Goal: Use online tool/utility: Utilize a website feature to perform a specific function

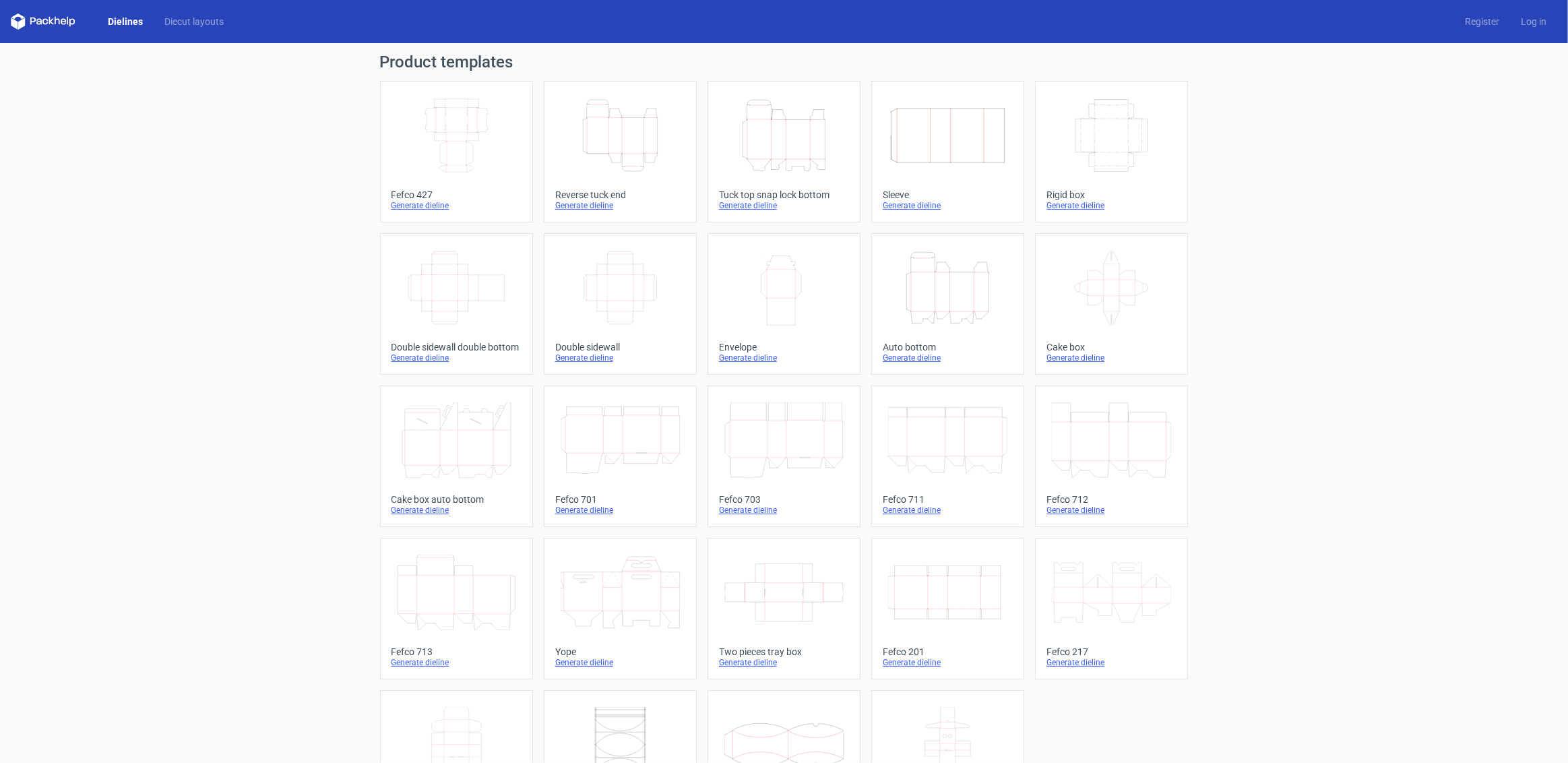
click at [992, 287] on icon "Height Depth Width" at bounding box center [947, 287] width 119 height 75
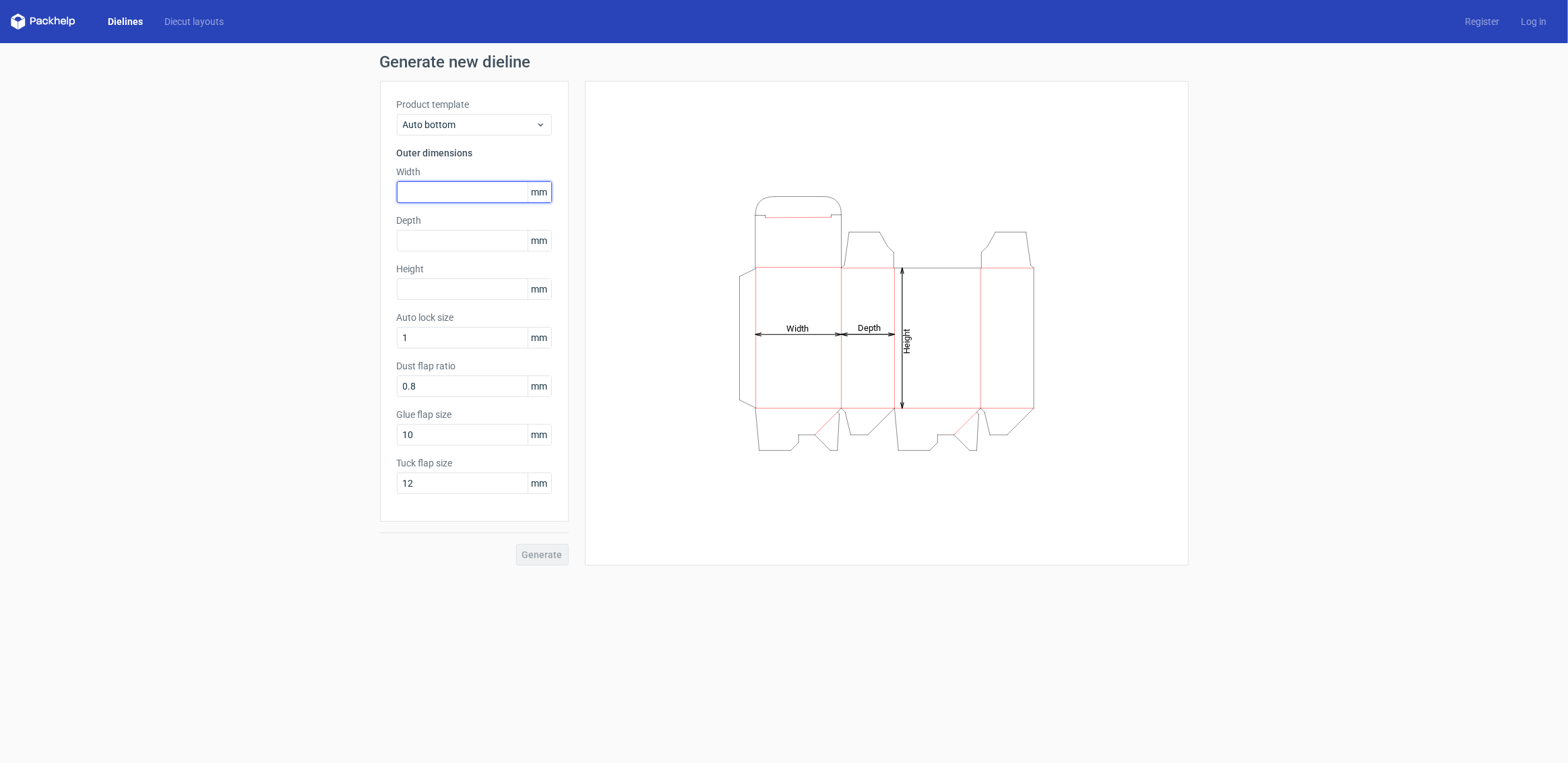
click at [419, 185] on input "text" at bounding box center [475, 192] width 155 height 21
type input "212"
click at [419, 287] on input "text" at bounding box center [475, 289] width 155 height 21
click at [415, 238] on input "text" at bounding box center [475, 240] width 155 height 21
type input "110"
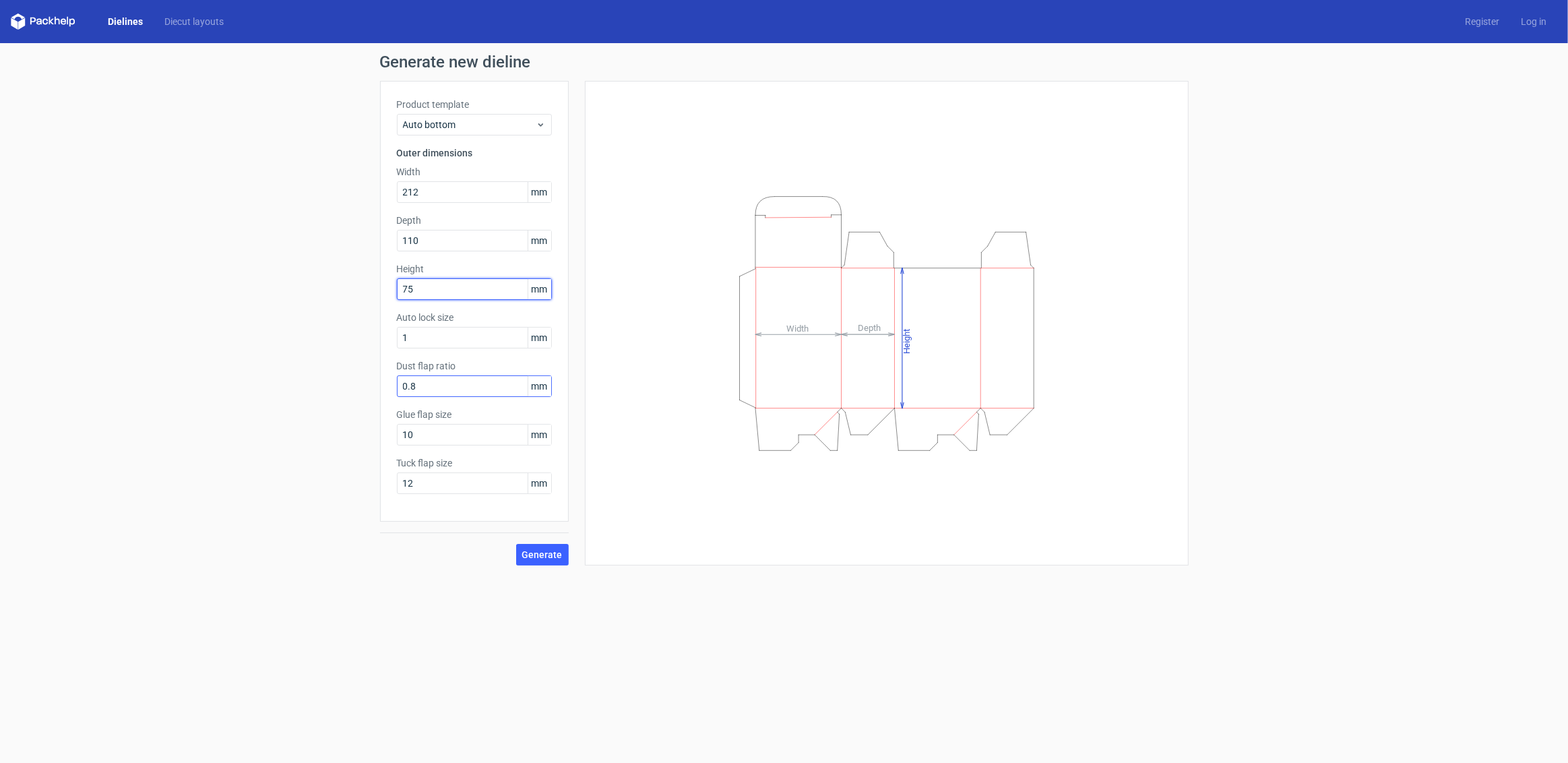
type input "75"
click at [464, 381] on input "0.8" at bounding box center [475, 386] width 155 height 21
drag, startPoint x: 457, startPoint y: 440, endPoint x: 351, endPoint y: 434, distance: 106.2
click at [351, 434] on div "Generate new dieline Product template Auto bottom Outer dimensions Width 212 mm…" at bounding box center [784, 309] width 1568 height 533
type input "25"
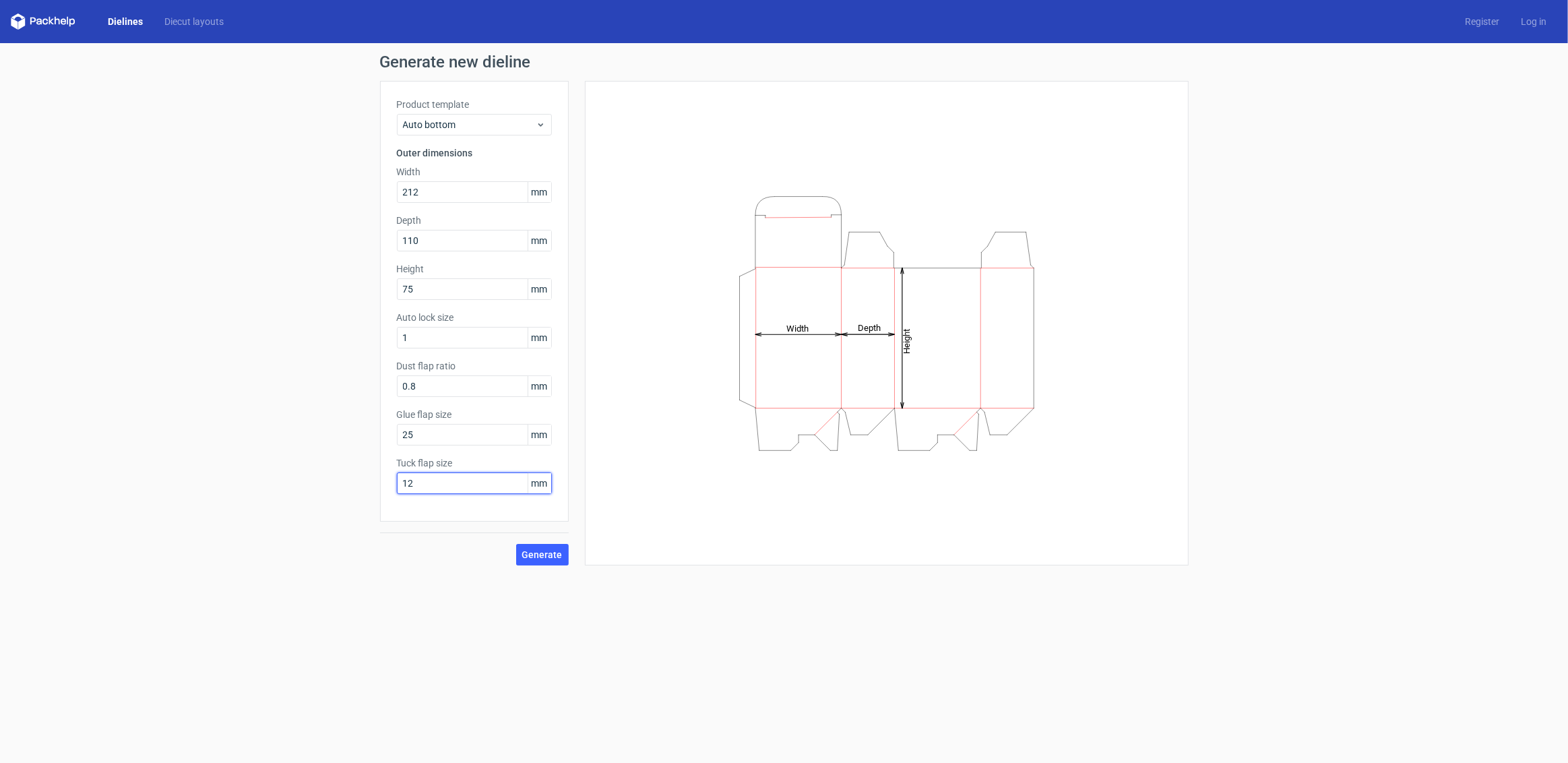
click at [489, 482] on input "12" at bounding box center [475, 483] width 155 height 21
drag, startPoint x: 488, startPoint y: 482, endPoint x: 347, endPoint y: 480, distance: 141.0
click at [347, 480] on div "Generate new dieline Product template Auto bottom Outer dimensions Width 212 mm…" at bounding box center [784, 309] width 1568 height 533
type input "20"
click at [460, 419] on label "Glue flap size" at bounding box center [475, 415] width 155 height 13
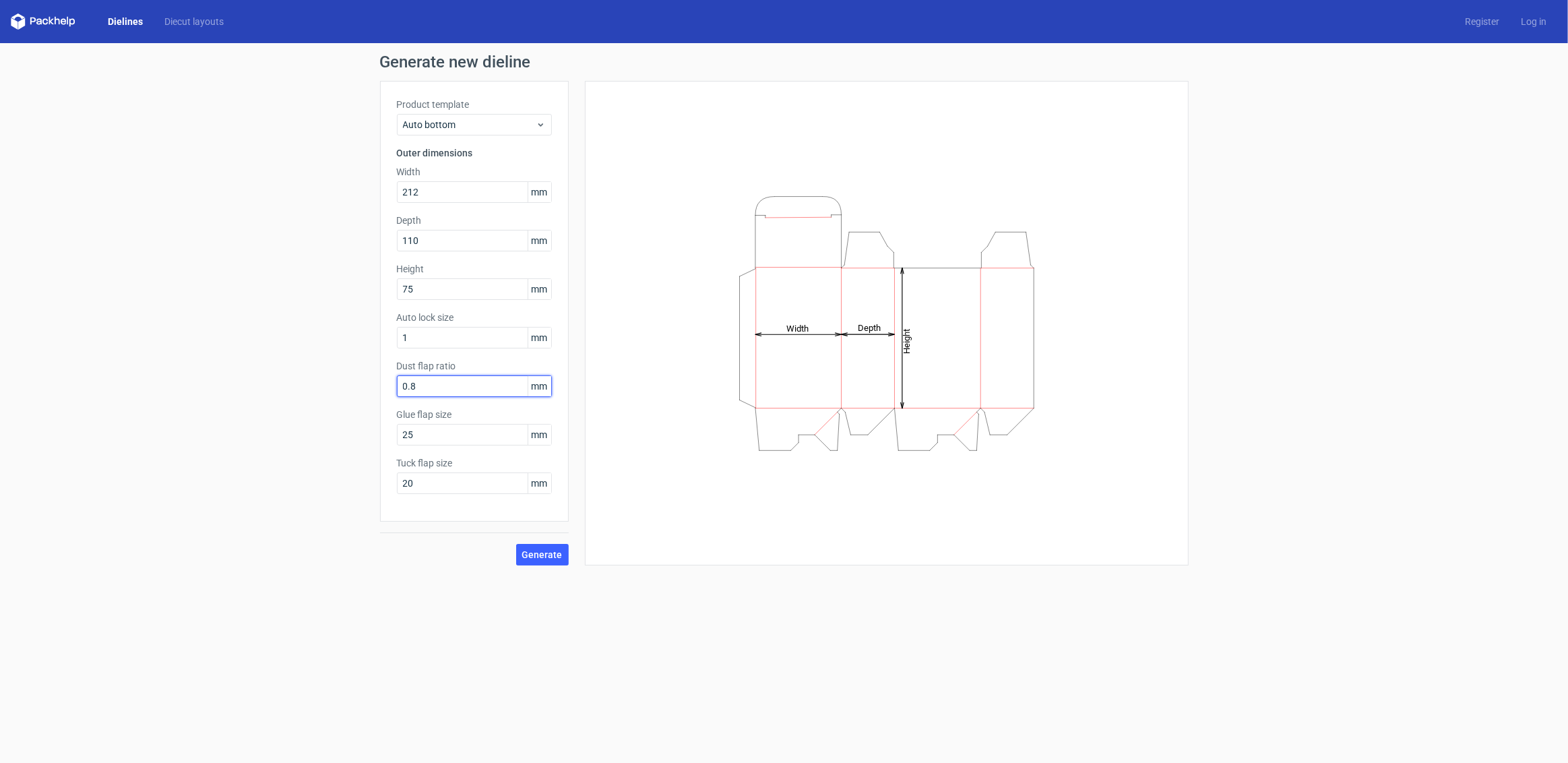
click at [459, 386] on input "0.8" at bounding box center [475, 386] width 155 height 21
click at [540, 555] on span "Generate" at bounding box center [542, 554] width 40 height 9
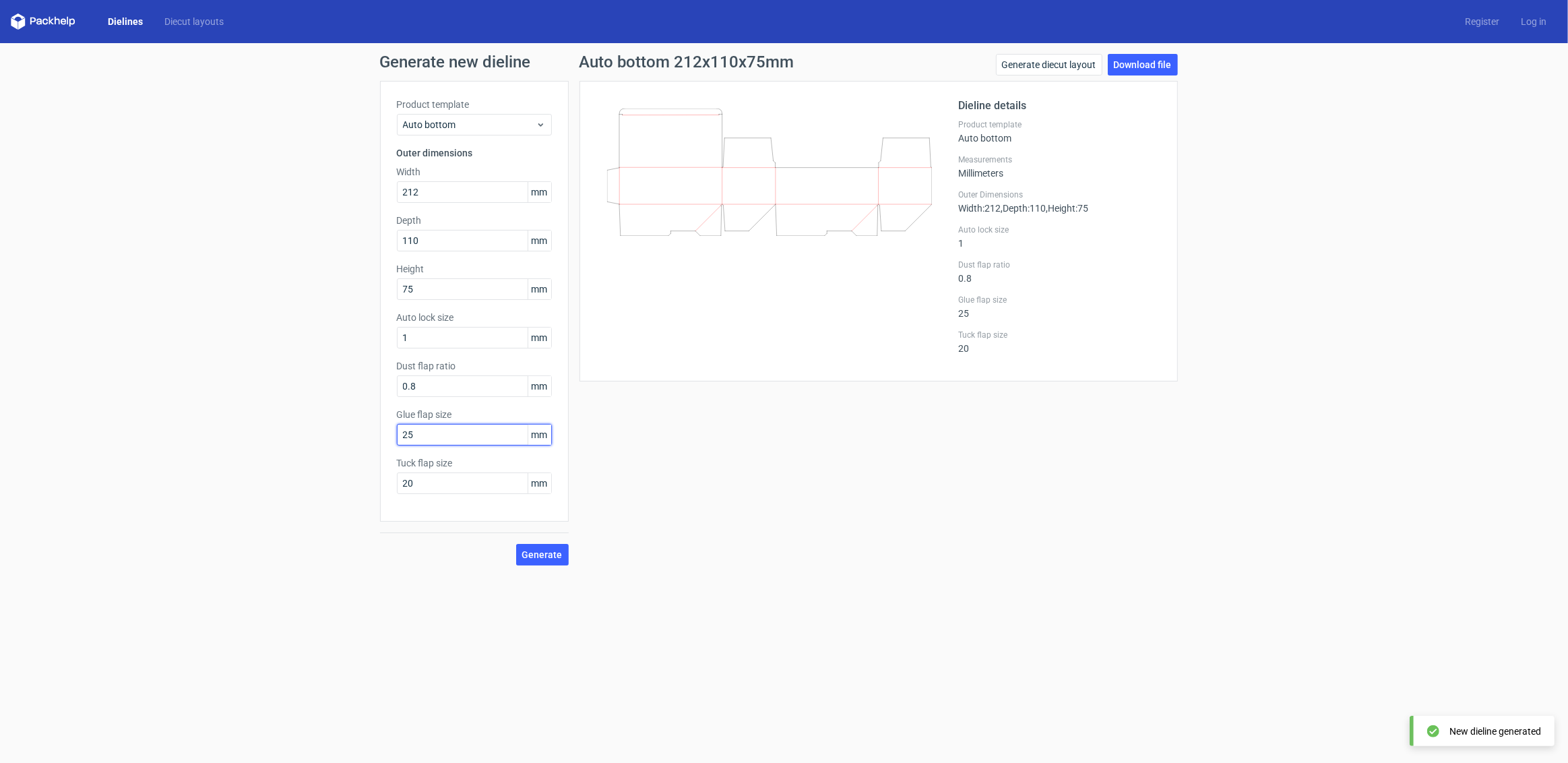
click at [446, 435] on input "25" at bounding box center [475, 434] width 155 height 21
drag, startPoint x: 445, startPoint y: 435, endPoint x: 307, endPoint y: 425, distance: 138.4
click at [307, 425] on div "Generate new dieline Product template Auto bottom Outer dimensions Width 212 mm…" at bounding box center [784, 309] width 1568 height 533
click at [301, 386] on div "Generate new dieline Product template Auto bottom Outer dimensions Width 212 mm…" at bounding box center [784, 309] width 1568 height 533
click at [481, 131] on div "Auto bottom" at bounding box center [475, 125] width 155 height 21
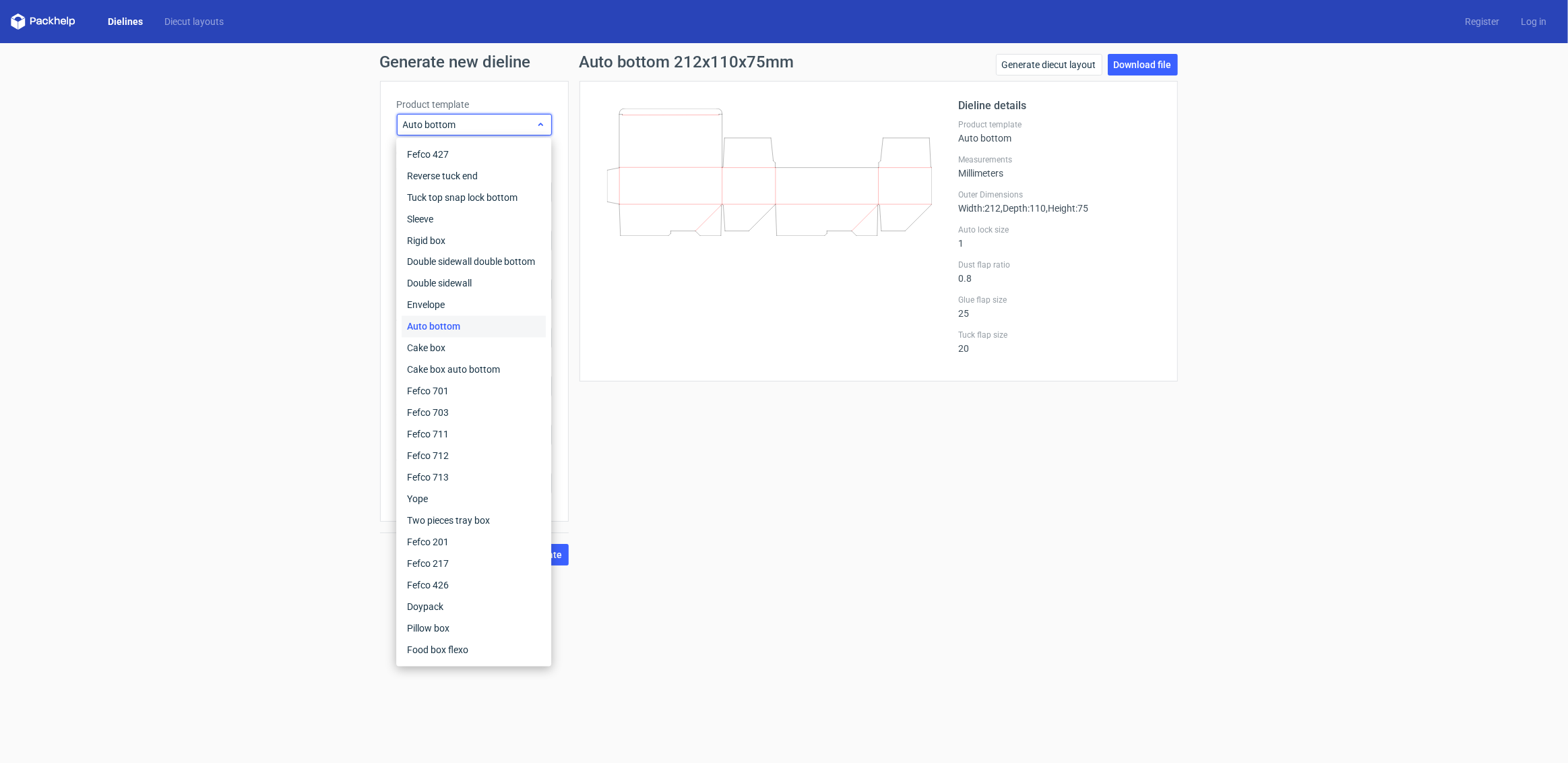
click at [481, 130] on span "Auto bottom" at bounding box center [469, 125] width 133 height 13
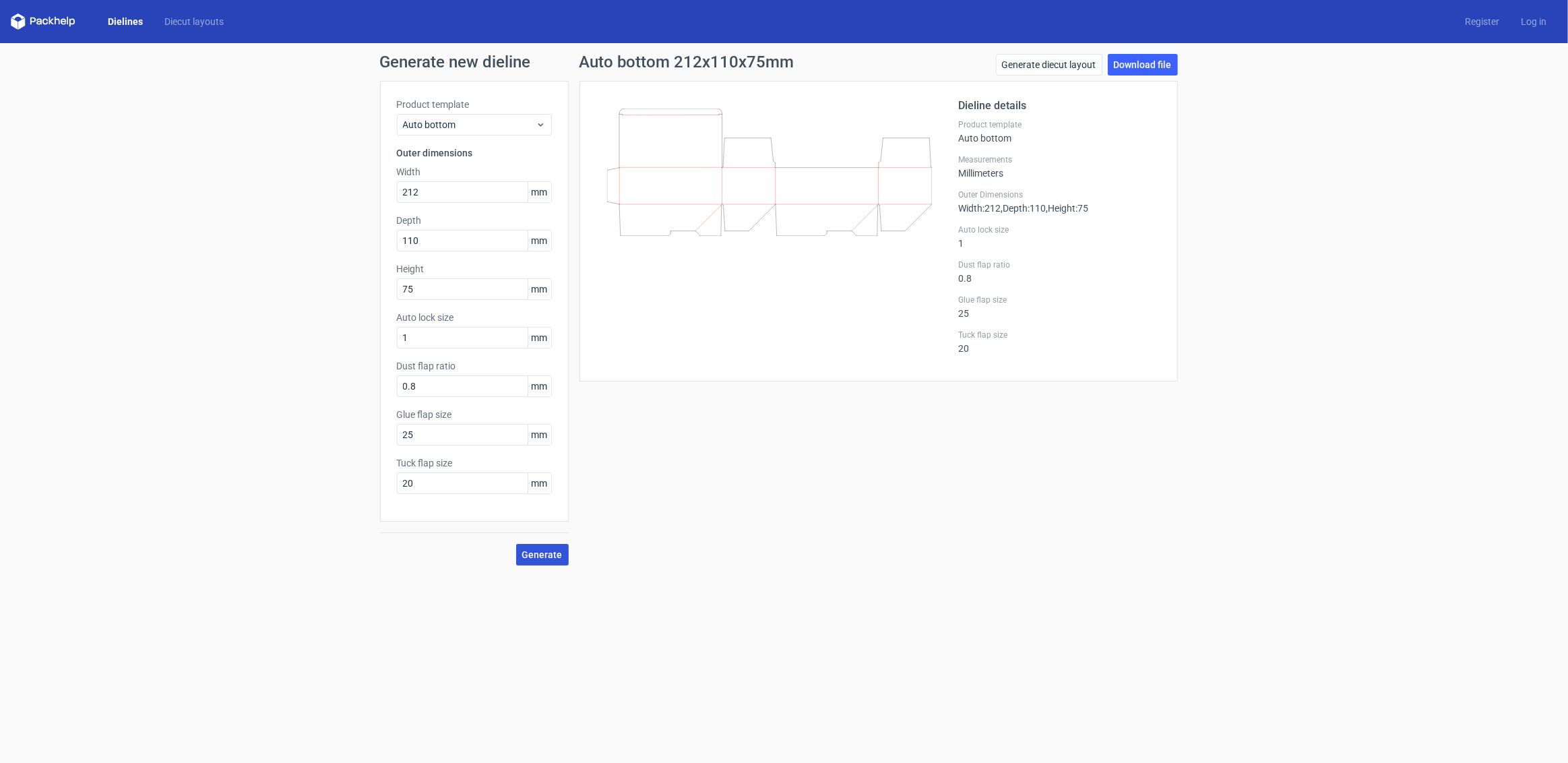
click at [551, 547] on button "Generate" at bounding box center [542, 554] width 53 height 21
click at [194, 23] on link "Diecut layouts" at bounding box center [194, 21] width 81 height 13
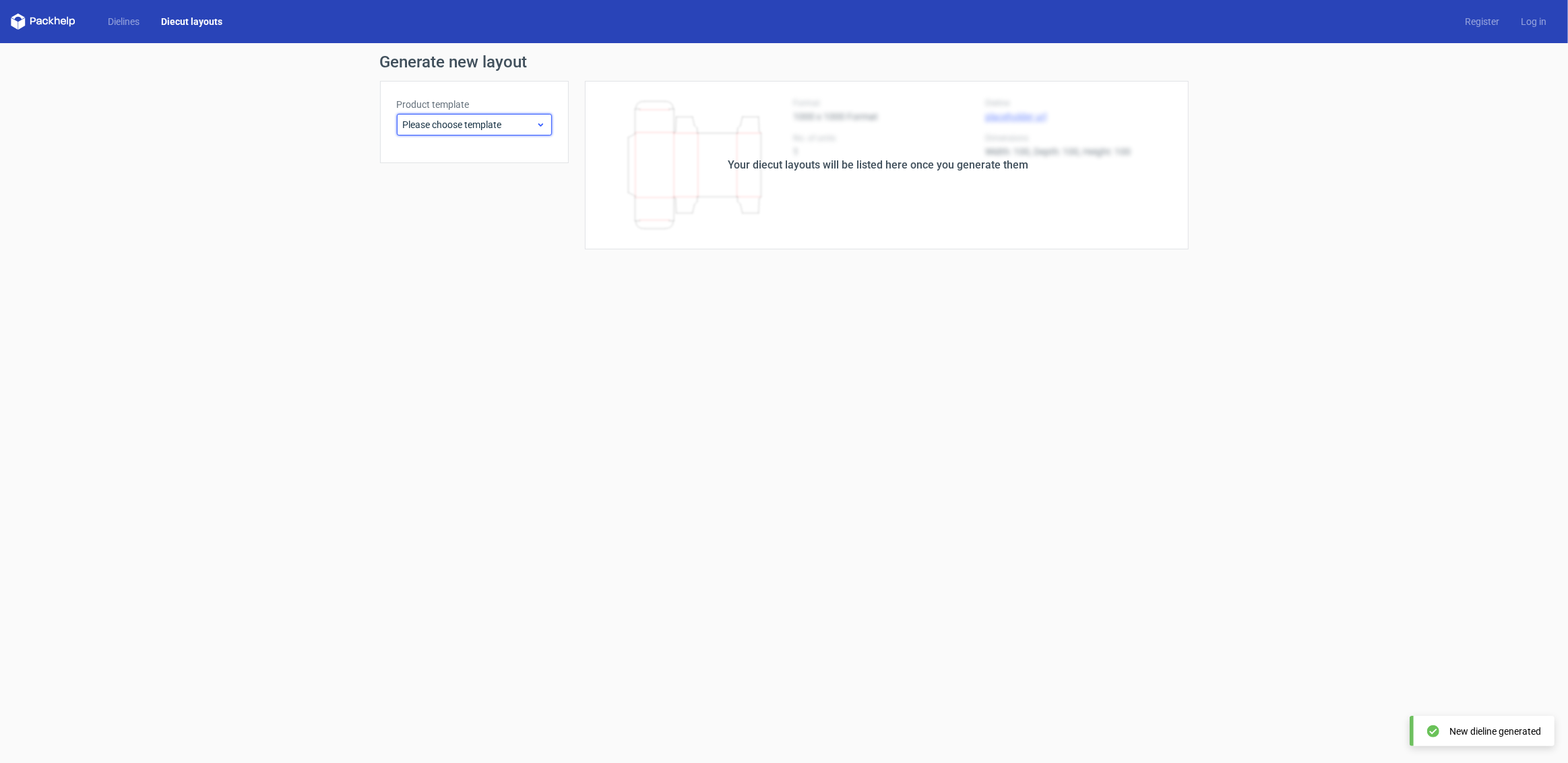
click at [483, 121] on span "Please choose template" at bounding box center [469, 125] width 133 height 13
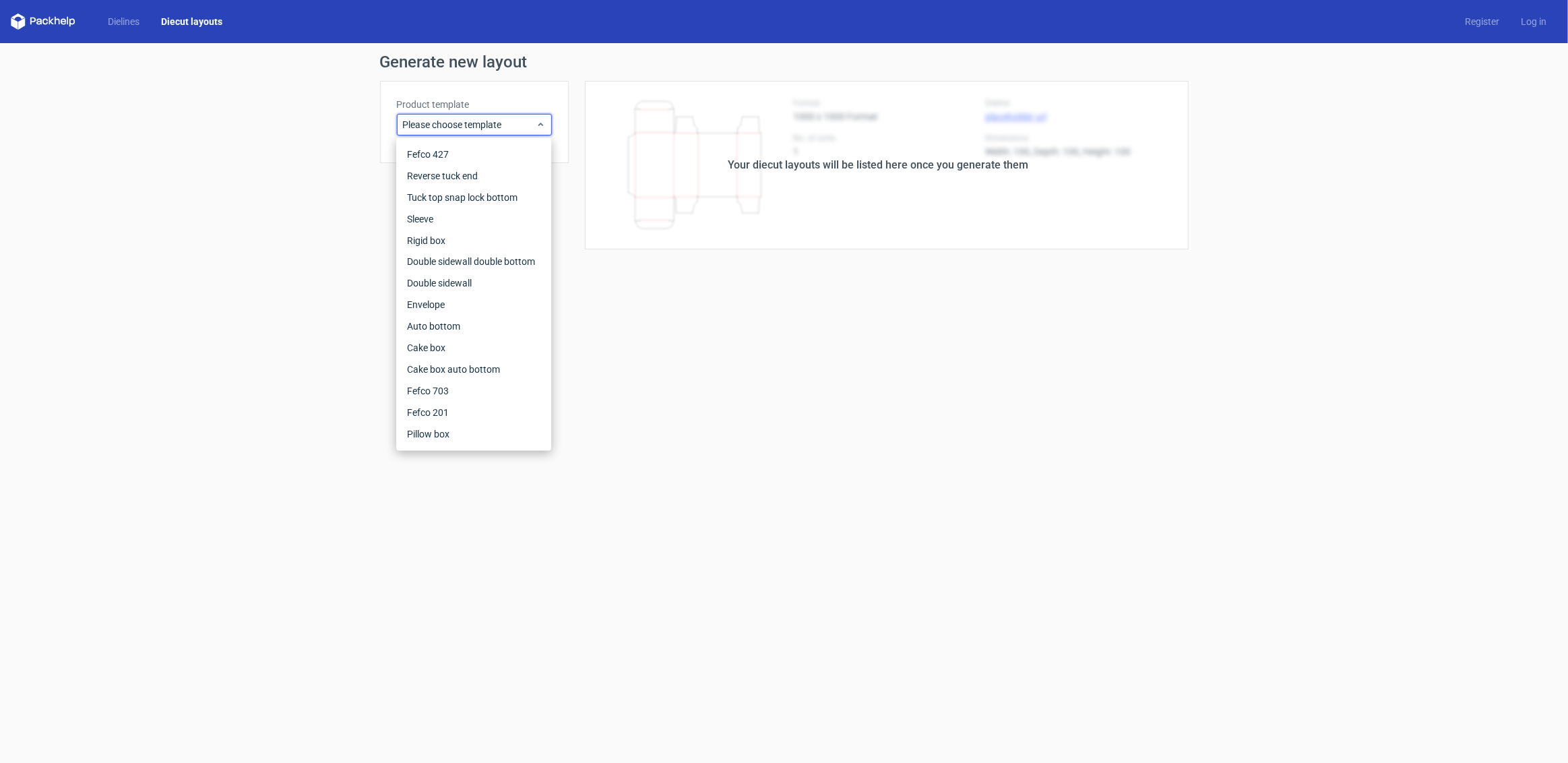
click at [334, 204] on div "Generate new layout Product template Please choose template Your diecut layouts…" at bounding box center [784, 151] width 1568 height 217
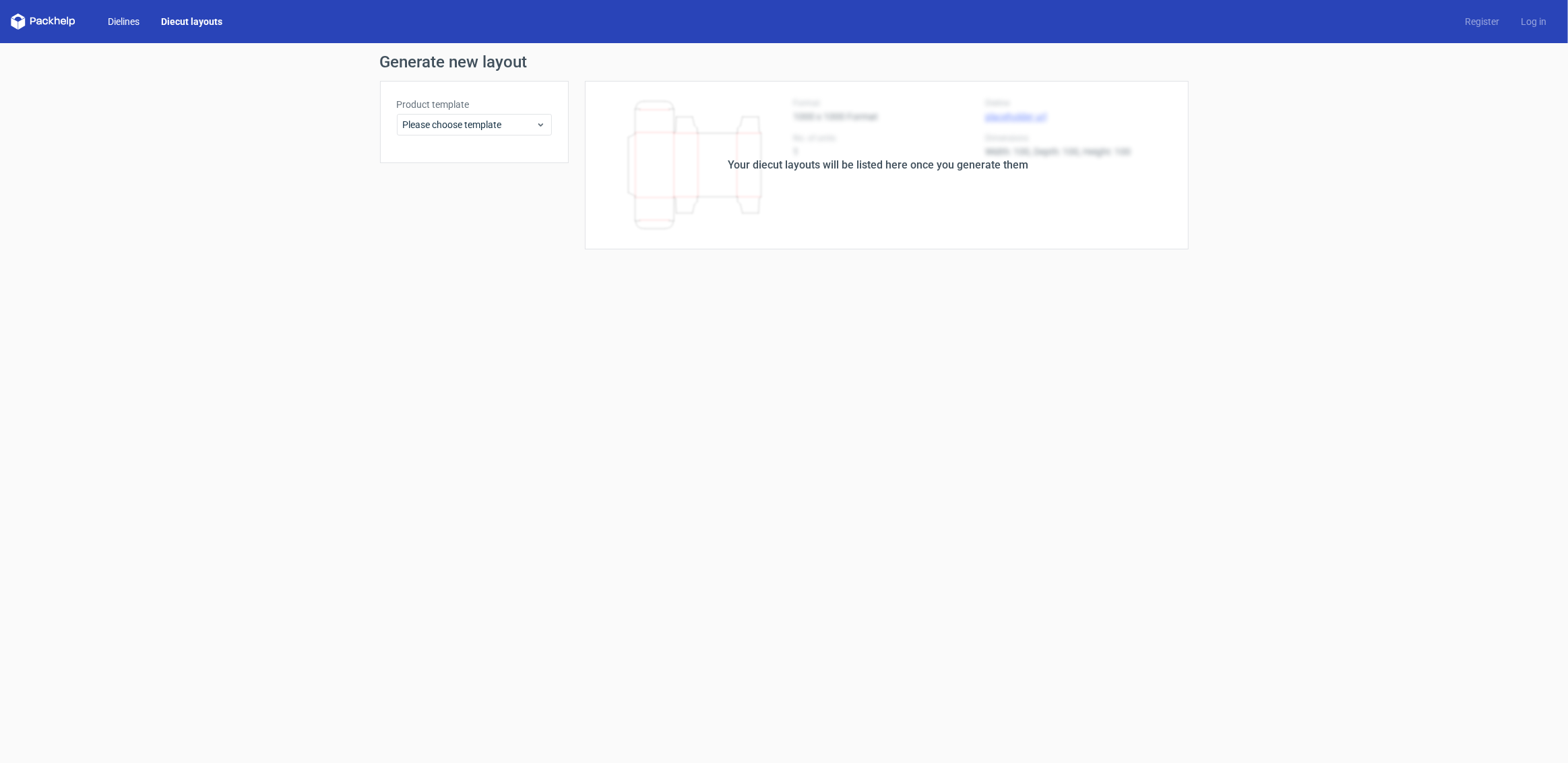
click at [122, 26] on link "Dielines" at bounding box center [123, 21] width 53 height 13
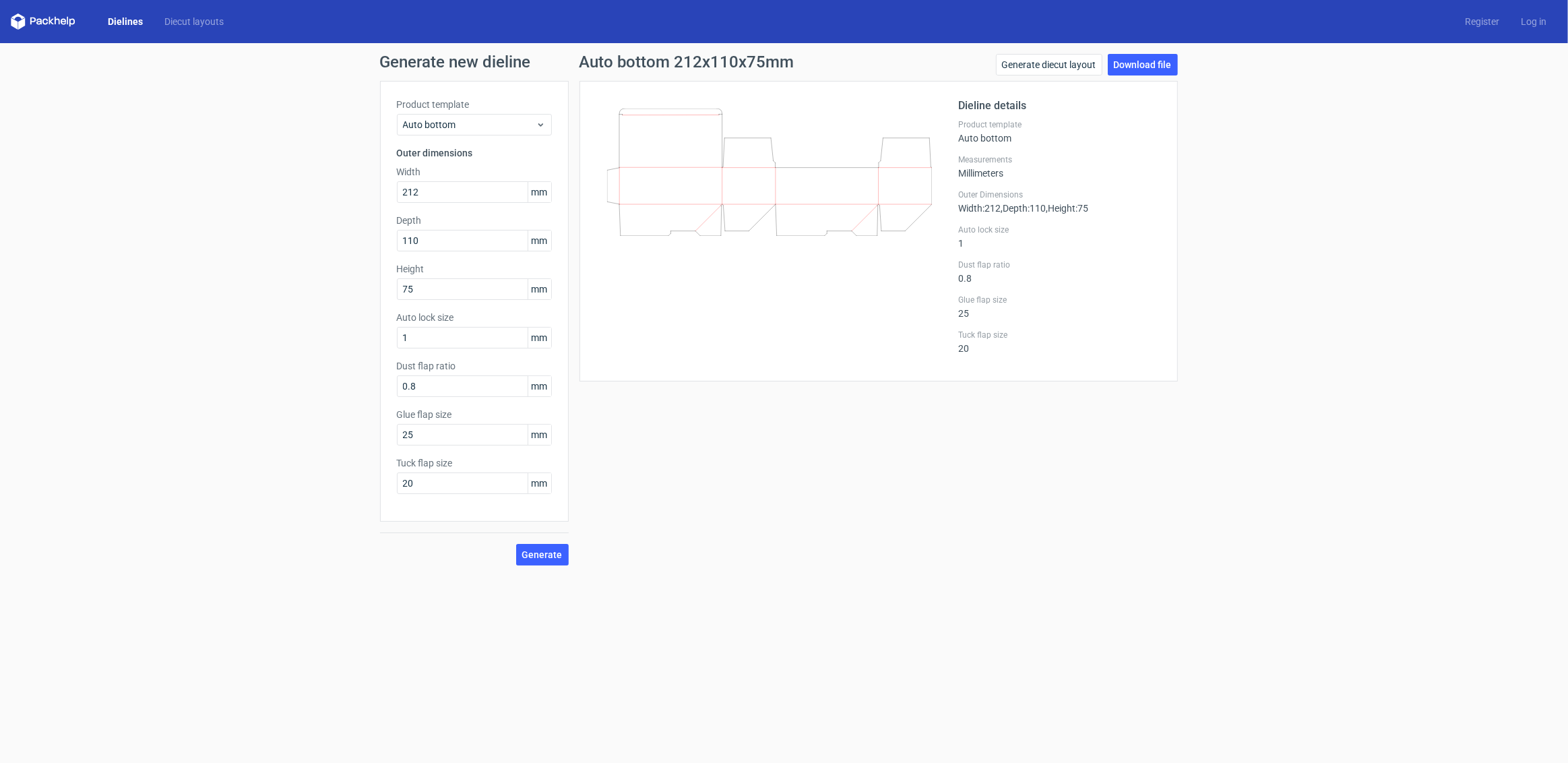
click at [783, 490] on div "Auto bottom 212x110x75mm Generate diecut layout Download file Dieline details P…" at bounding box center [879, 309] width 620 height 511
click at [1036, 69] on link "Generate diecut layout" at bounding box center [1049, 64] width 107 height 21
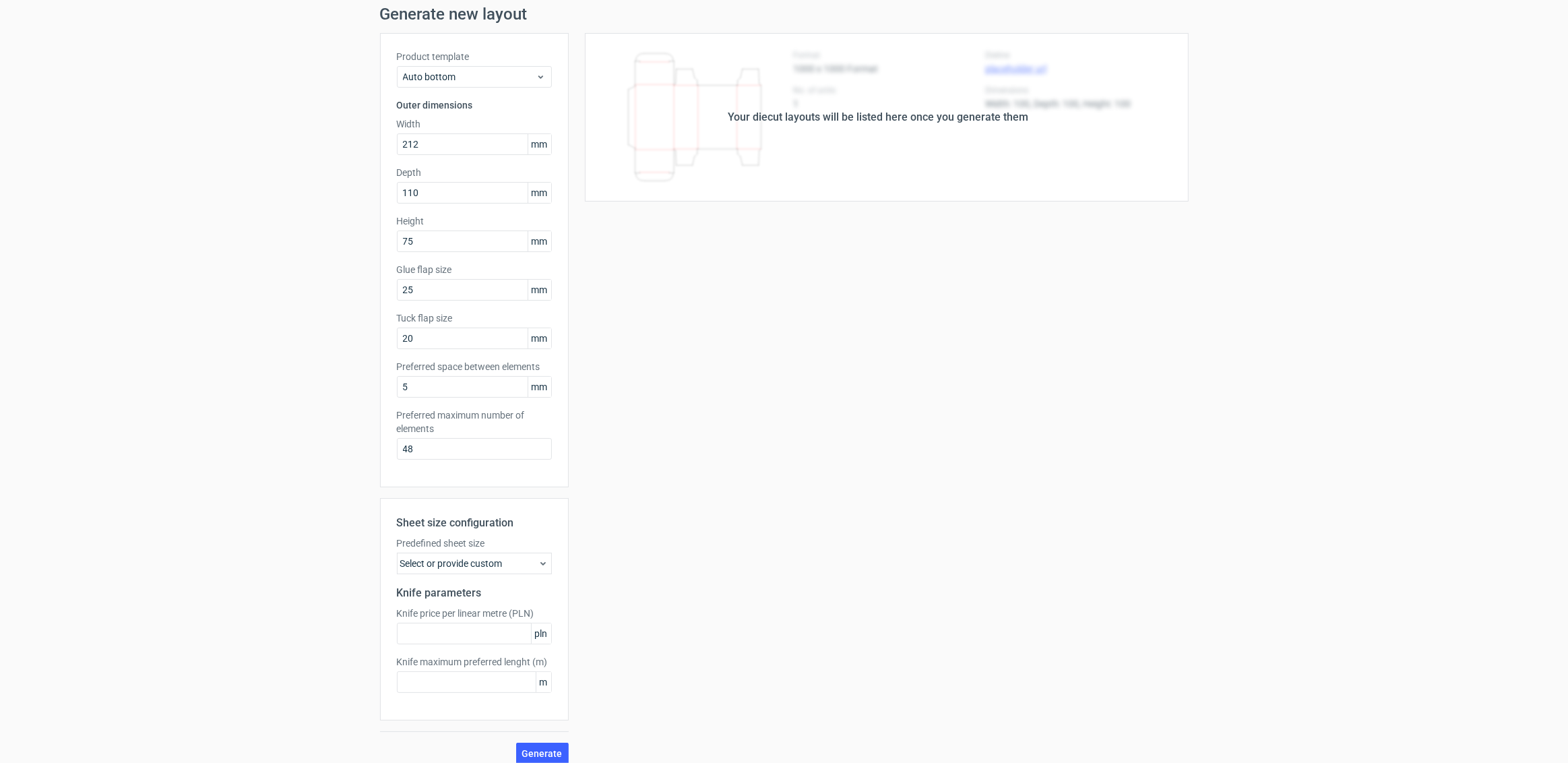
scroll to position [59, 0]
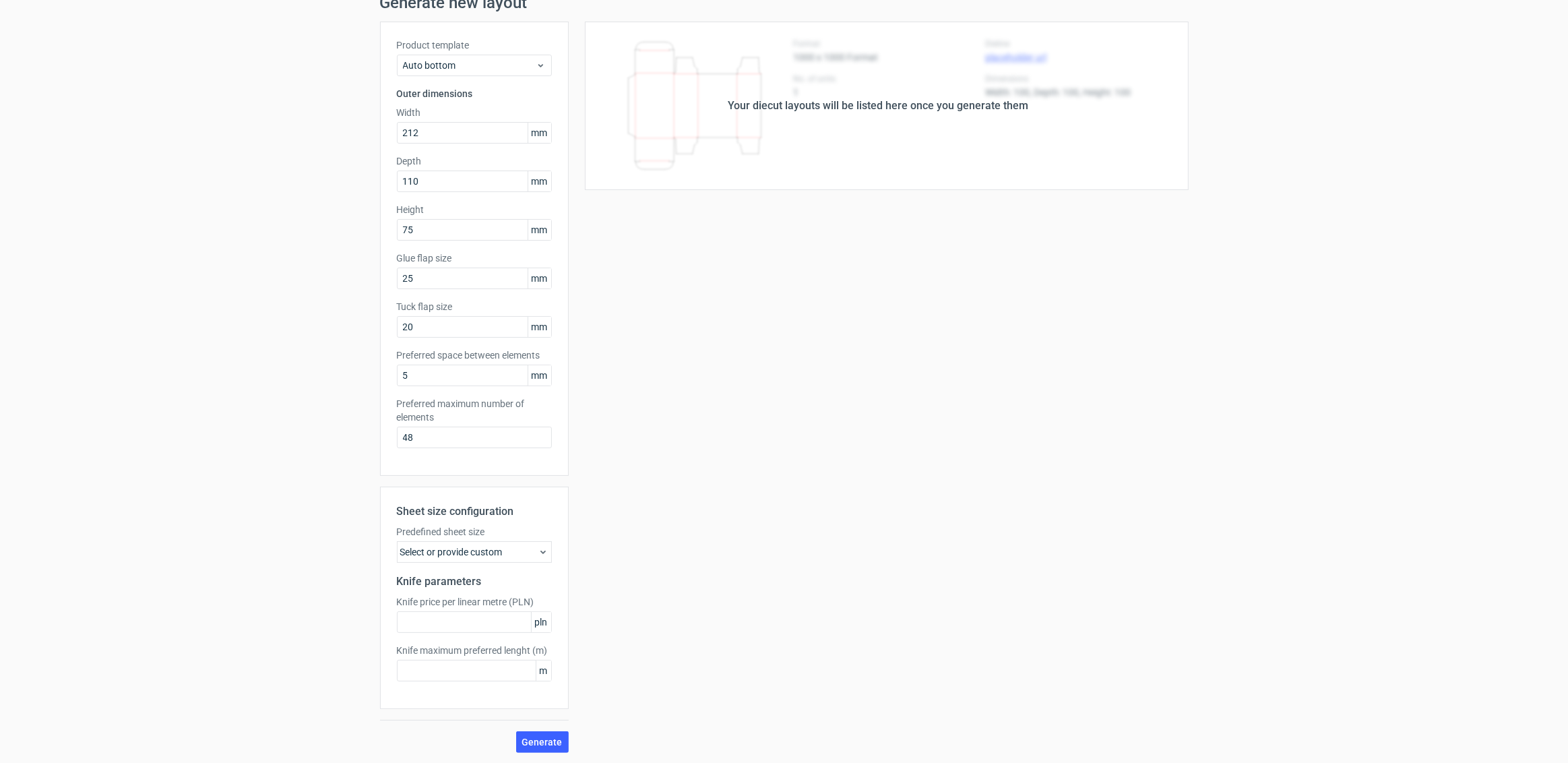
click at [452, 552] on div "Select or provide custom" at bounding box center [475, 552] width 155 height 21
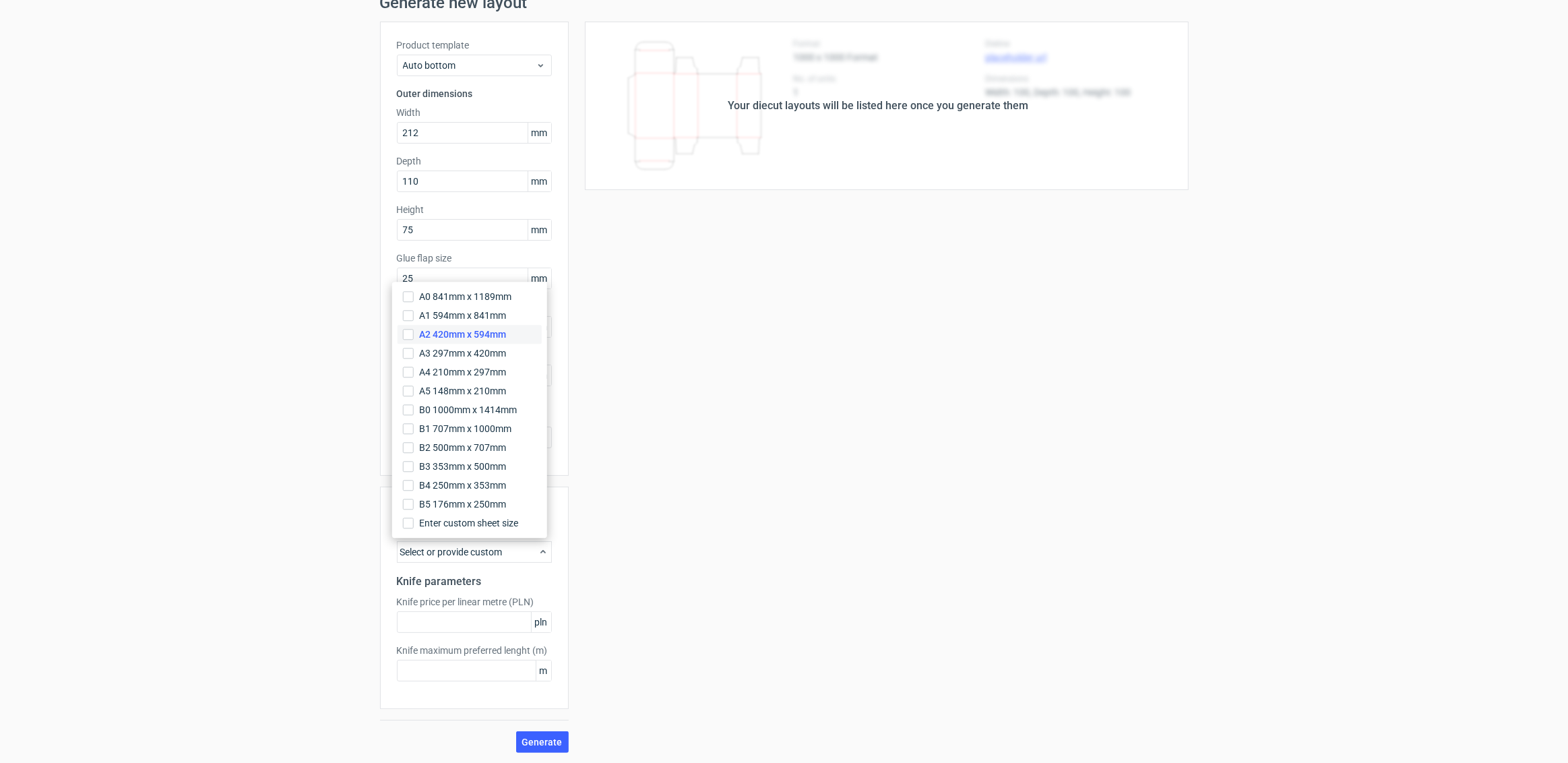
click at [477, 339] on span "A2 420mm x 594mm" at bounding box center [462, 334] width 87 height 13
click at [414, 339] on input "A2 420mm x 594mm" at bounding box center [408, 334] width 11 height 11
click at [679, 438] on div "Your diecut layouts will be listed here once you generate them Height Depth Wid…" at bounding box center [879, 386] width 620 height 731
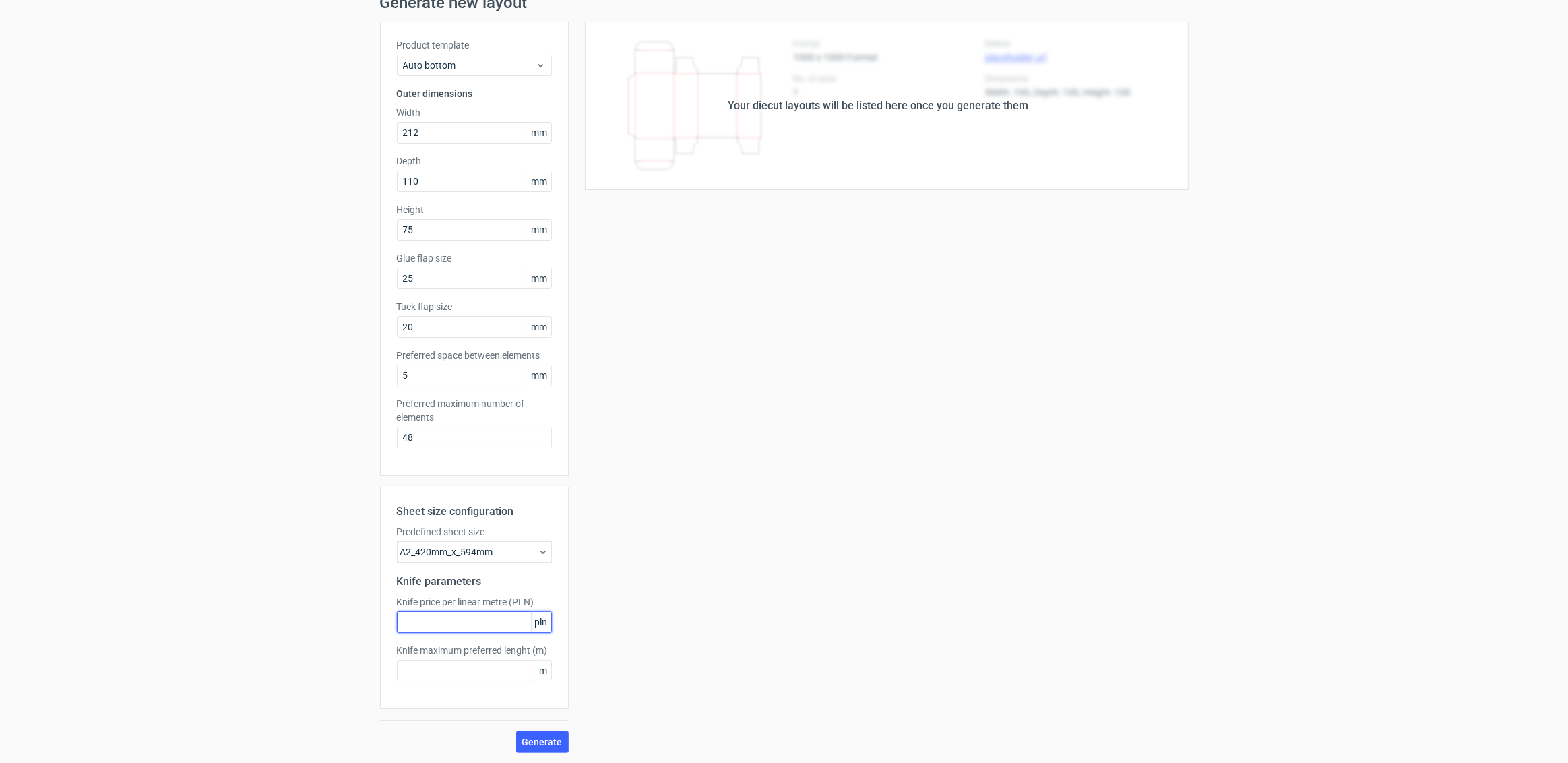
click at [518, 628] on input "text" at bounding box center [475, 622] width 155 height 21
click at [477, 673] on input "text" at bounding box center [475, 671] width 155 height 21
click at [533, 737] on span "Generate" at bounding box center [542, 742] width 40 height 9
drag, startPoint x: 803, startPoint y: 70, endPoint x: 917, endPoint y: 135, distance: 131.2
click at [917, 135] on div "Your diecut layouts will be listed here once you generate them" at bounding box center [879, 106] width 620 height 168
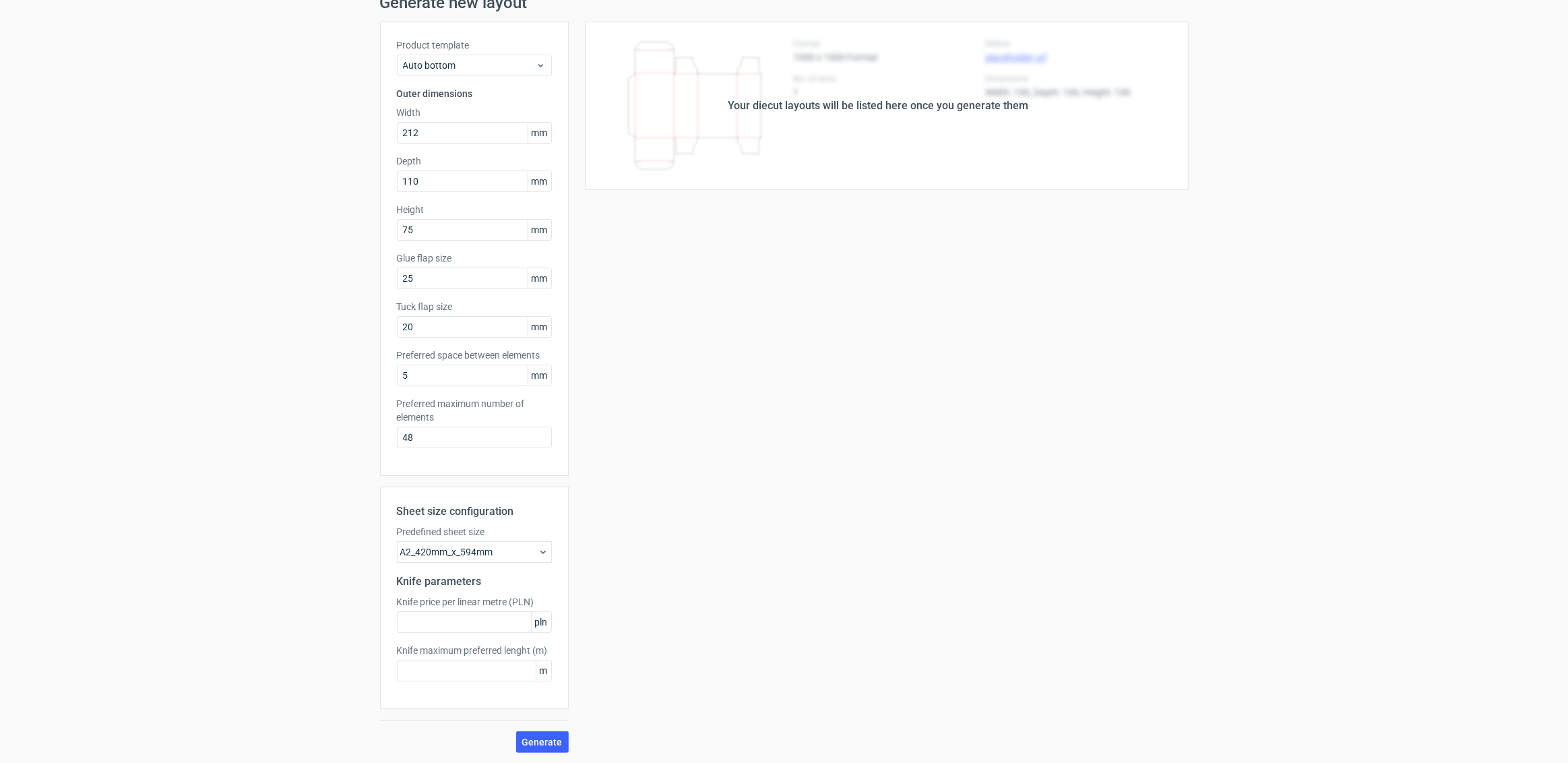
click at [921, 149] on div "Your diecut layouts will be listed here once you generate them" at bounding box center [879, 106] width 620 height 168
click at [427, 379] on input "5" at bounding box center [475, 375] width 155 height 21
click at [427, 329] on input "20" at bounding box center [475, 327] width 155 height 21
click at [433, 433] on input "48" at bounding box center [475, 437] width 155 height 21
drag, startPoint x: 438, startPoint y: 434, endPoint x: 339, endPoint y: 429, distance: 99.1
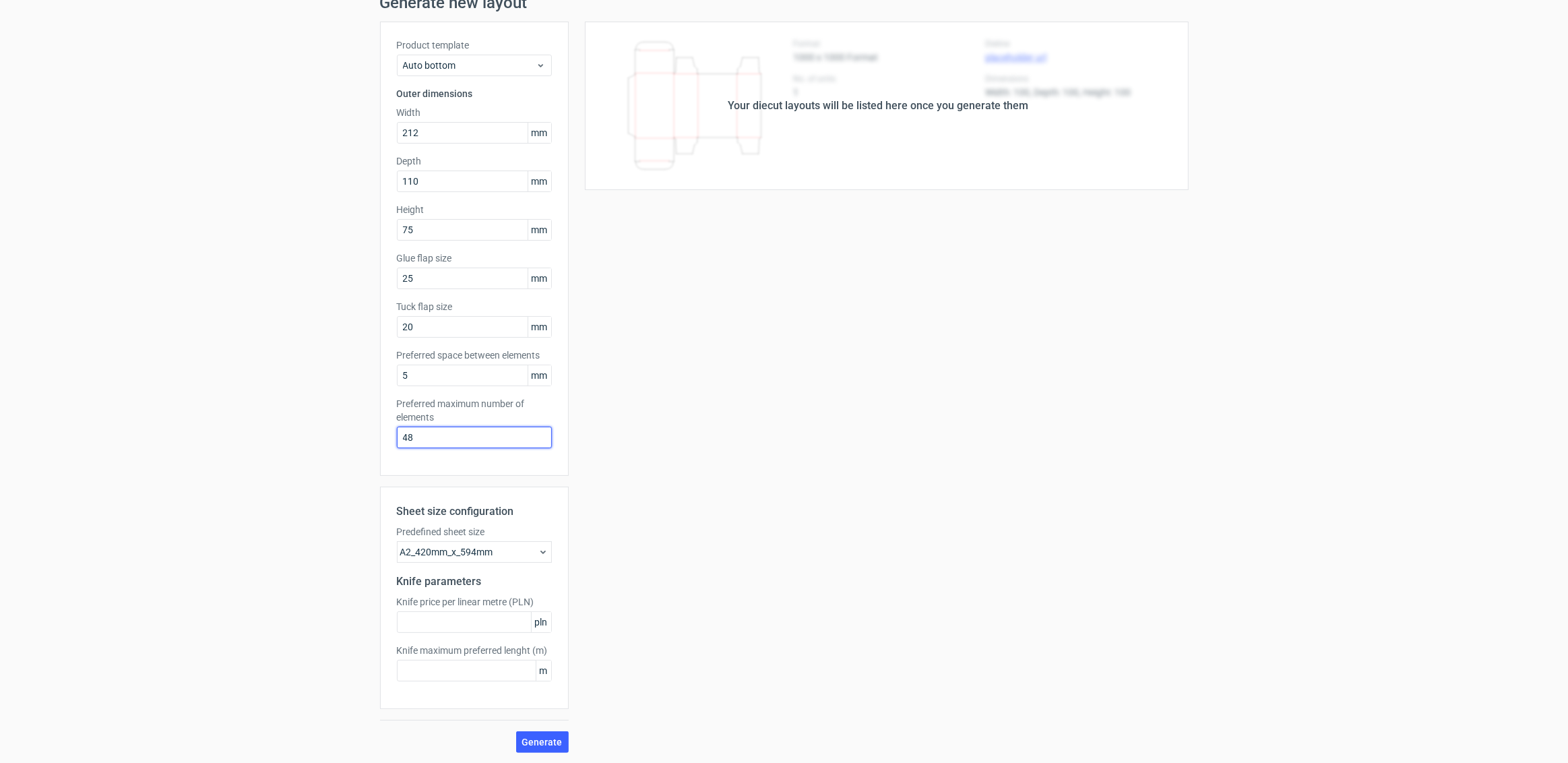
click at [339, 429] on div "Generate new layout Product template Auto bottom Outer dimensions Width 212 mm …" at bounding box center [784, 373] width 1568 height 780
click at [671, 602] on div "Your diecut layouts will be listed here once you generate them Height Depth Wid…" at bounding box center [879, 386] width 620 height 731
click at [548, 737] on span "Generate" at bounding box center [542, 742] width 40 height 9
drag, startPoint x: 443, startPoint y: 429, endPoint x: 288, endPoint y: 415, distance: 155.6
click at [288, 415] on div "Generate new layout Product template Auto bottom Outer dimensions Width 212 mm …" at bounding box center [784, 373] width 1568 height 780
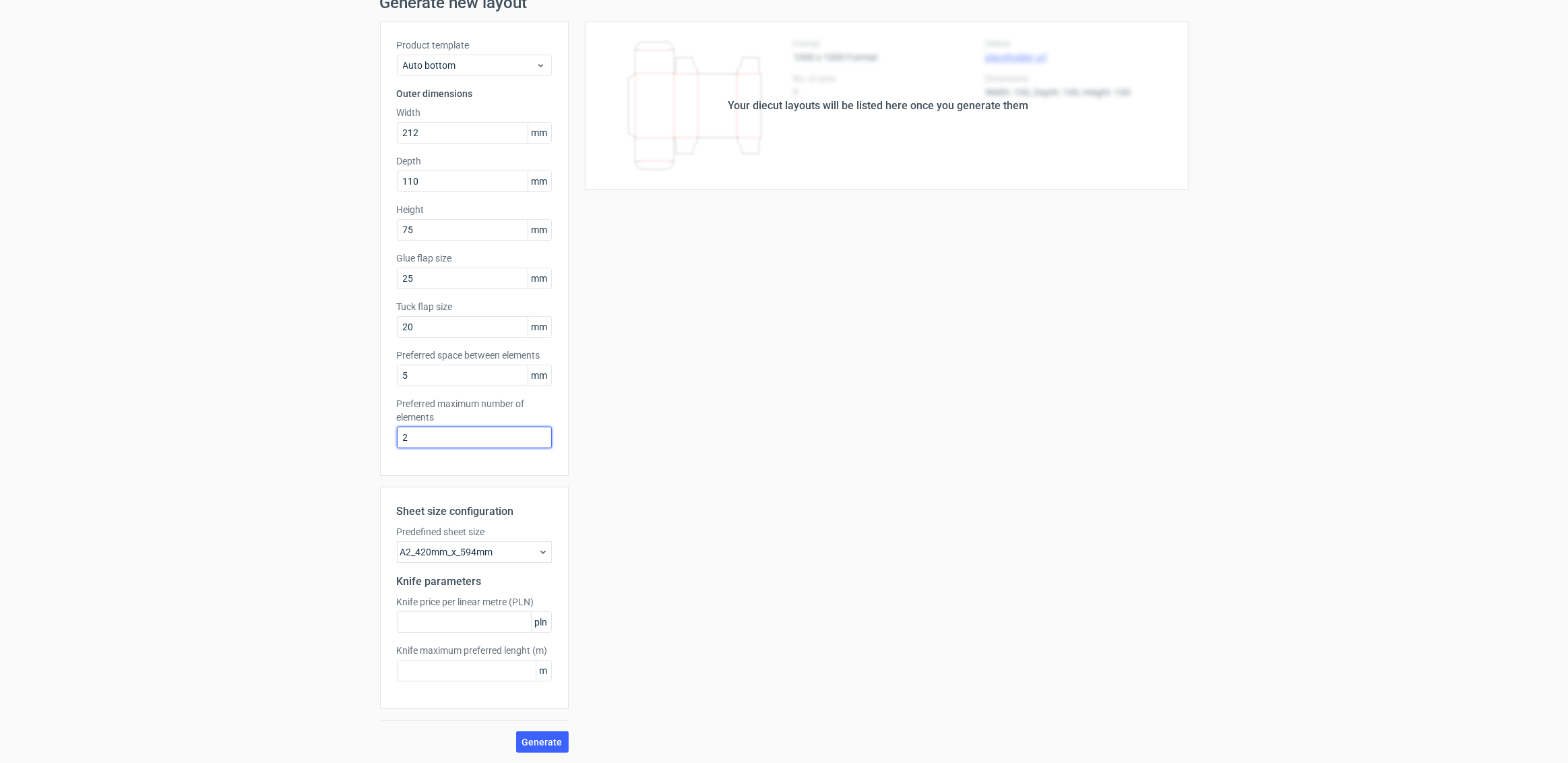
drag, startPoint x: 415, startPoint y: 441, endPoint x: 324, endPoint y: 426, distance: 92.2
click at [324, 426] on div "Generate new layout Product template Auto bottom Outer dimensions Width 212 mm …" at bounding box center [784, 373] width 1568 height 780
type input "4"
click at [536, 737] on span "Generate" at bounding box center [542, 742] width 40 height 9
click at [429, 438] on input "4" at bounding box center [475, 437] width 155 height 21
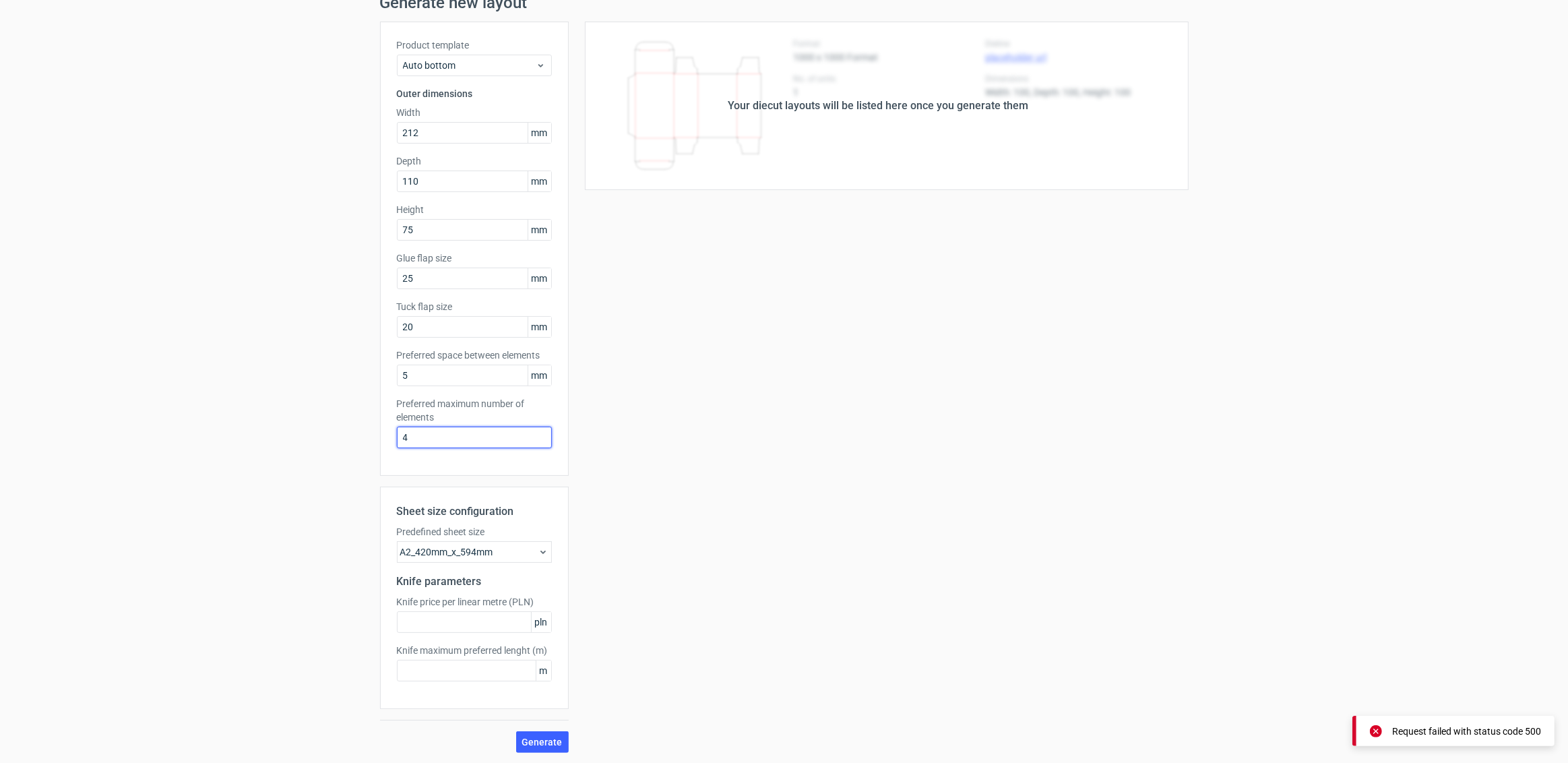
drag, startPoint x: 436, startPoint y: 435, endPoint x: 334, endPoint y: 434, distance: 102.0
click at [334, 434] on div "Generate new layout Product template Auto bottom Outer dimensions Width 212 mm …" at bounding box center [784, 373] width 1568 height 780
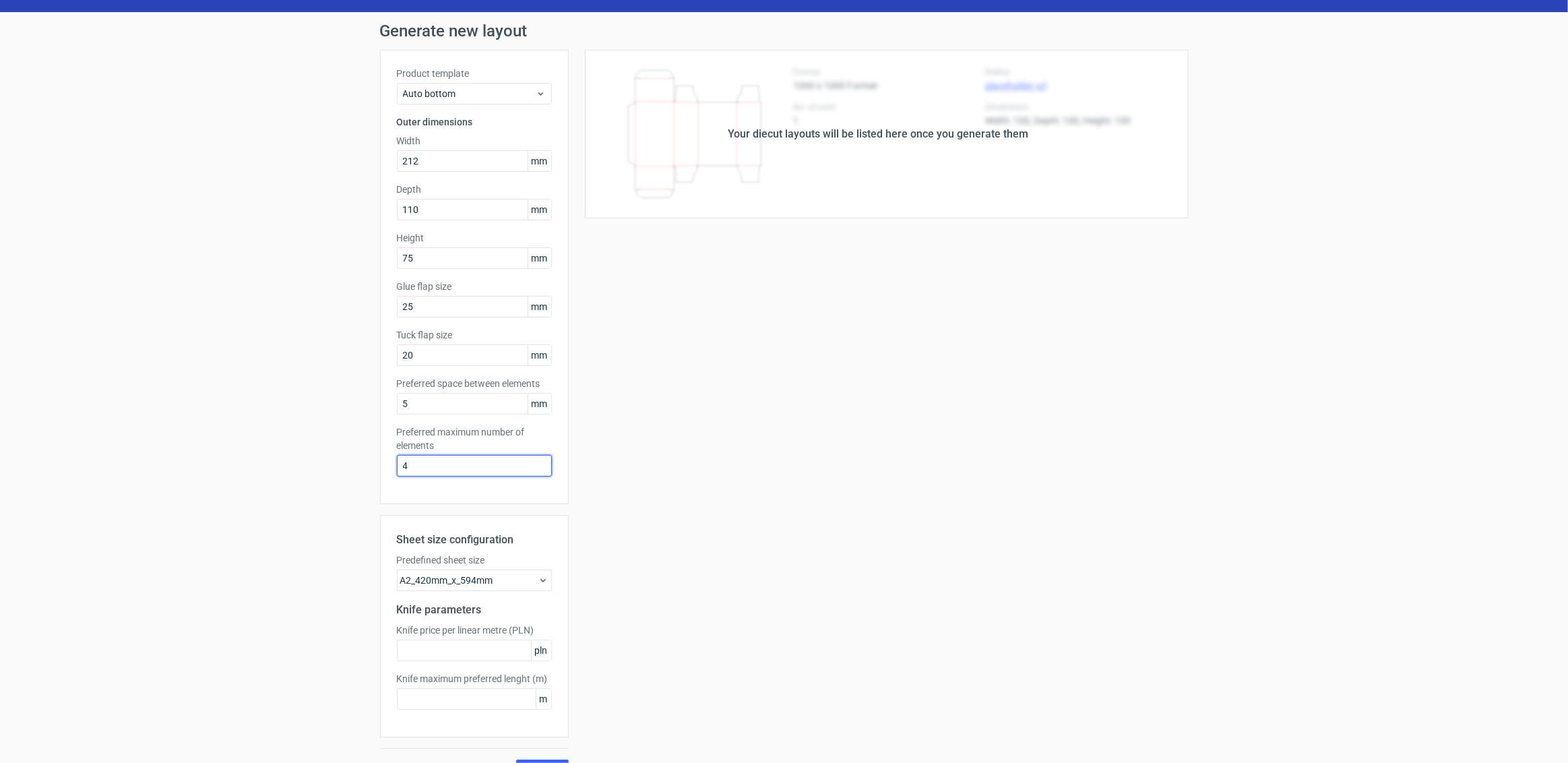
scroll to position [0, 0]
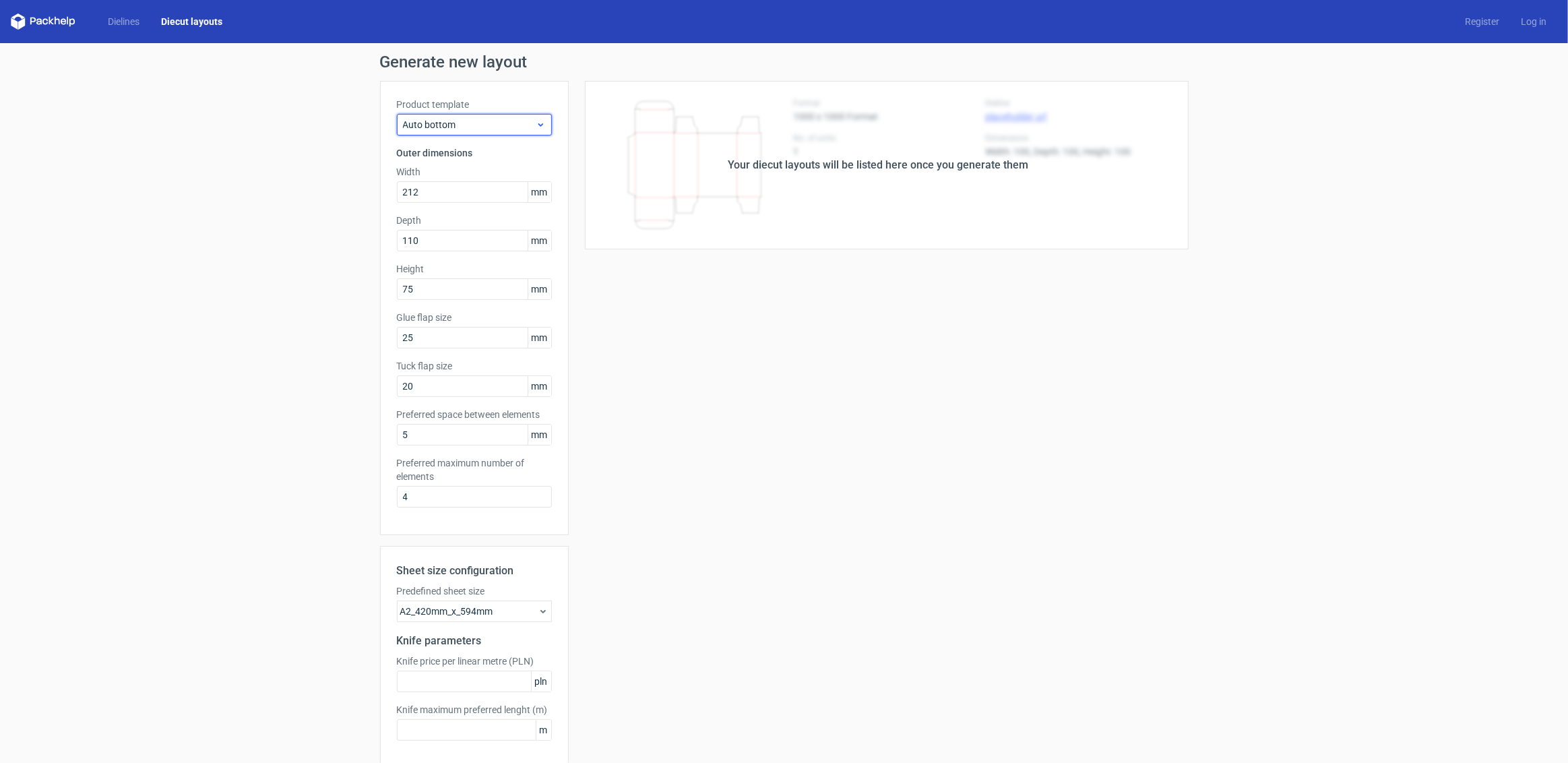
click at [463, 126] on span "Auto bottom" at bounding box center [469, 125] width 133 height 13
click at [467, 126] on span "Auto bottom" at bounding box center [469, 125] width 133 height 13
click at [411, 435] on input "5" at bounding box center [475, 434] width 155 height 21
click at [414, 498] on input "4" at bounding box center [475, 496] width 155 height 21
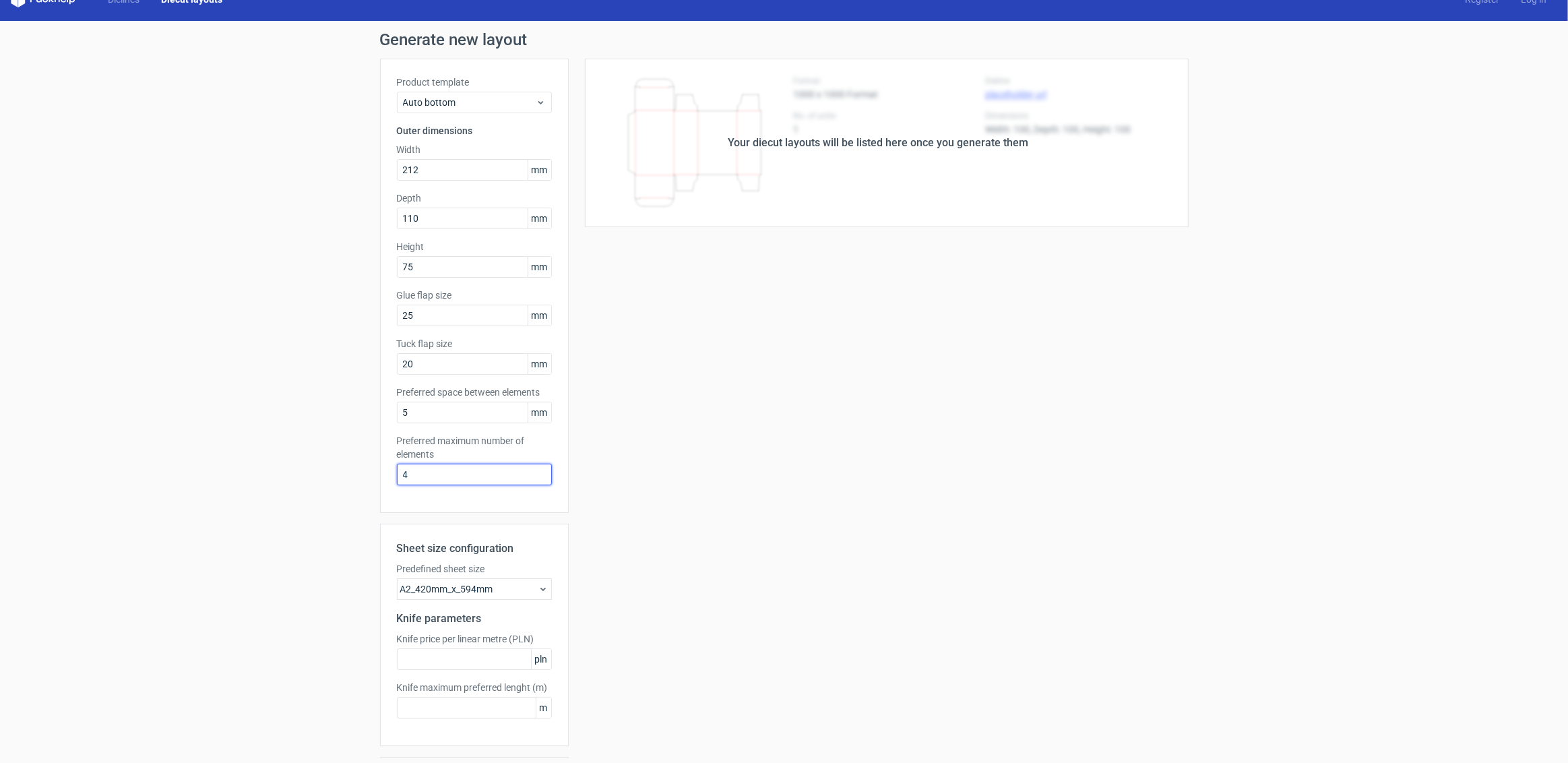
scroll to position [59, 0]
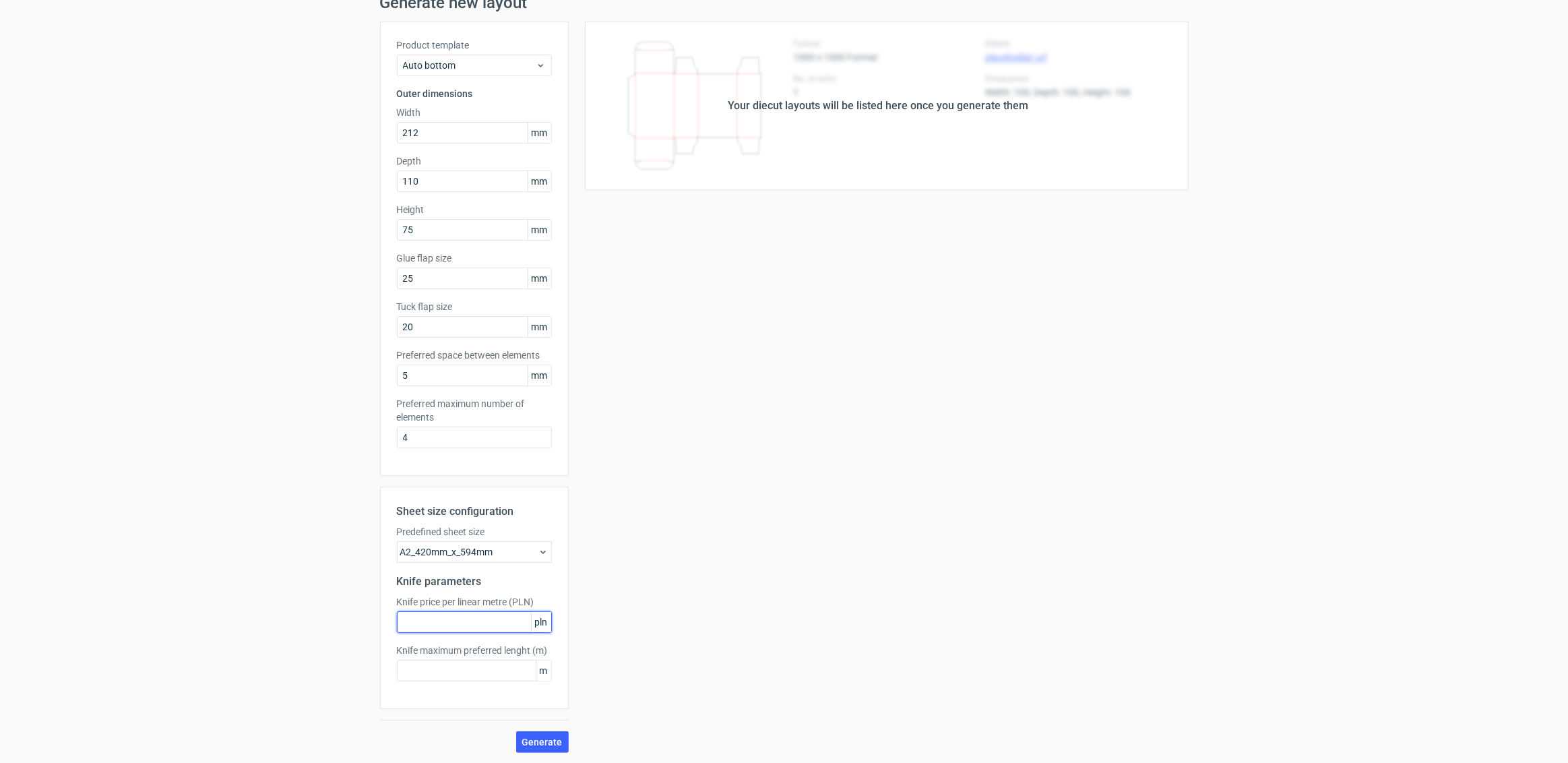
click at [454, 618] on input "text" at bounding box center [475, 622] width 155 height 21
click at [451, 681] on div "Sheet size configuration Predefined sheet size A2_420mm_x_594mm Knife parameter…" at bounding box center [474, 597] width 188 height 222
click at [452, 678] on input "text" at bounding box center [475, 671] width 155 height 21
type input "5"
click at [443, 628] on input "text" at bounding box center [475, 622] width 155 height 21
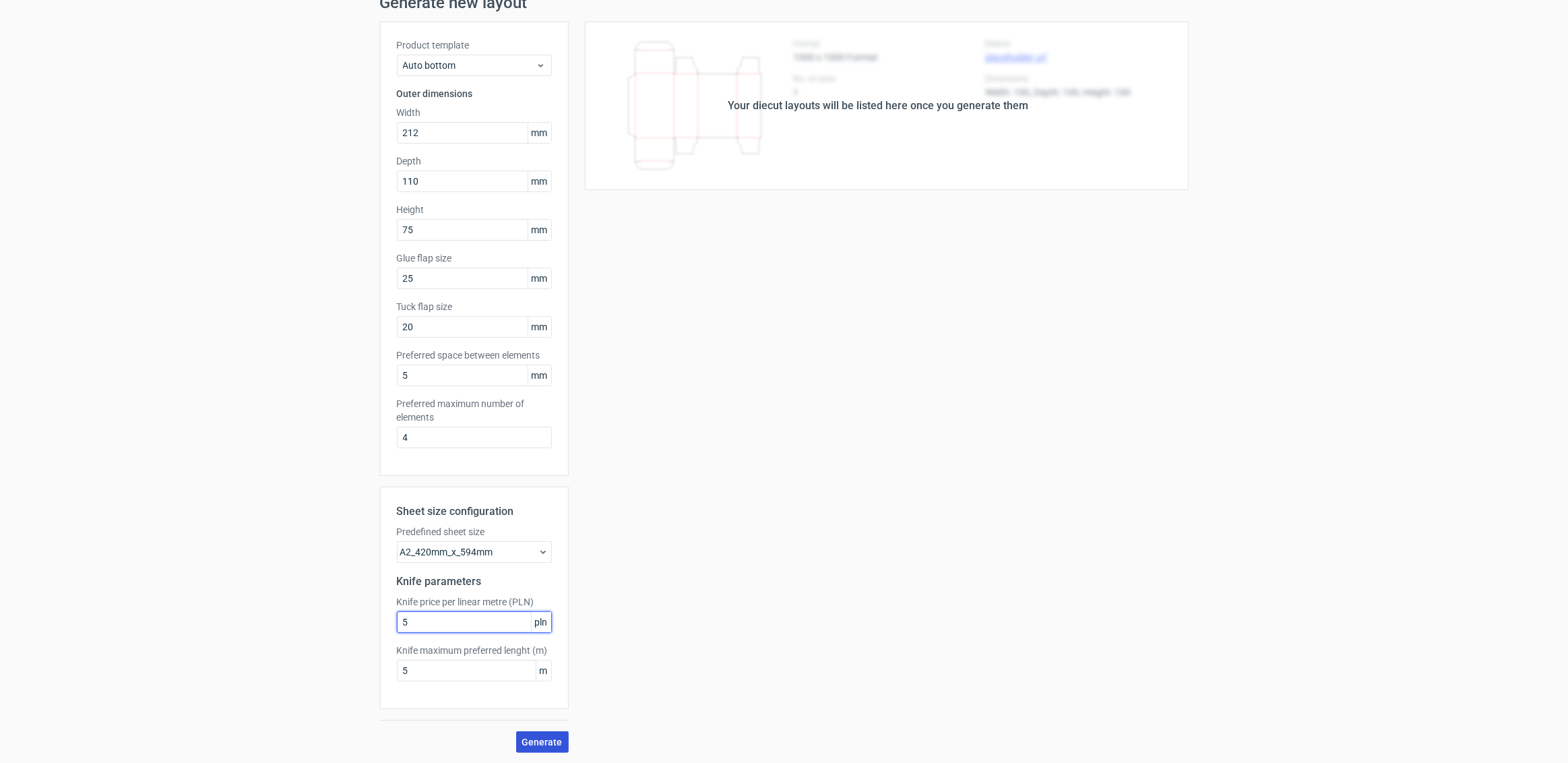
type input "5"
click at [535, 732] on button "Generate" at bounding box center [542, 742] width 53 height 21
drag, startPoint x: 429, startPoint y: 624, endPoint x: 329, endPoint y: 617, distance: 100.2
click at [330, 617] on div "Generate new layout Product template Auto bottom Outer dimensions Width 212 mm …" at bounding box center [784, 373] width 1568 height 780
click at [347, 662] on div "Generate new layout Product template Auto bottom Outer dimensions Width 212 mm …" at bounding box center [784, 373] width 1568 height 780
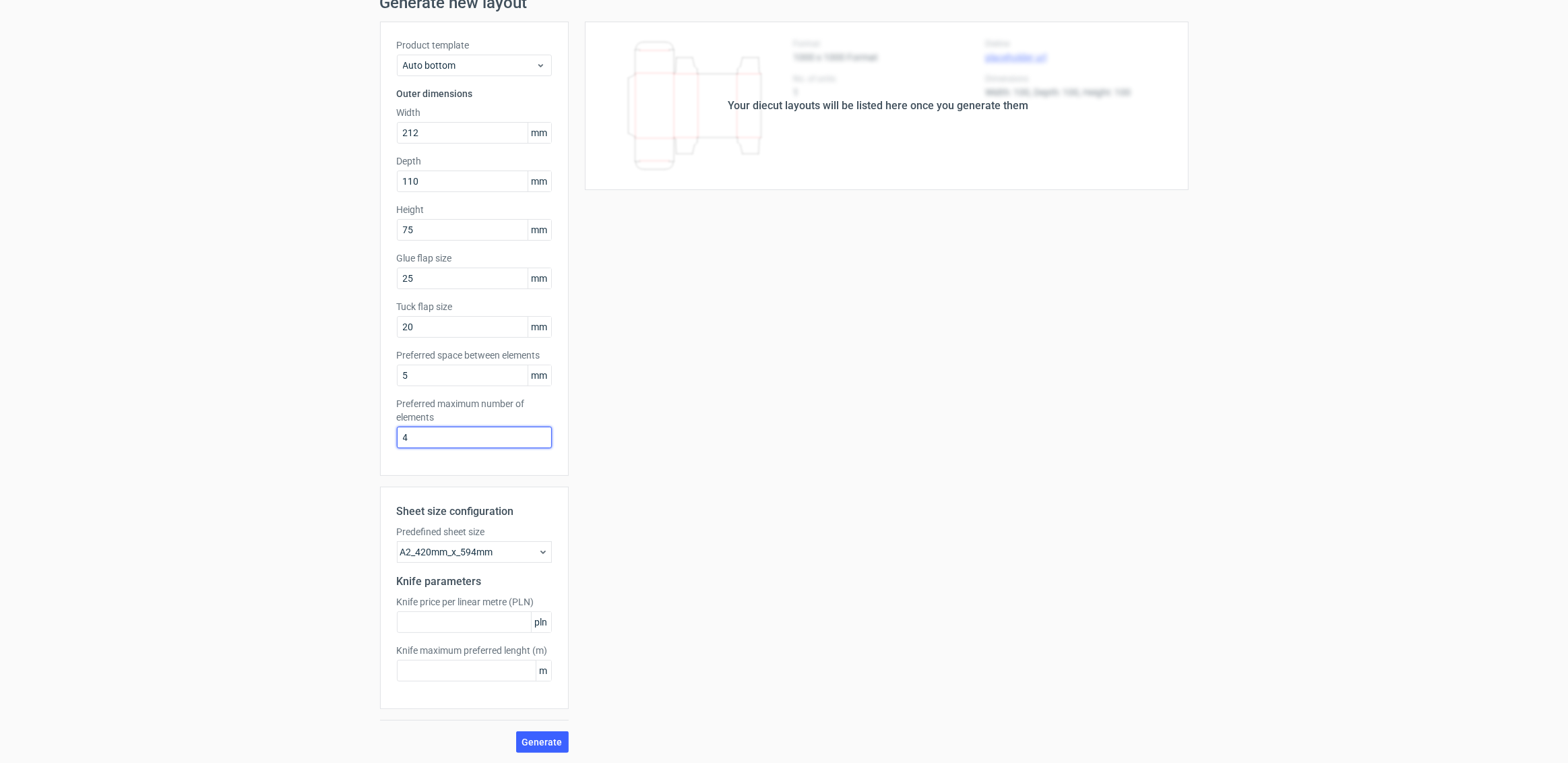
drag, startPoint x: 448, startPoint y: 429, endPoint x: 316, endPoint y: 428, distance: 132.0
click at [316, 428] on div "Generate new layout Product template Auto bottom Outer dimensions Width 212 mm …" at bounding box center [784, 373] width 1568 height 780
drag, startPoint x: 433, startPoint y: 436, endPoint x: 357, endPoint y: 434, distance: 76.0
click at [357, 434] on div "Generate new layout Product template Auto bottom Outer dimensions Width 212 mm …" at bounding box center [784, 373] width 1568 height 780
click at [539, 737] on span "Generate" at bounding box center [542, 742] width 40 height 9
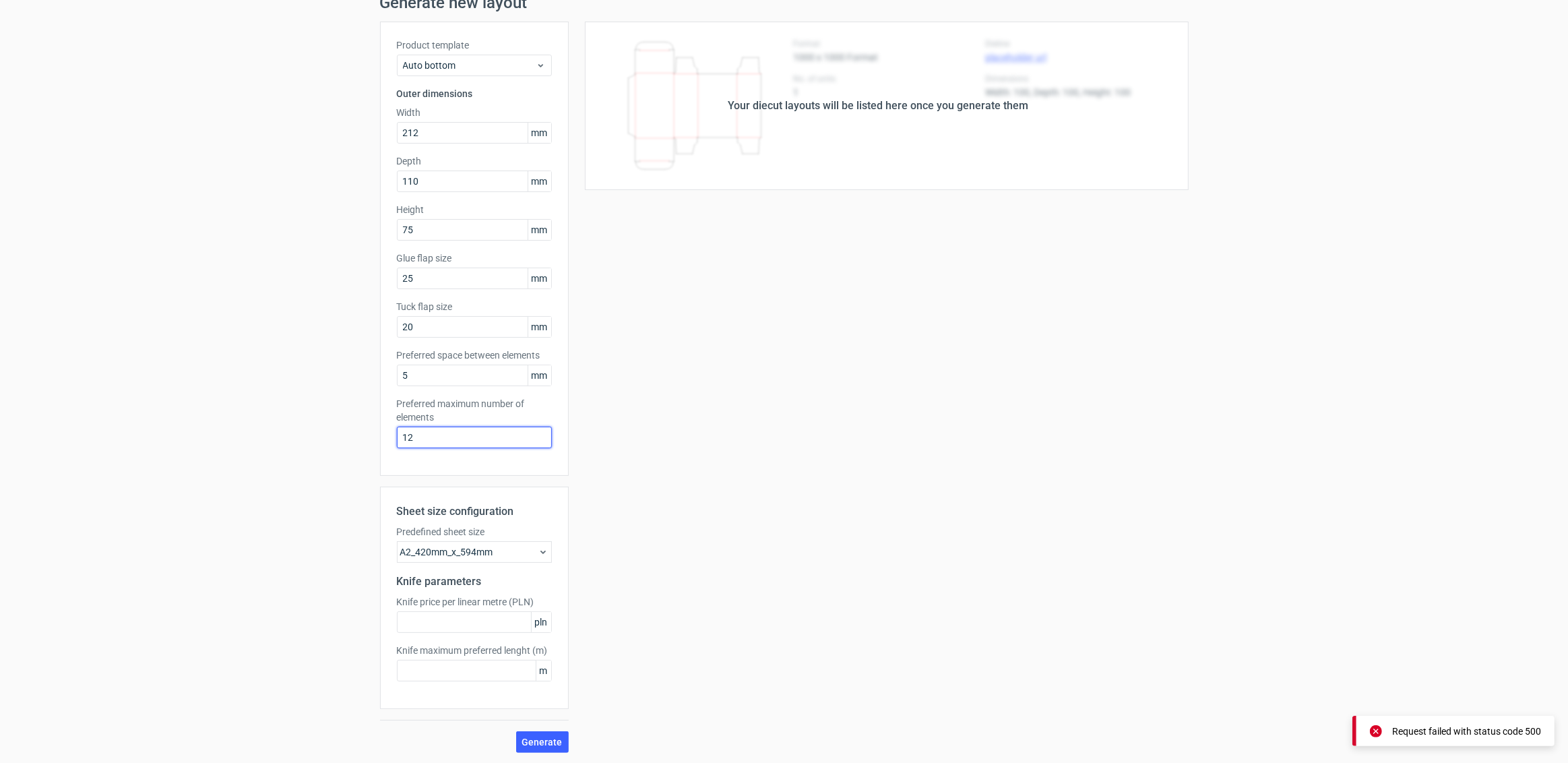
drag, startPoint x: 432, startPoint y: 430, endPoint x: 310, endPoint y: 410, distance: 123.6
click at [310, 410] on div "Generate new layout Product template Auto bottom Outer dimensions Width 212 mm …" at bounding box center [784, 373] width 1568 height 780
drag, startPoint x: 394, startPoint y: 432, endPoint x: 357, endPoint y: 431, distance: 37.0
click at [357, 431] on div "Generate new layout Product template Auto bottom Outer dimensions Width 212 mm …" at bounding box center [784, 373] width 1568 height 780
click at [543, 742] on span "Generate" at bounding box center [542, 742] width 40 height 9
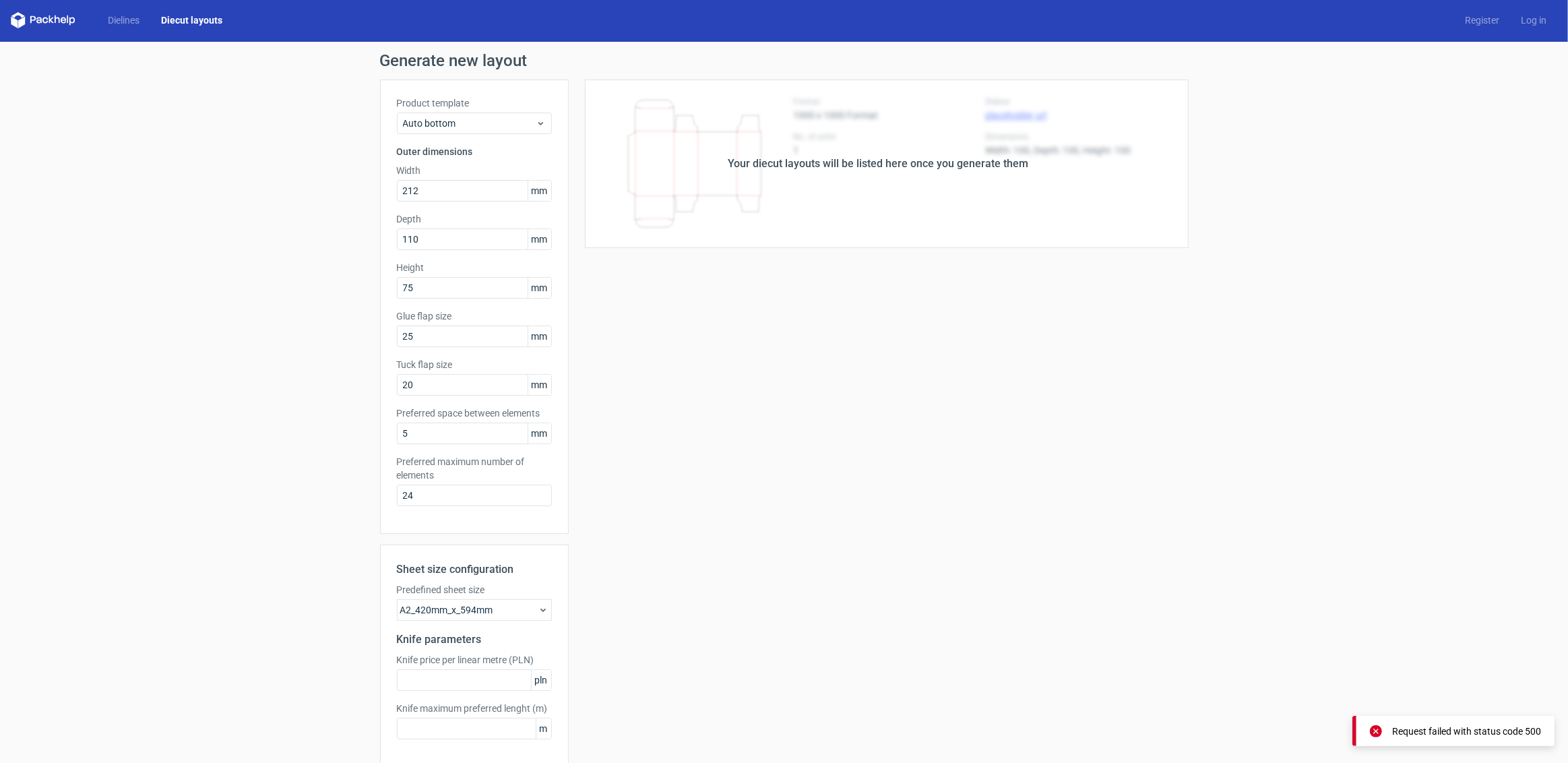
scroll to position [0, 0]
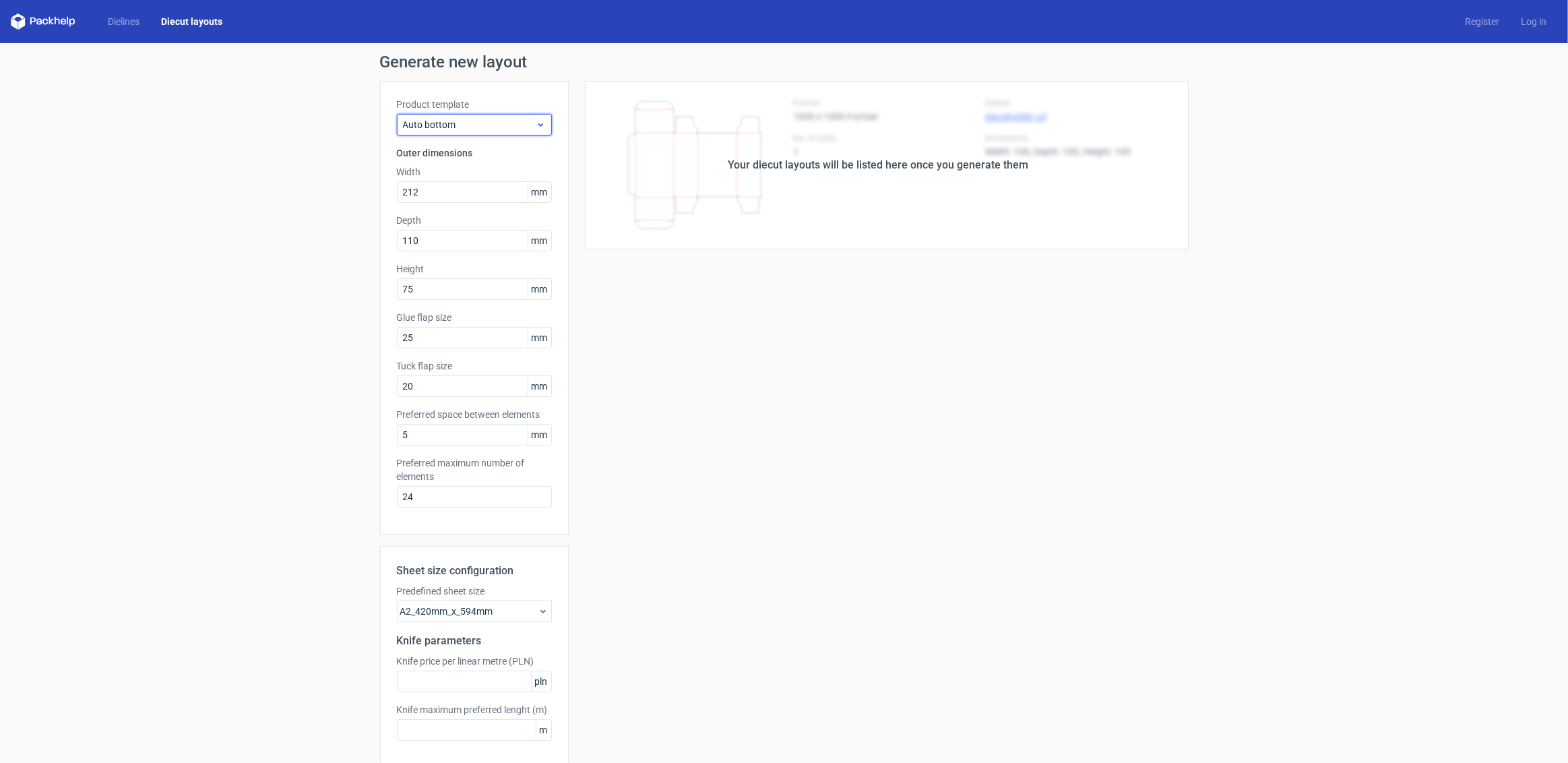
click at [462, 118] on span "Auto bottom" at bounding box center [469, 125] width 133 height 13
drag, startPoint x: 430, startPoint y: 498, endPoint x: 348, endPoint y: 486, distance: 82.9
click at [348, 486] on div "Generate new layout Product template Auto bottom Outer dimensions Width 212 mm …" at bounding box center [784, 433] width 1568 height 780
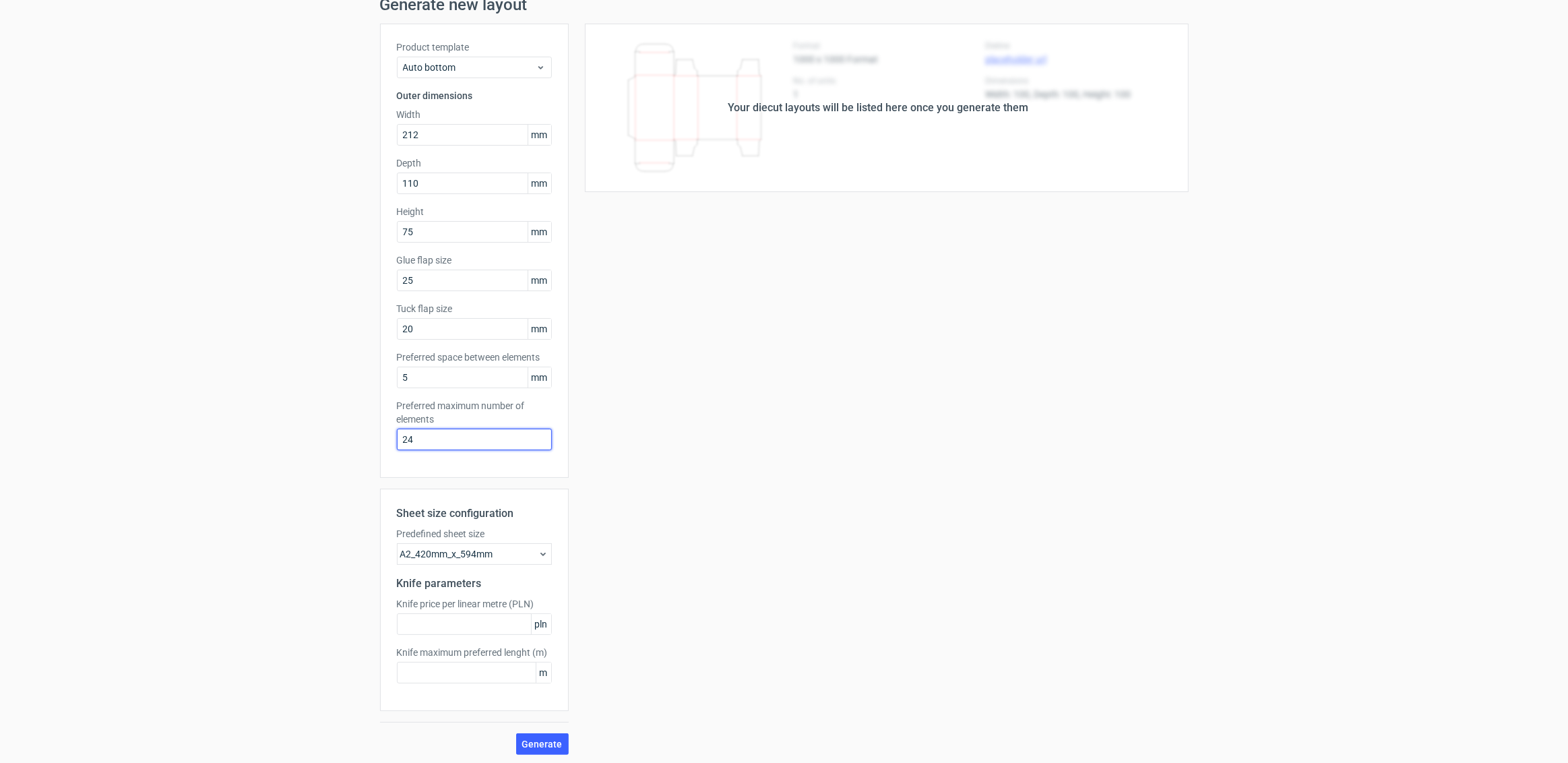
scroll to position [59, 0]
click at [505, 548] on div "A2_420mm_x_594mm" at bounding box center [475, 552] width 155 height 21
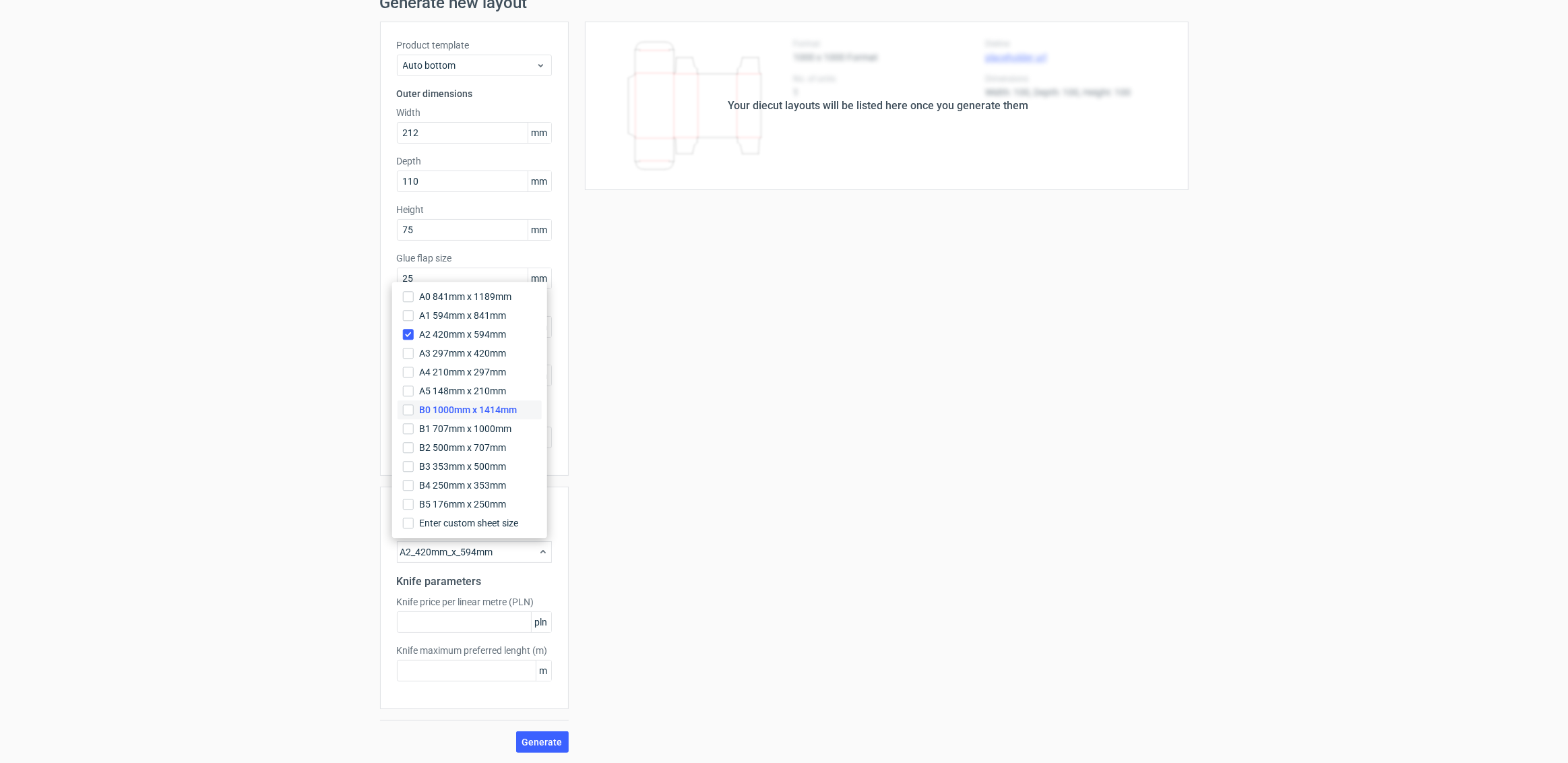
click at [494, 400] on label "B0 1000mm x 1414mm" at bounding box center [469, 410] width 144 height 19
click at [414, 405] on input "B0 1000mm x 1414mm" at bounding box center [408, 410] width 11 height 11
click at [406, 334] on input "A2 420mm x 594mm" at bounding box center [408, 334] width 11 height 11
click at [676, 595] on div "Your diecut layouts will be listed here once you generate them Height Depth Wid…" at bounding box center [879, 386] width 620 height 731
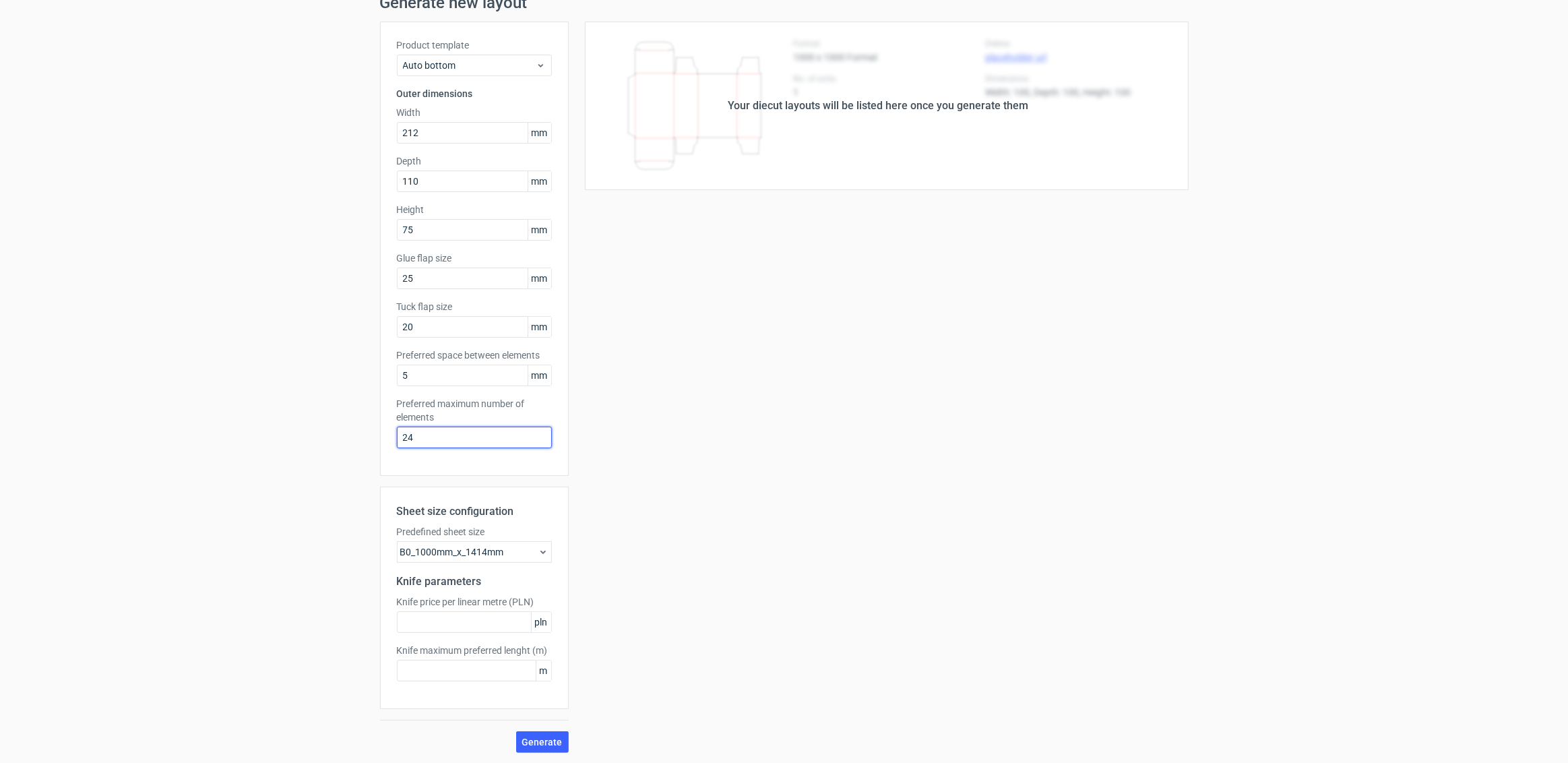
drag, startPoint x: 422, startPoint y: 437, endPoint x: 314, endPoint y: 414, distance: 110.4
click at [314, 414] on div "Generate new layout Product template Auto bottom Outer dimensions Width 212 mm …" at bounding box center [784, 373] width 1568 height 780
type input "2"
click at [536, 737] on span "Generate" at bounding box center [542, 742] width 40 height 9
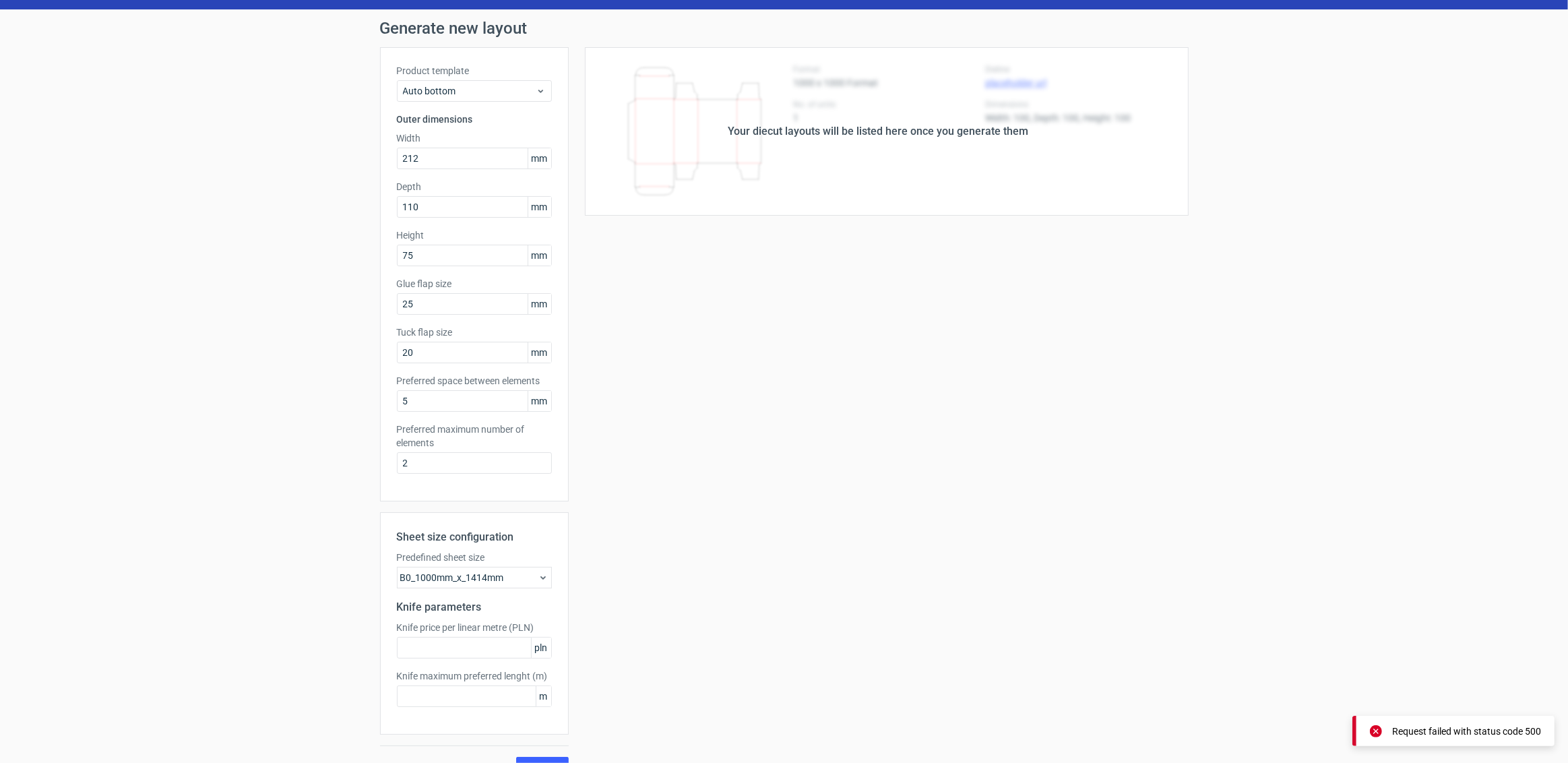
scroll to position [0, 0]
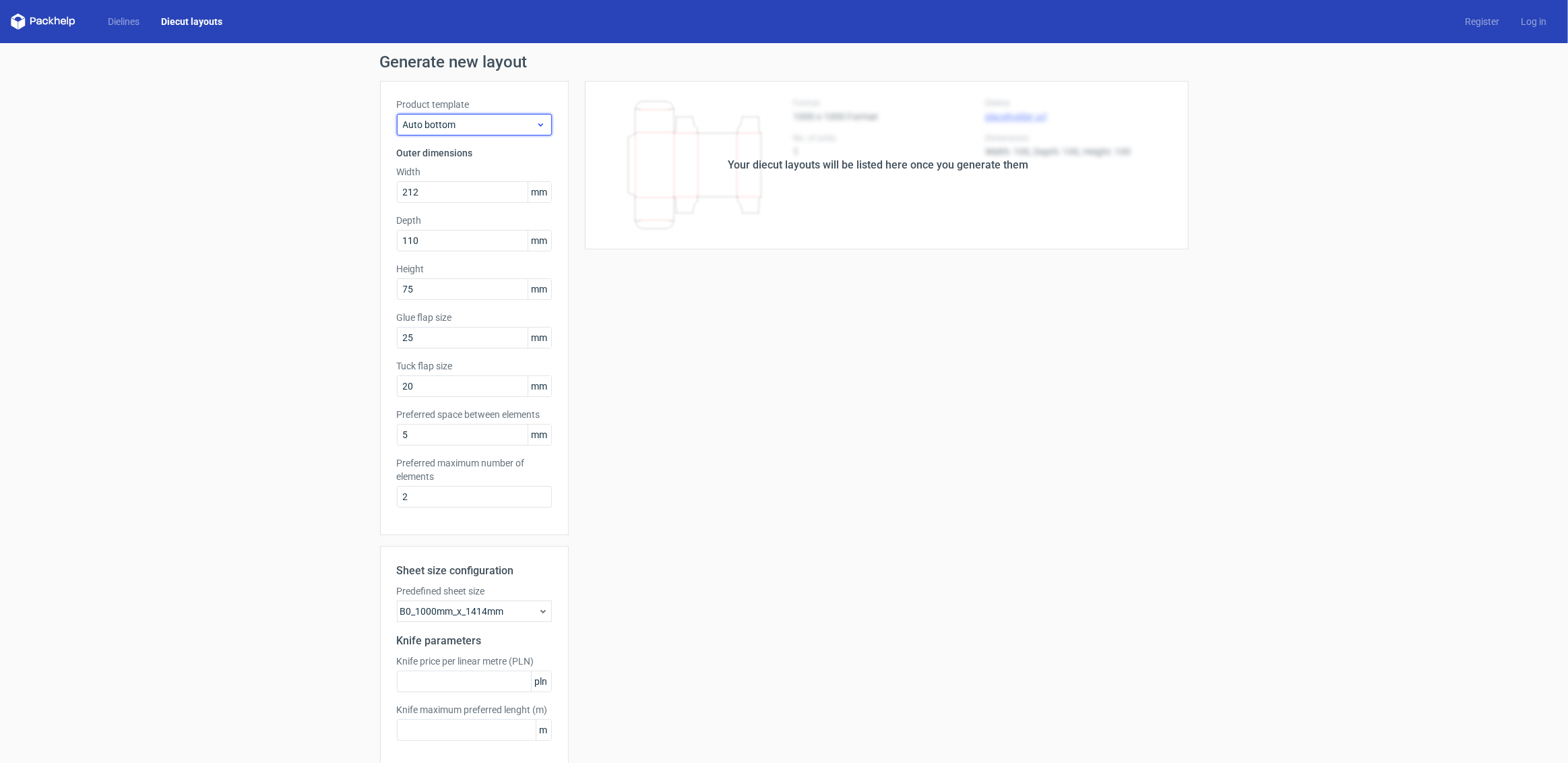
click at [475, 119] on span "Auto bottom" at bounding box center [469, 125] width 133 height 13
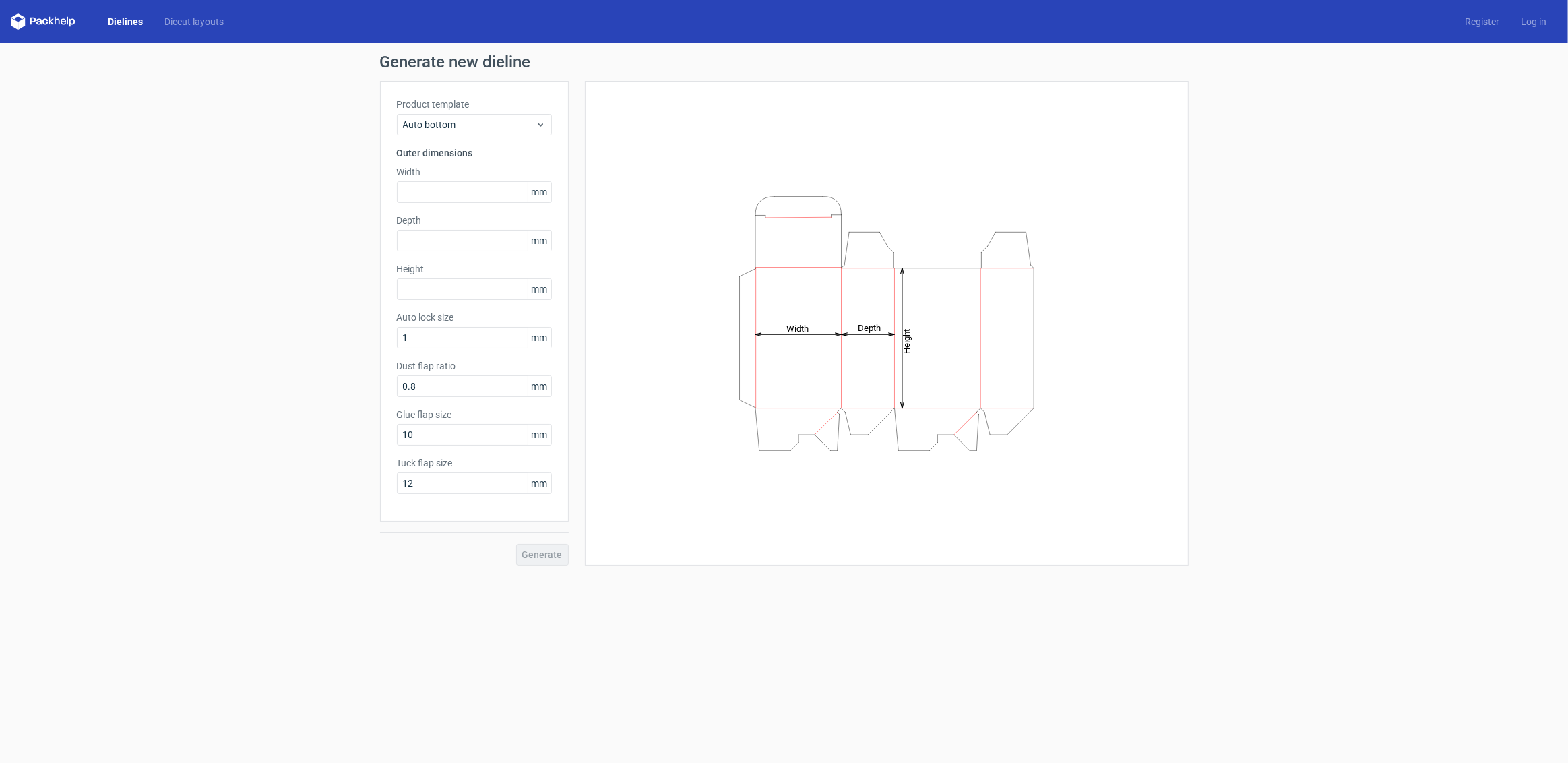
click at [619, 400] on div "Height Depth Width" at bounding box center [887, 323] width 570 height 451
click at [474, 359] on label "Dust flap ratio" at bounding box center [475, 366] width 155 height 13
click at [424, 257] on div "Product template Auto bottom Outer dimensions Width mm Depth mm Height mm Auto …" at bounding box center [474, 301] width 188 height 441
click at [188, 21] on link "Diecut layouts" at bounding box center [194, 21] width 81 height 13
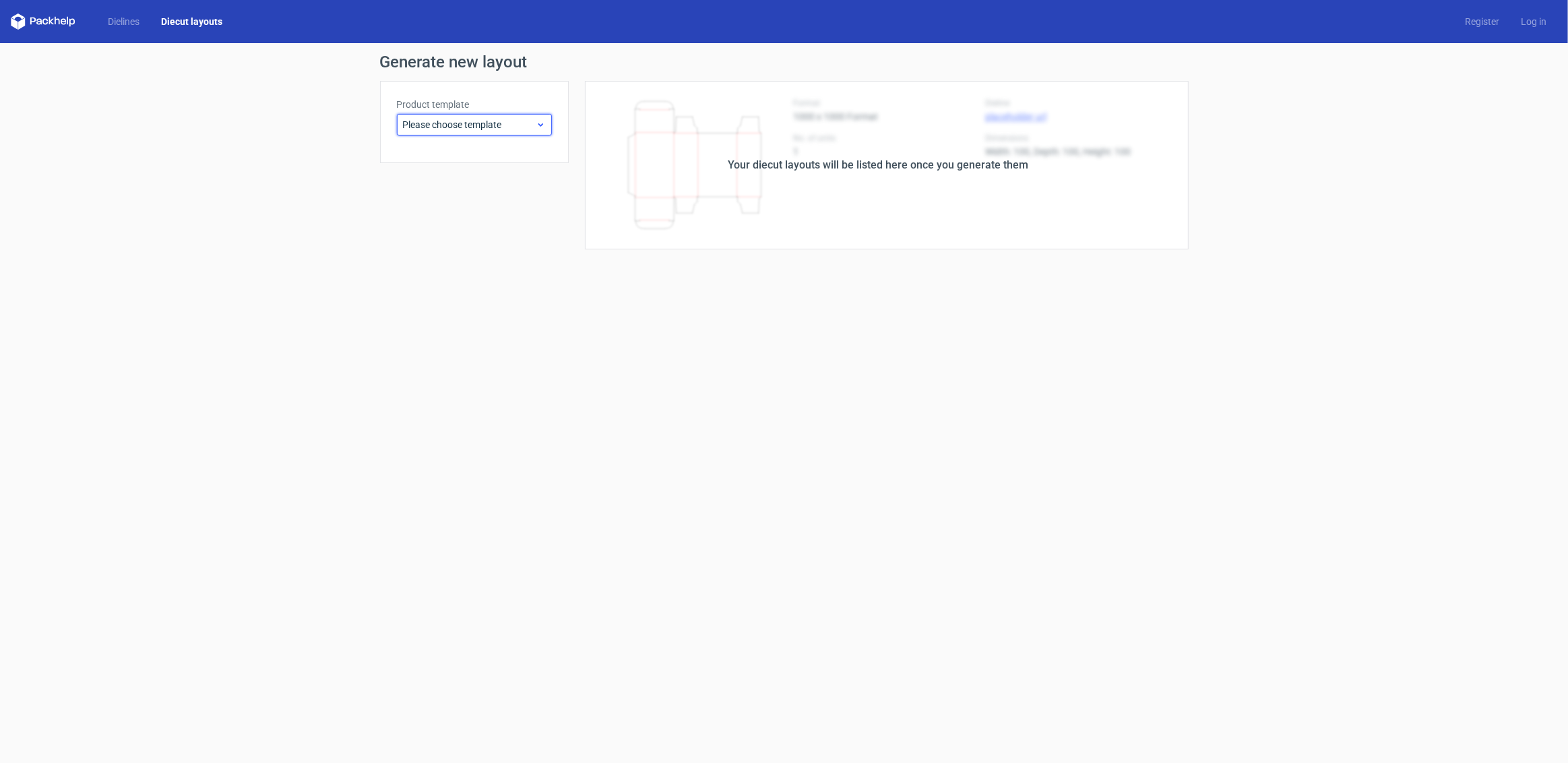
click at [467, 122] on span "Please choose template" at bounding box center [469, 125] width 133 height 13
click at [451, 330] on div "Auto bottom" at bounding box center [473, 327] width 144 height 21
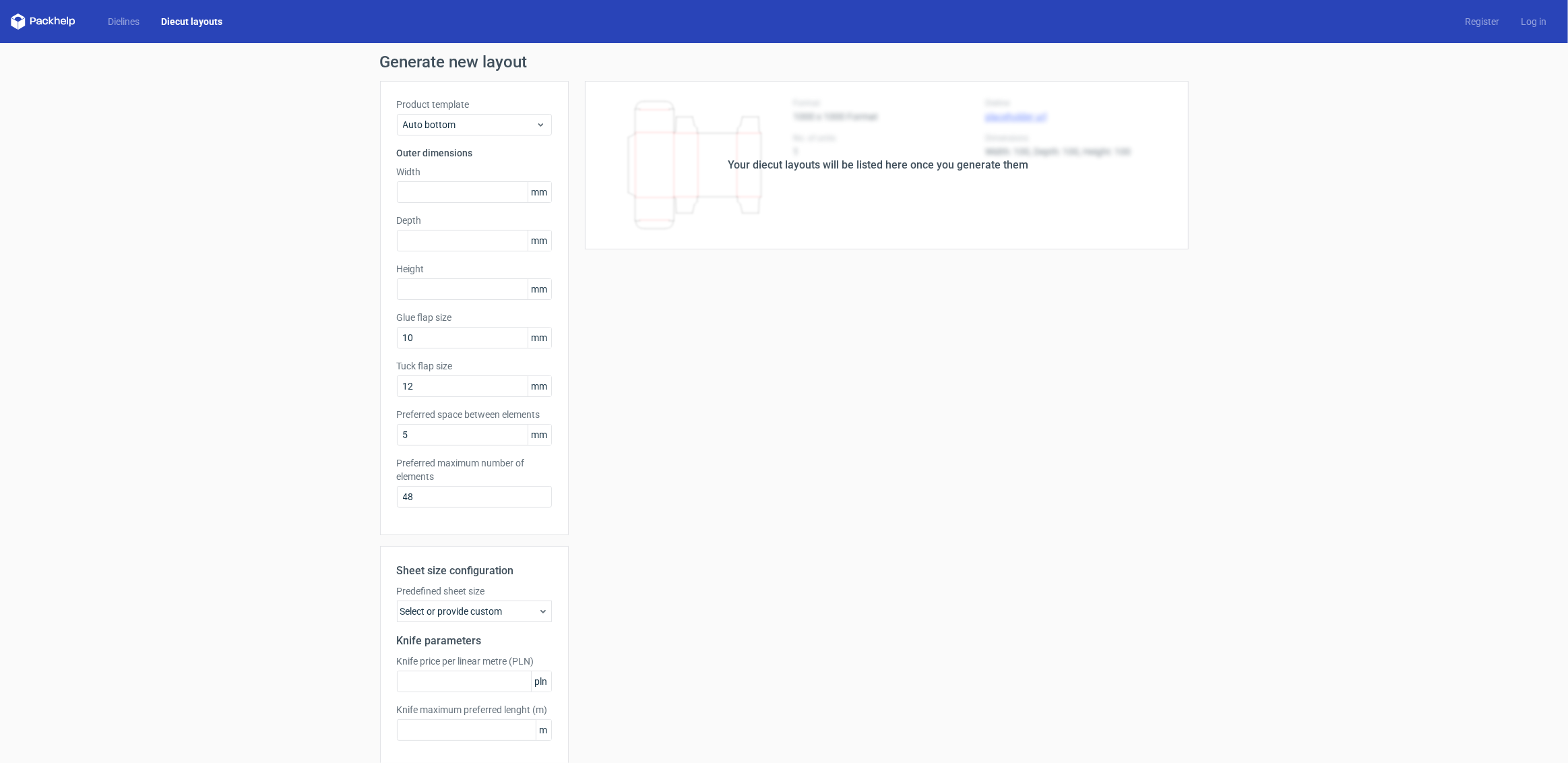
click at [647, 384] on div "Your diecut layouts will be listed here once you generate them Height Depth Wid…" at bounding box center [879, 446] width 620 height 731
click at [443, 194] on input "text" at bounding box center [475, 192] width 155 height 21
type input "100"
type input "50"
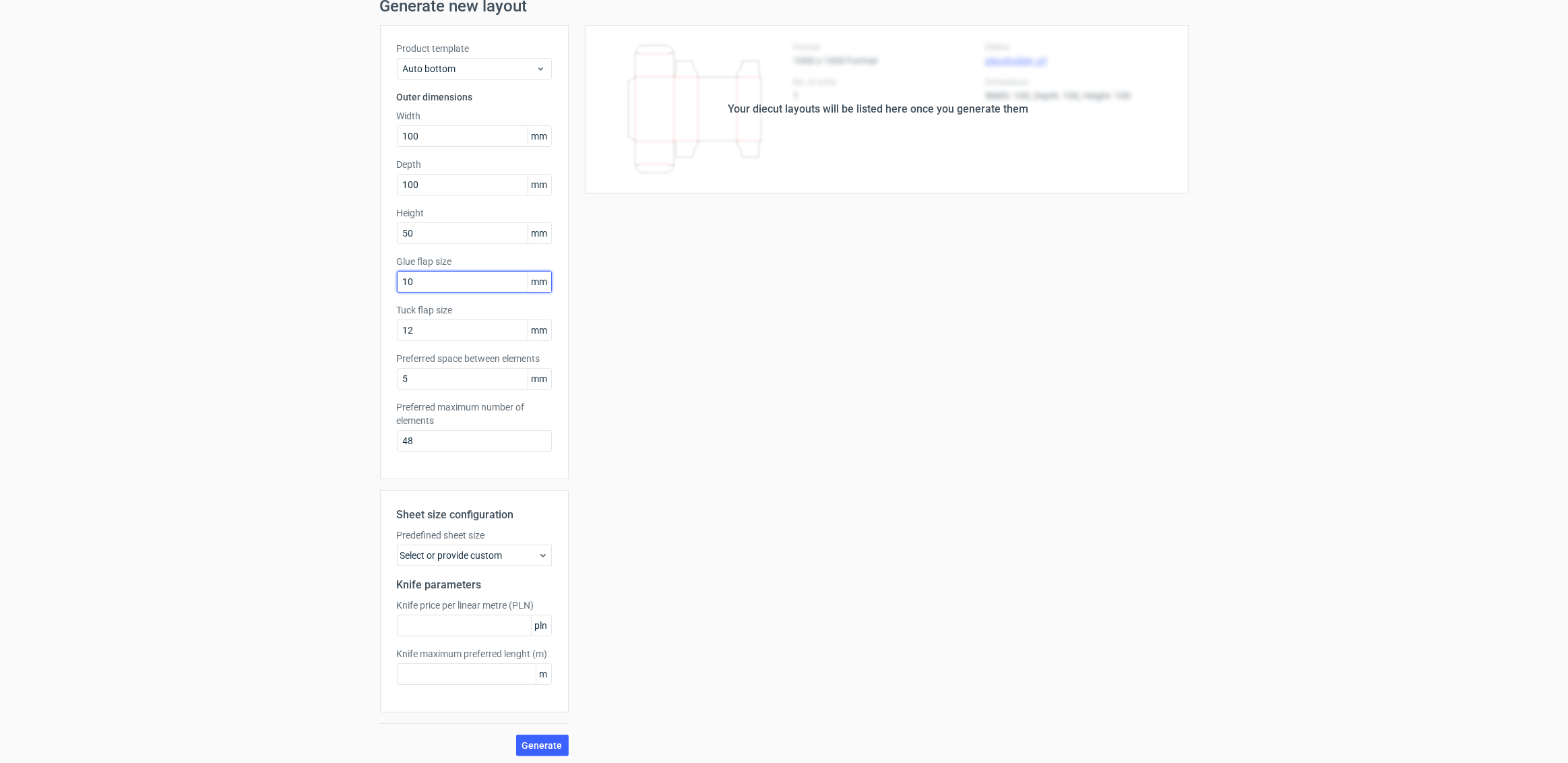
scroll to position [59, 0]
click at [537, 746] on button "Generate" at bounding box center [542, 742] width 53 height 21
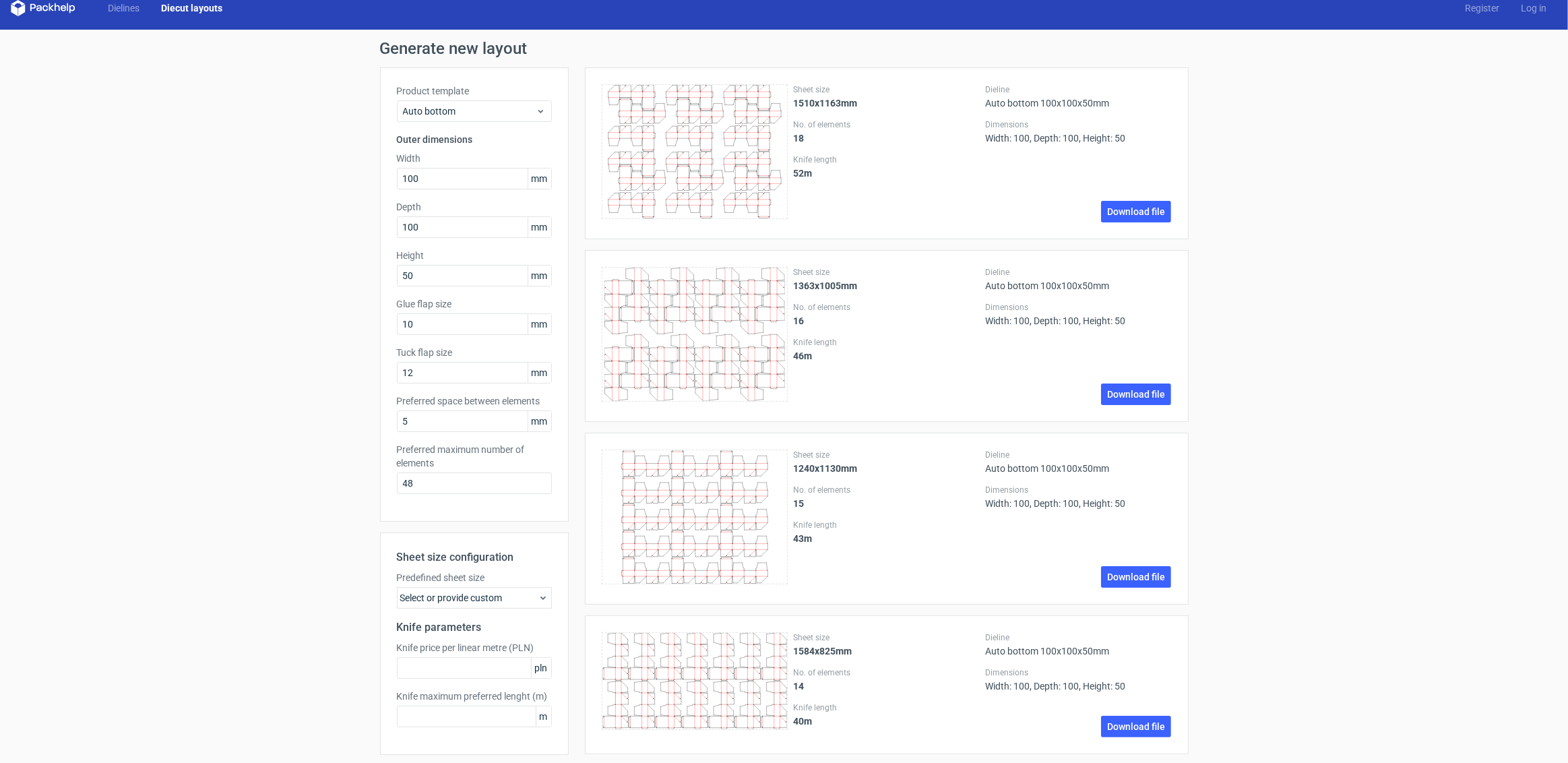
scroll to position [0, 0]
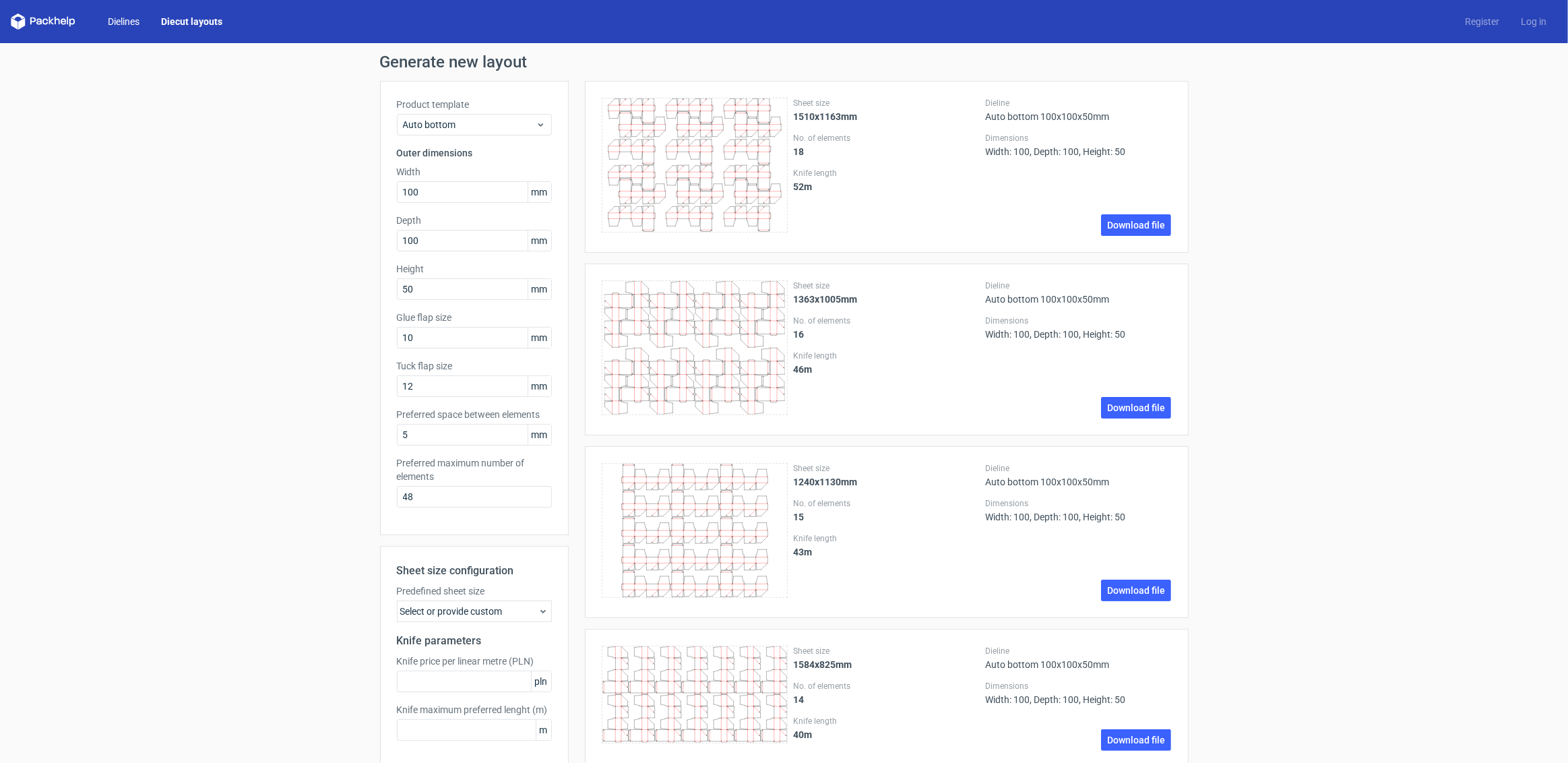
click at [116, 22] on link "Dielines" at bounding box center [123, 21] width 53 height 13
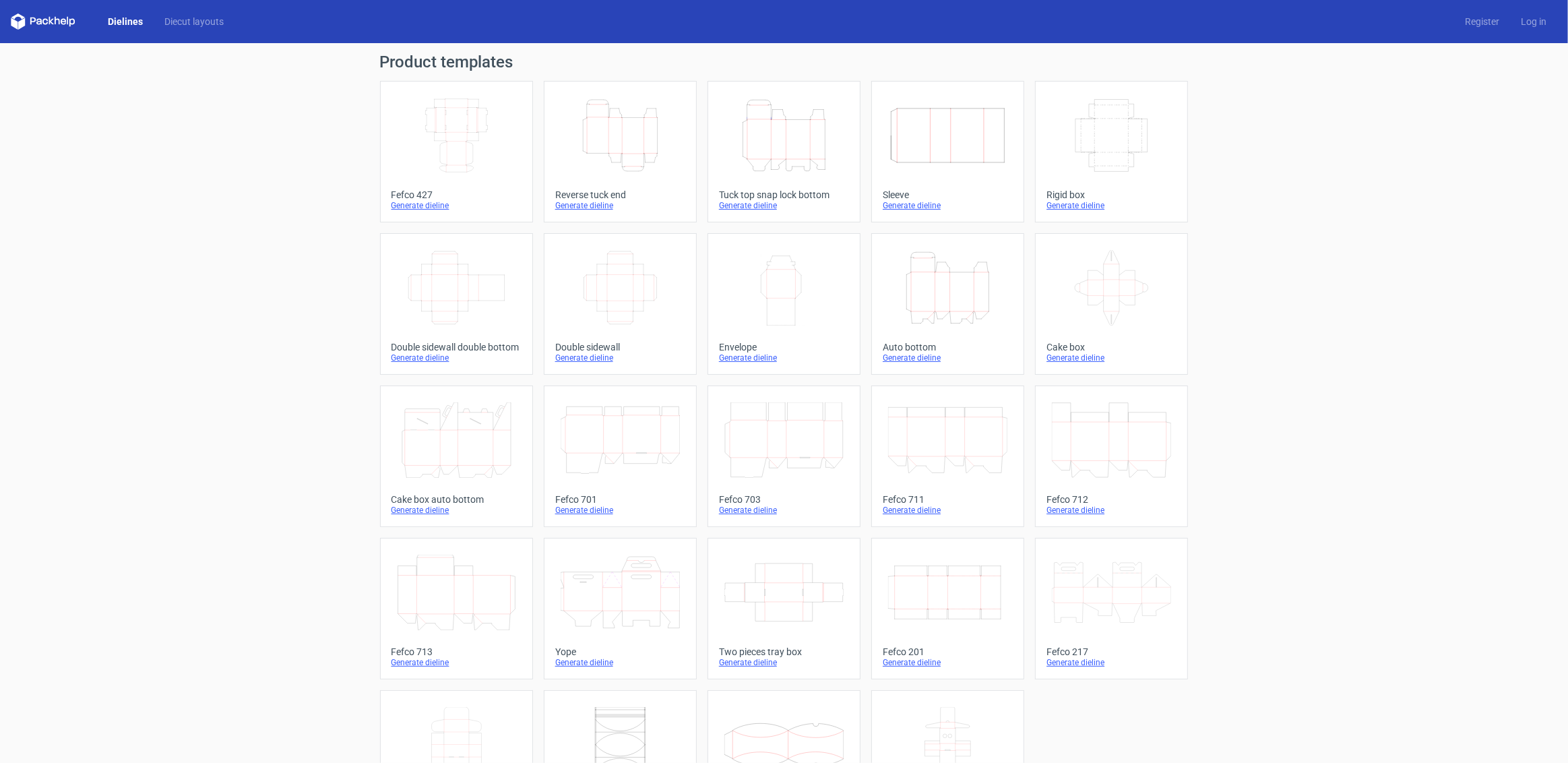
click at [938, 297] on icon "Height Depth Width" at bounding box center [947, 287] width 119 height 75
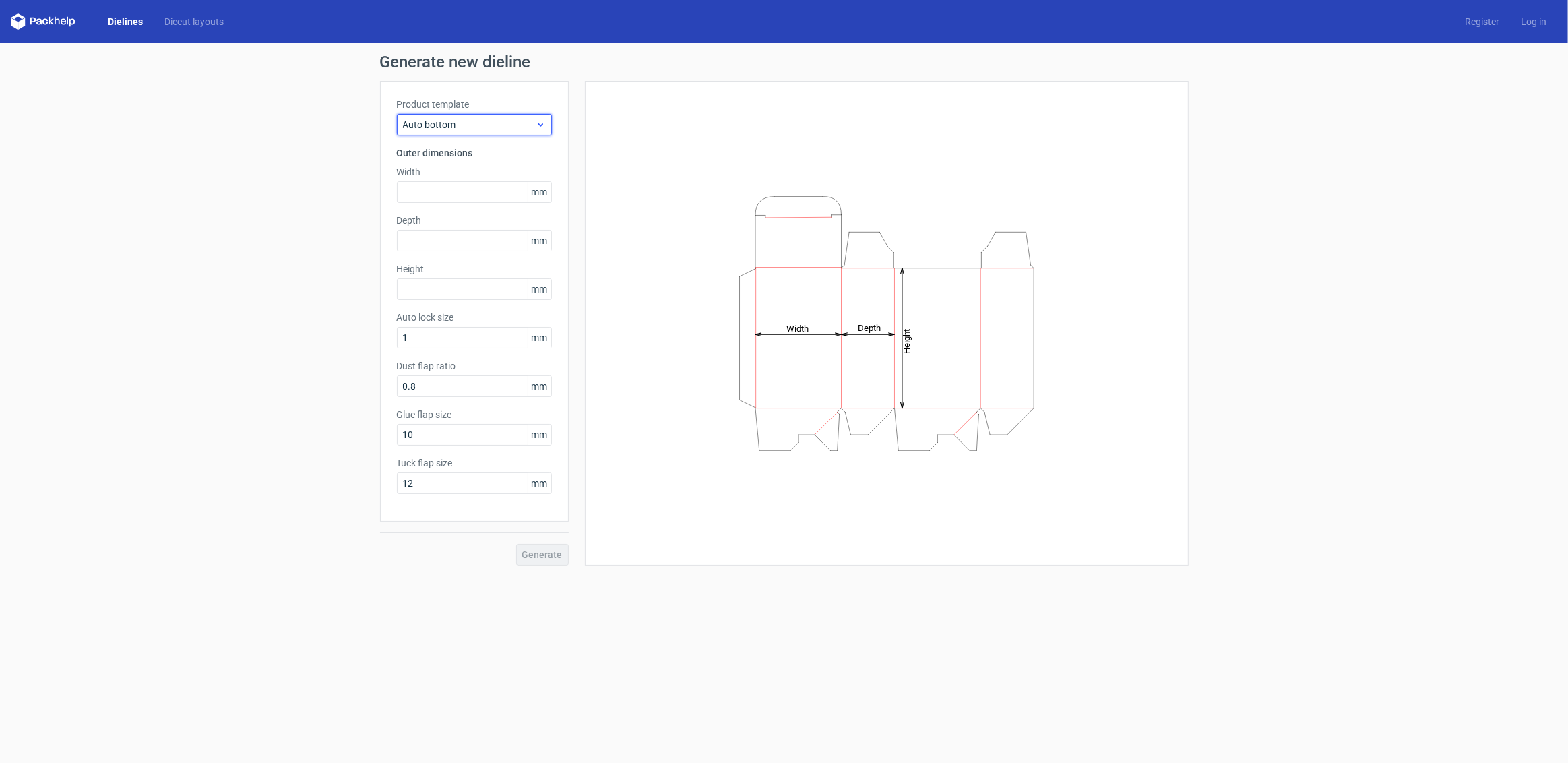
click at [432, 125] on span "Auto bottom" at bounding box center [469, 125] width 133 height 13
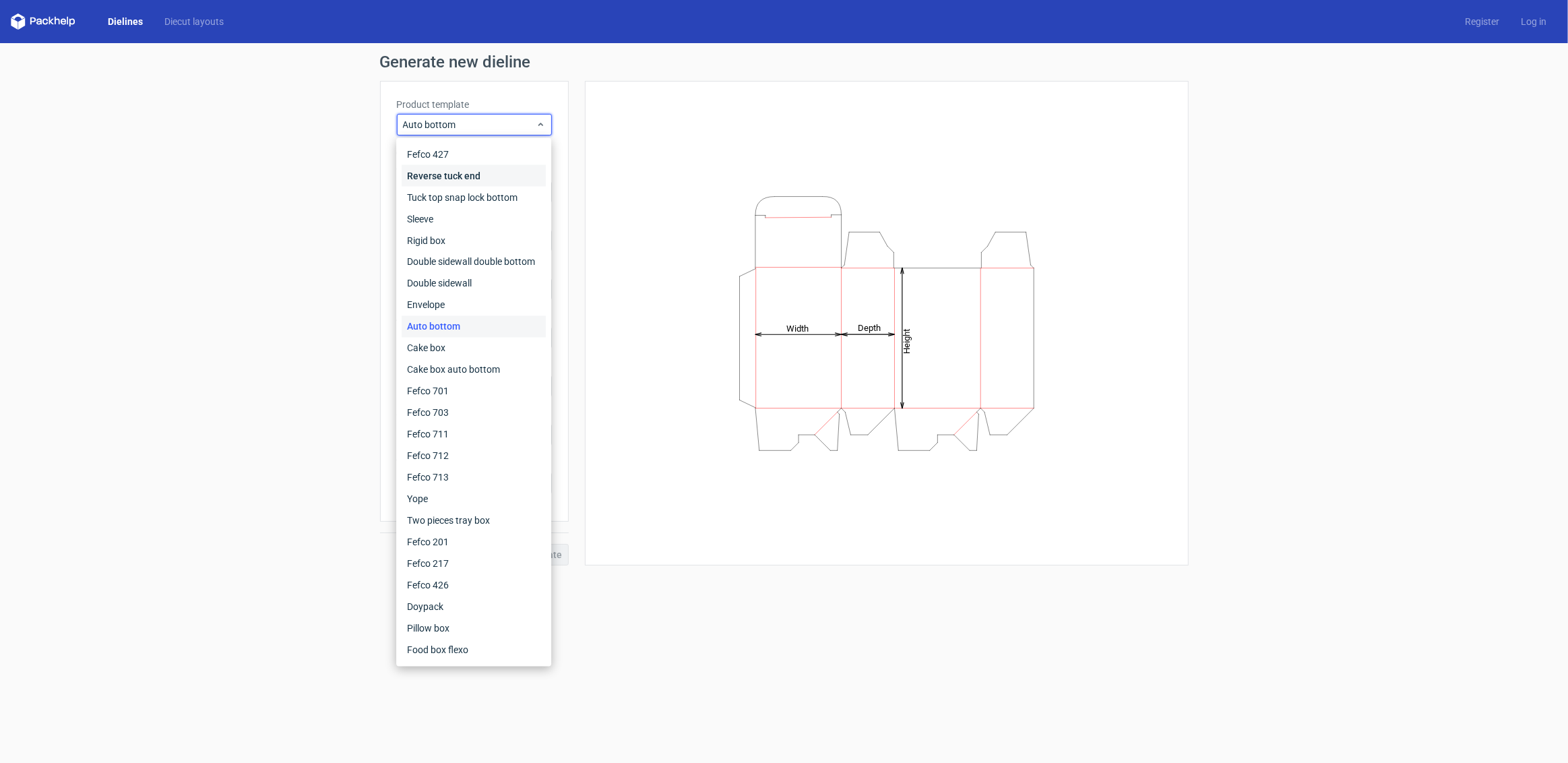
click at [455, 175] on div "Reverse tuck end" at bounding box center [473, 176] width 144 height 21
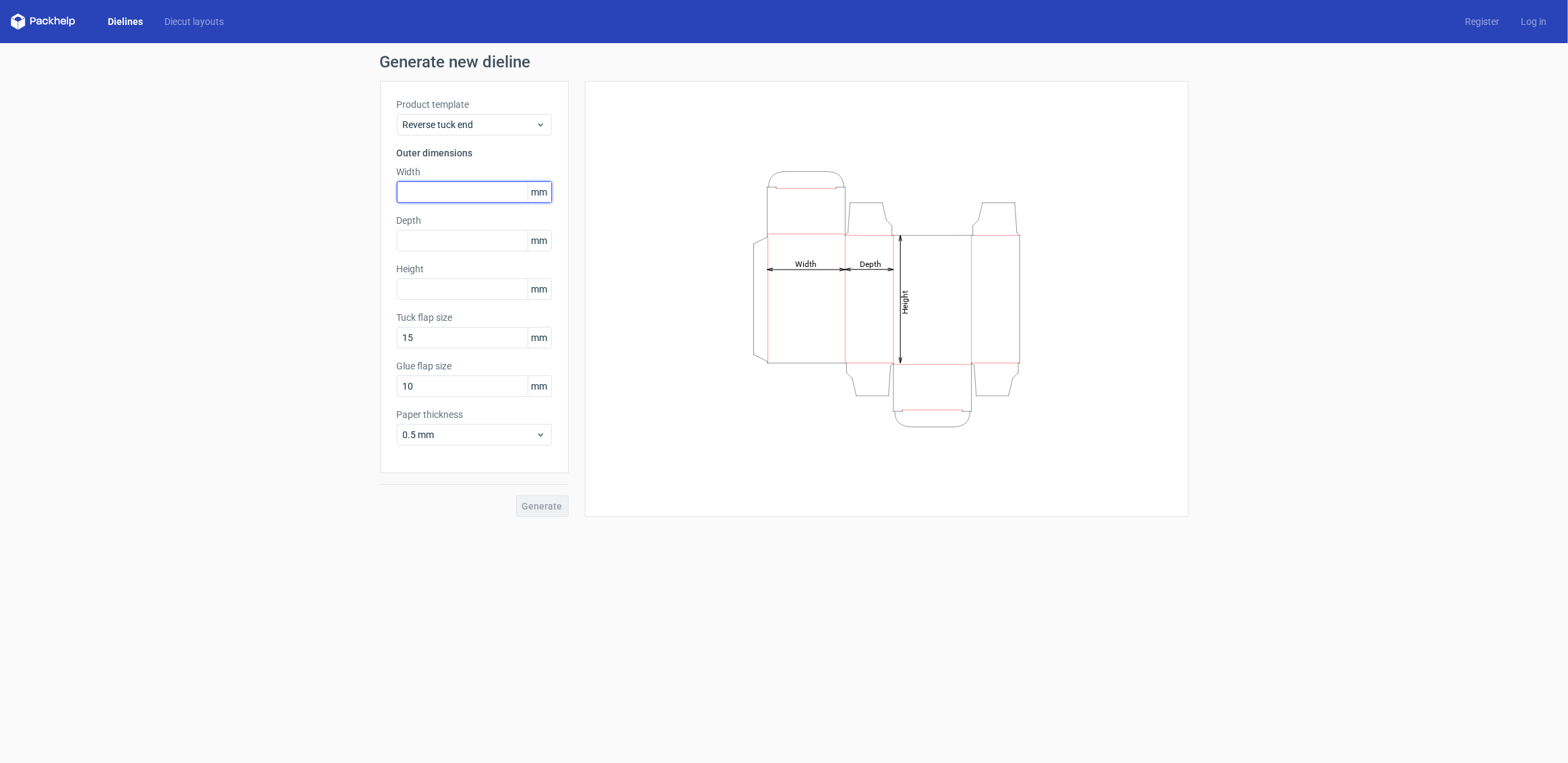
click at [432, 189] on input "text" at bounding box center [475, 192] width 155 height 21
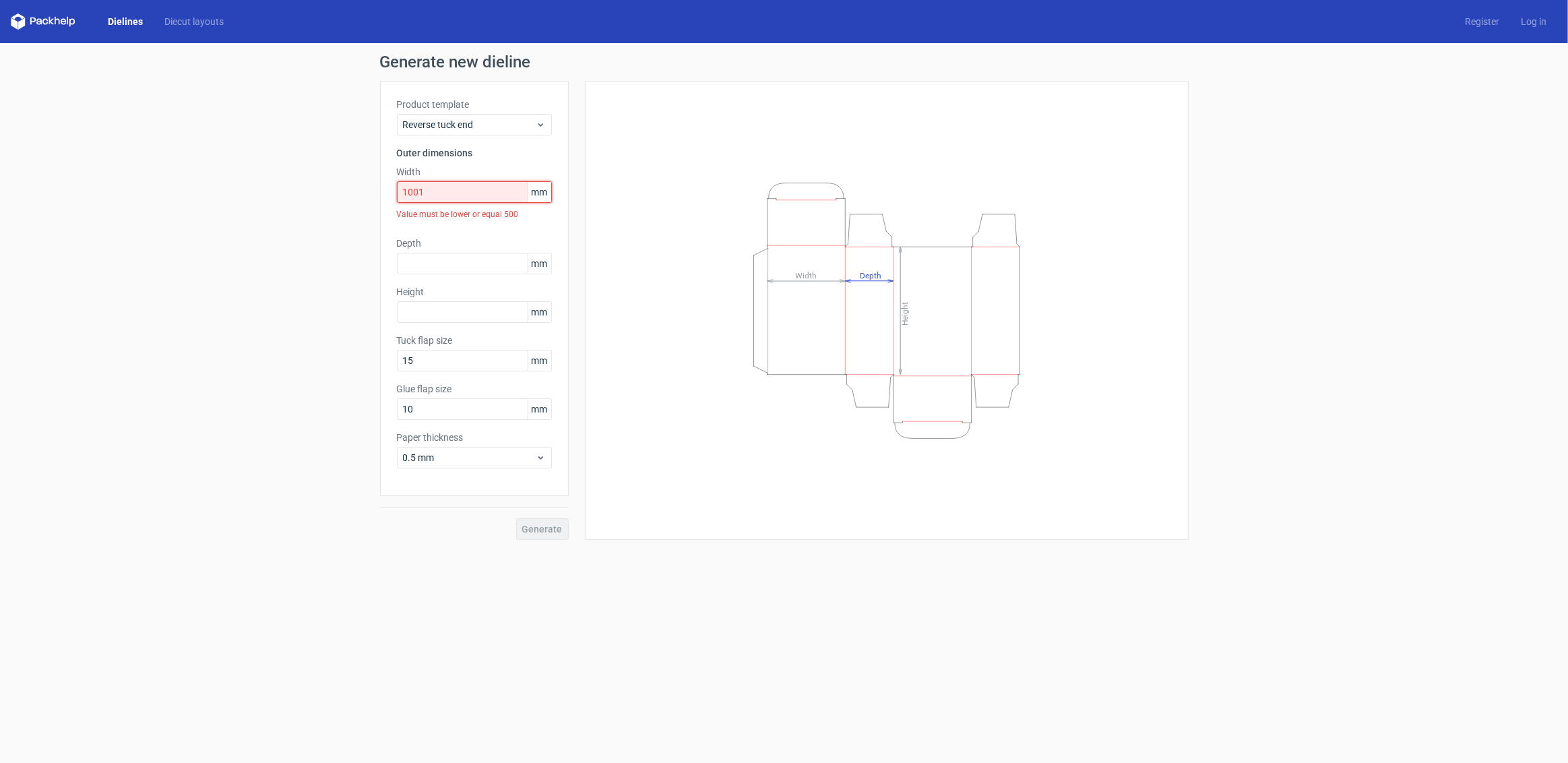
click at [440, 192] on input "1001" at bounding box center [475, 192] width 155 height 21
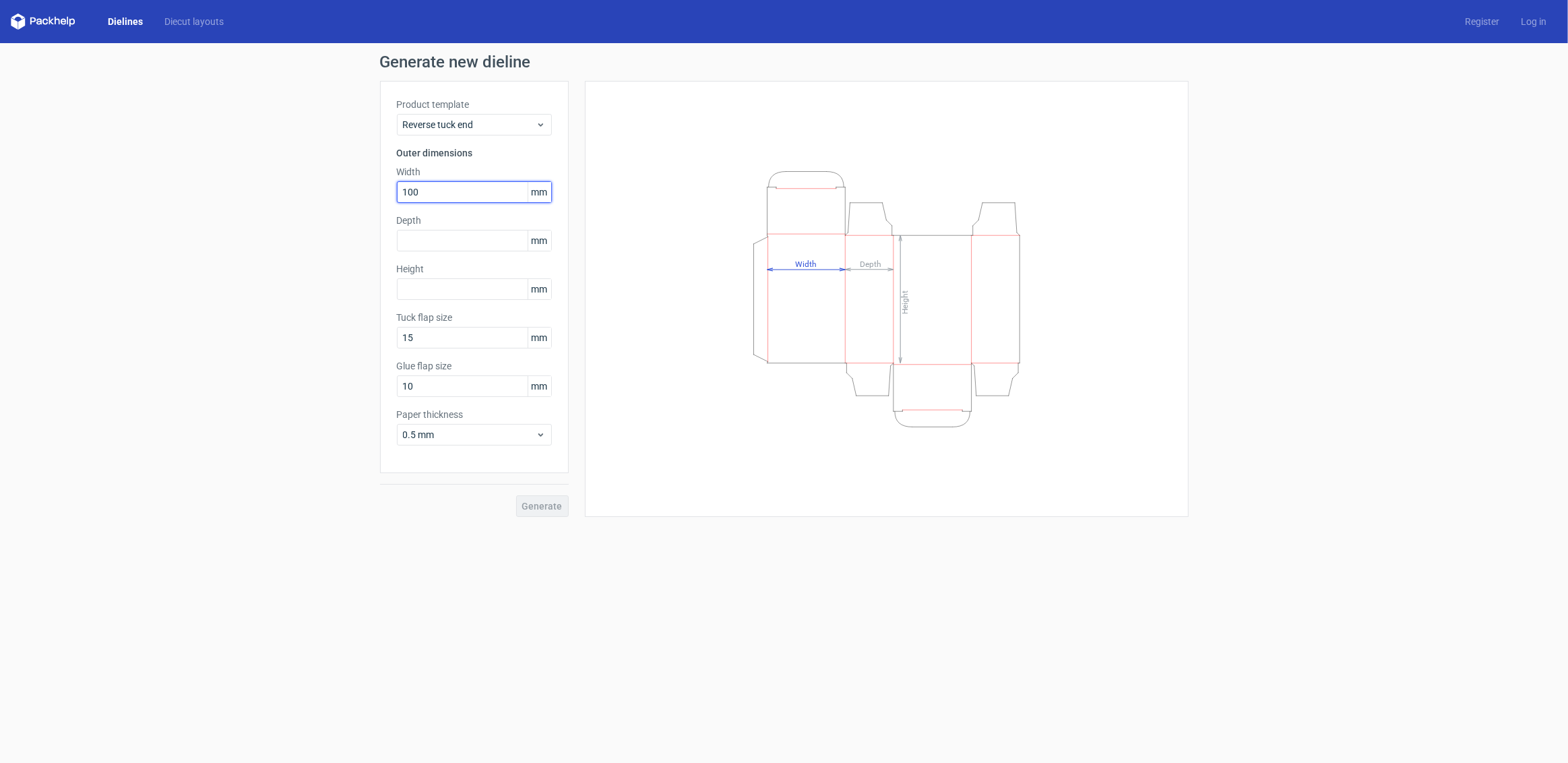
type input "100"
type input "50"
click at [529, 510] on span "Generate" at bounding box center [542, 505] width 40 height 9
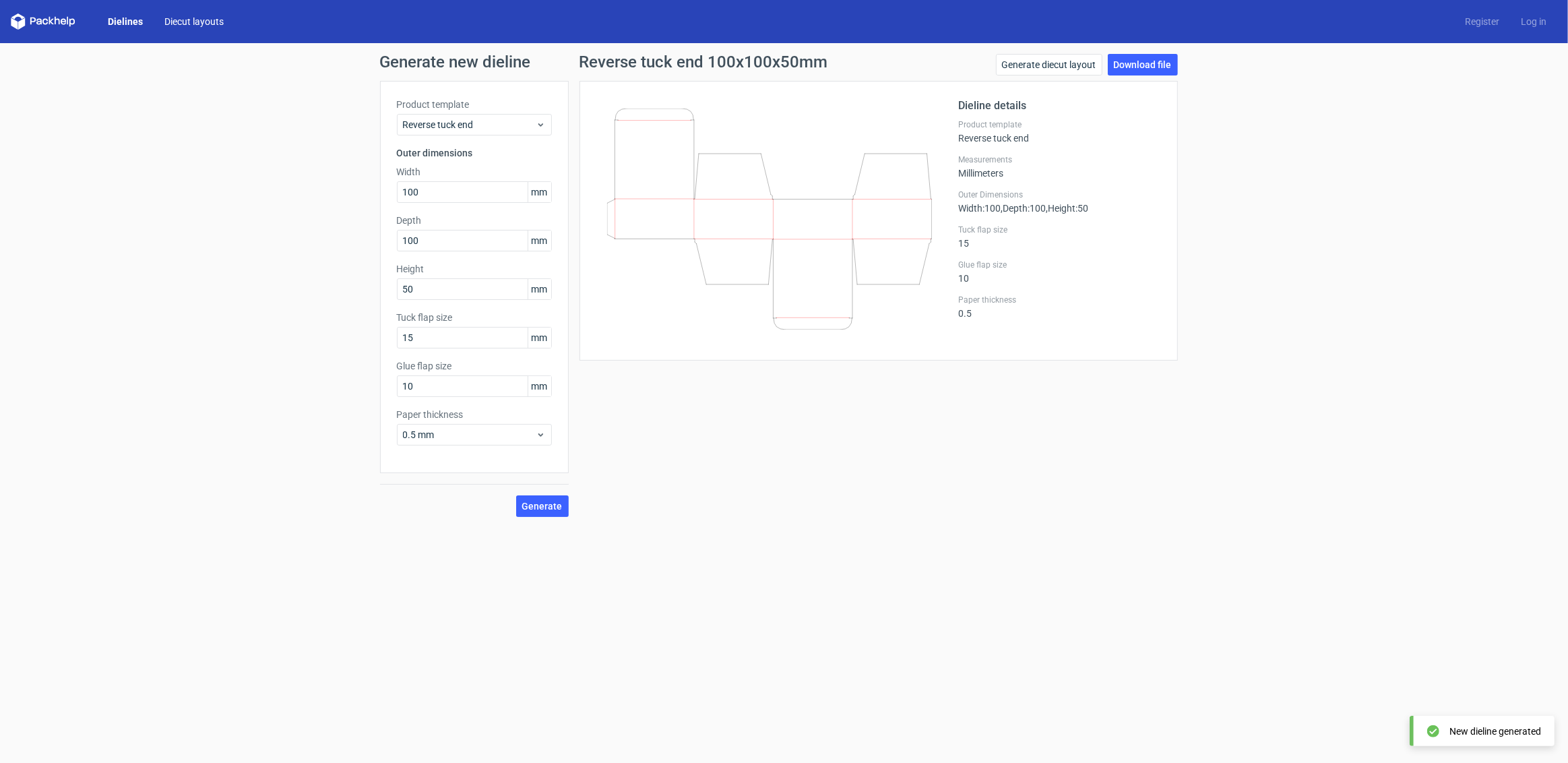
click at [206, 21] on link "Diecut layouts" at bounding box center [194, 21] width 81 height 13
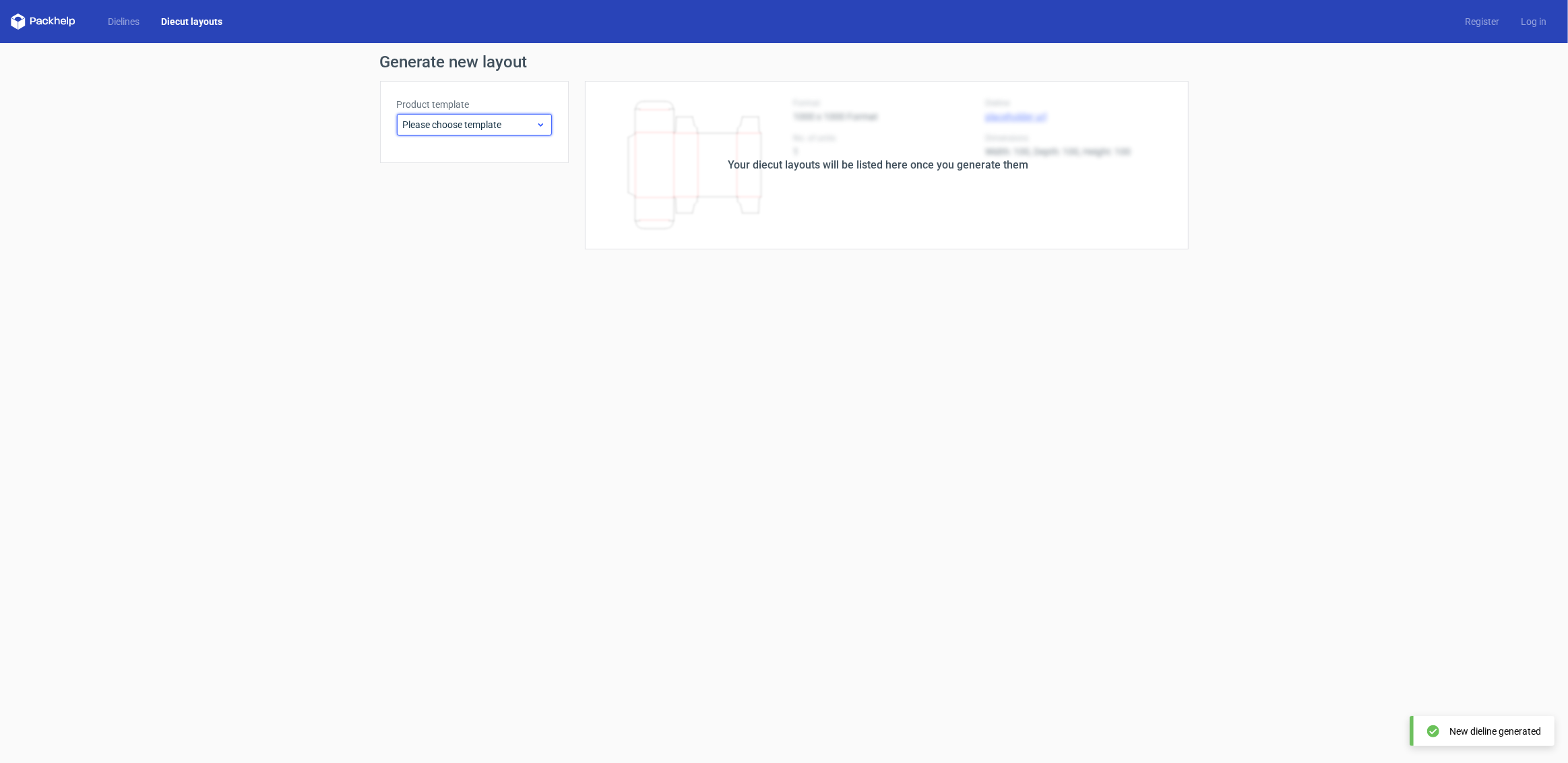
click at [463, 127] on span "Please choose template" at bounding box center [469, 125] width 133 height 13
click at [468, 174] on div "Reverse tuck end" at bounding box center [473, 176] width 144 height 21
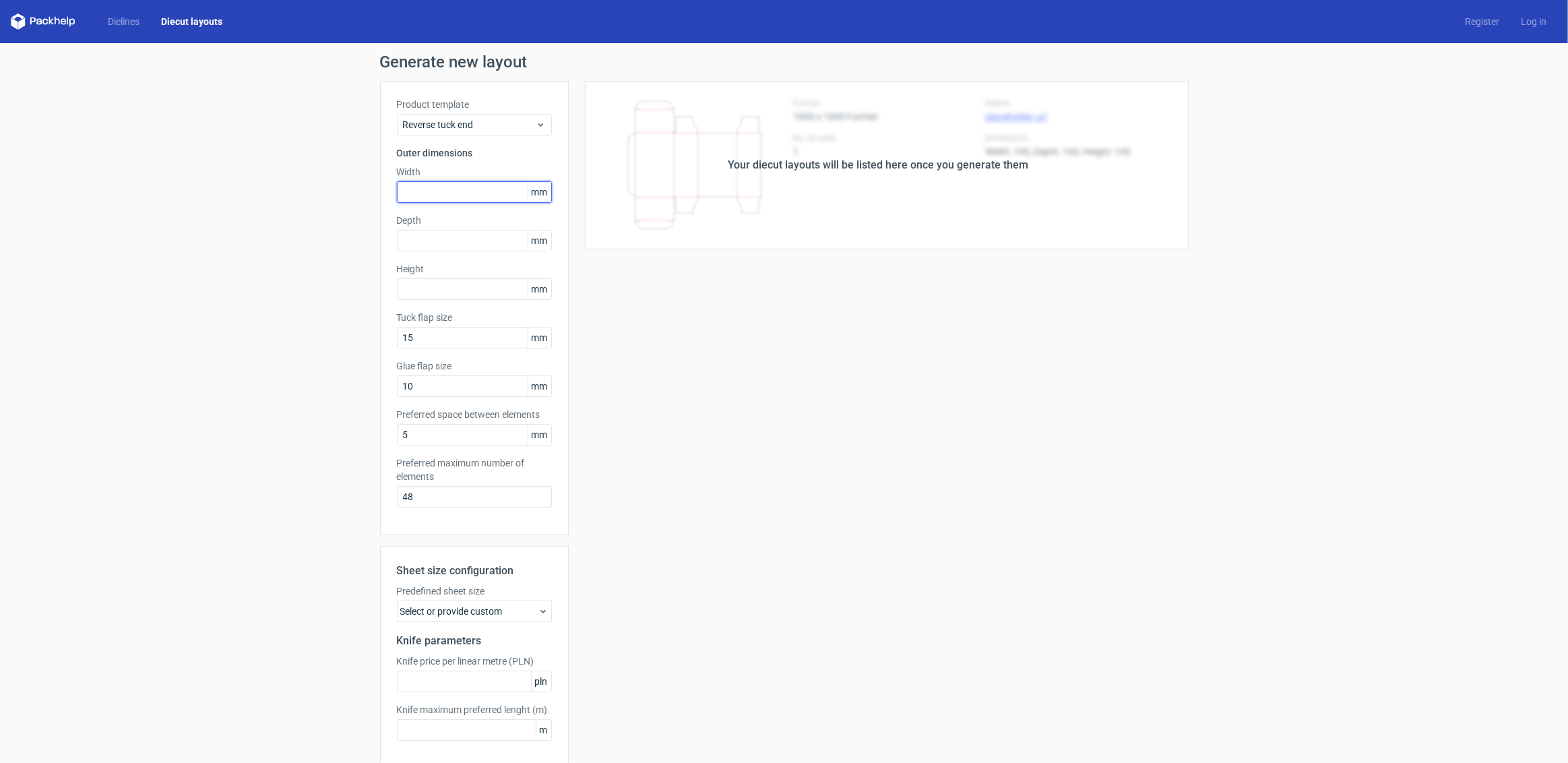
click at [457, 197] on input "text" at bounding box center [475, 192] width 155 height 21
type input "100"
type input "1"
type input "50"
type input "100"
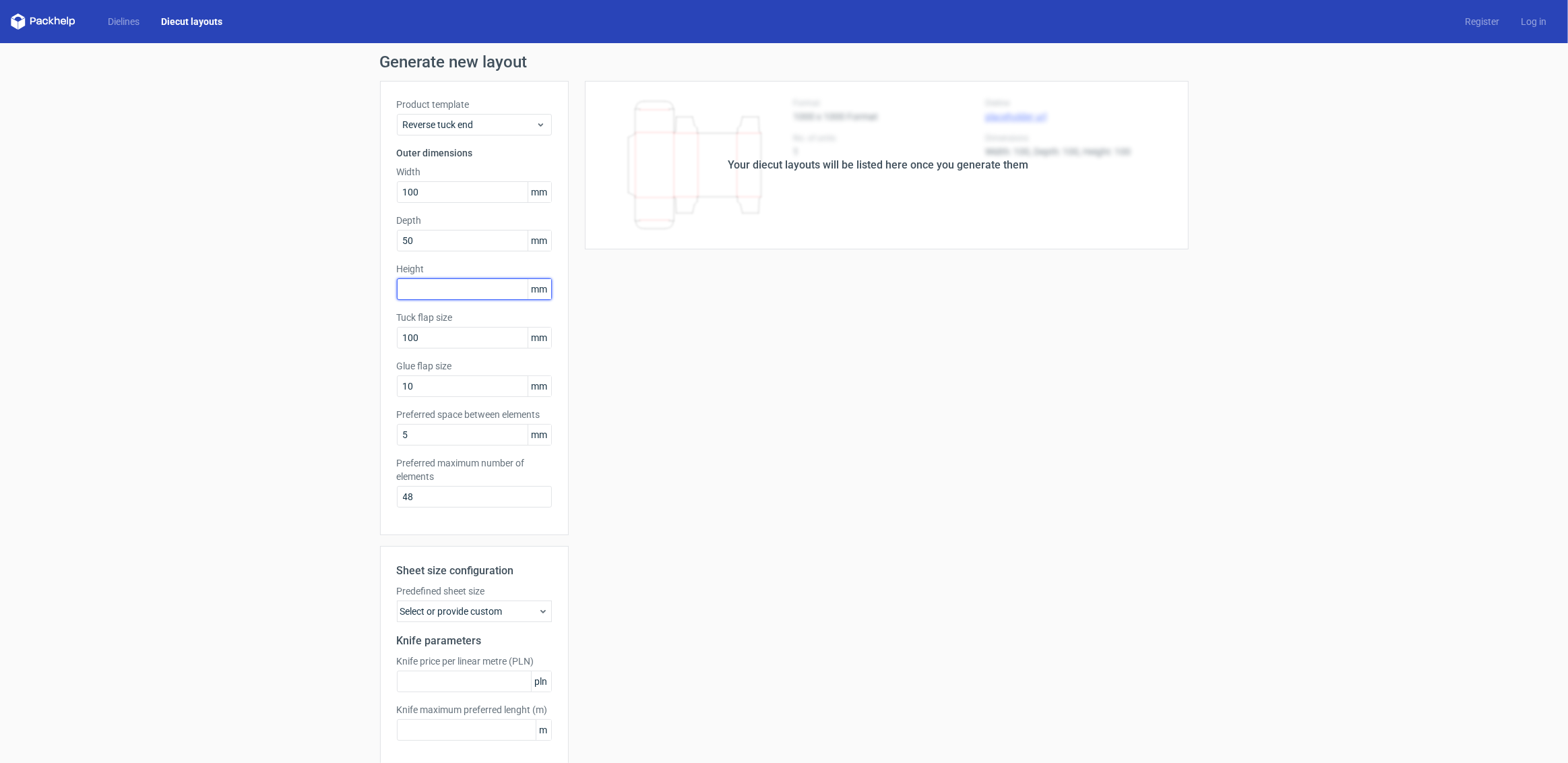
click at [428, 296] on input "text" at bounding box center [475, 289] width 155 height 21
type input "100"
drag, startPoint x: 426, startPoint y: 340, endPoint x: 287, endPoint y: 311, distance: 142.0
click at [287, 311] on div "Generate new layout Product template Reverse tuck end Outer dimensions Width 10…" at bounding box center [784, 433] width 1568 height 780
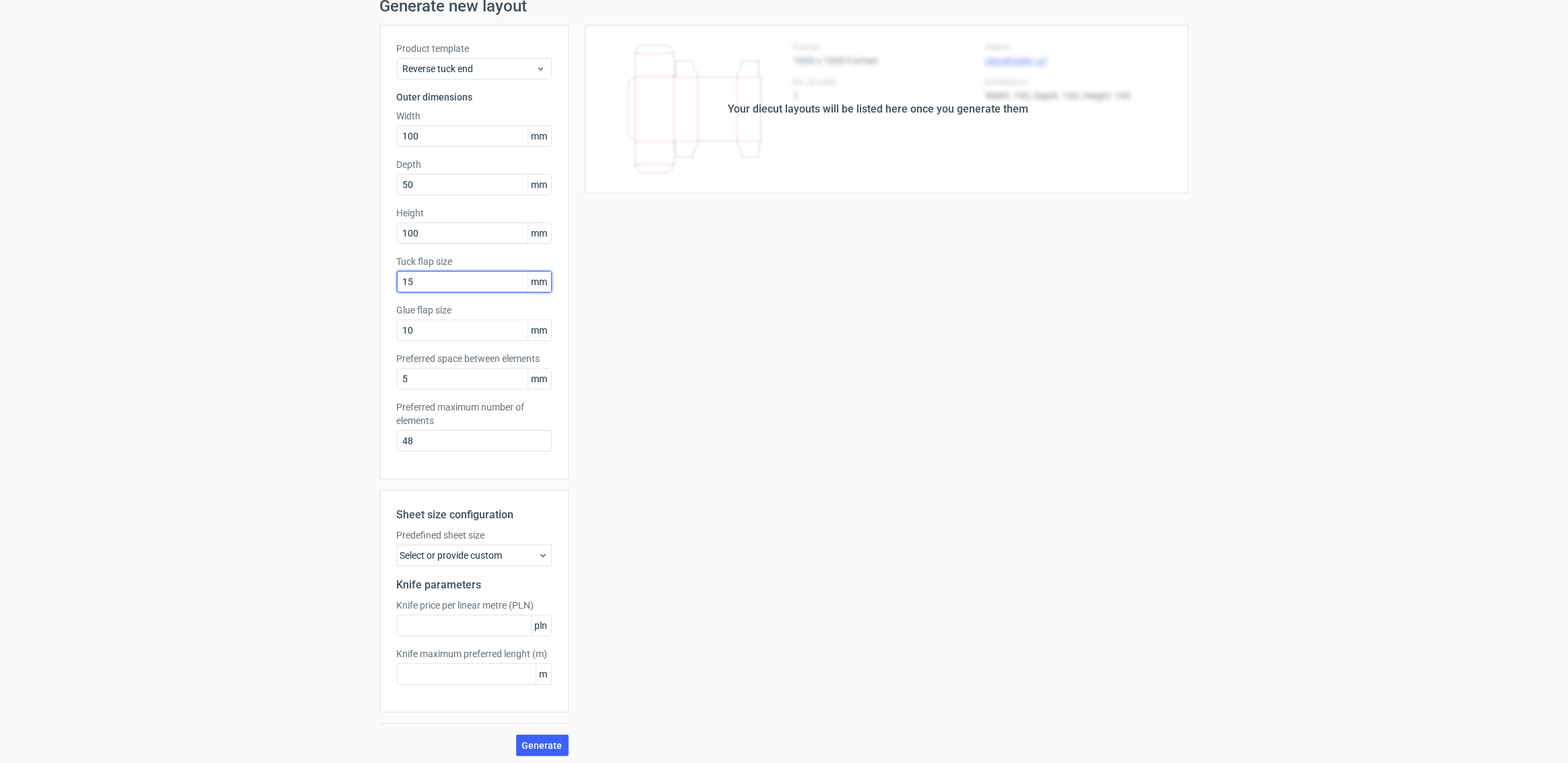
scroll to position [59, 0]
type input "15"
click at [544, 737] on span "Generate" at bounding box center [542, 742] width 40 height 9
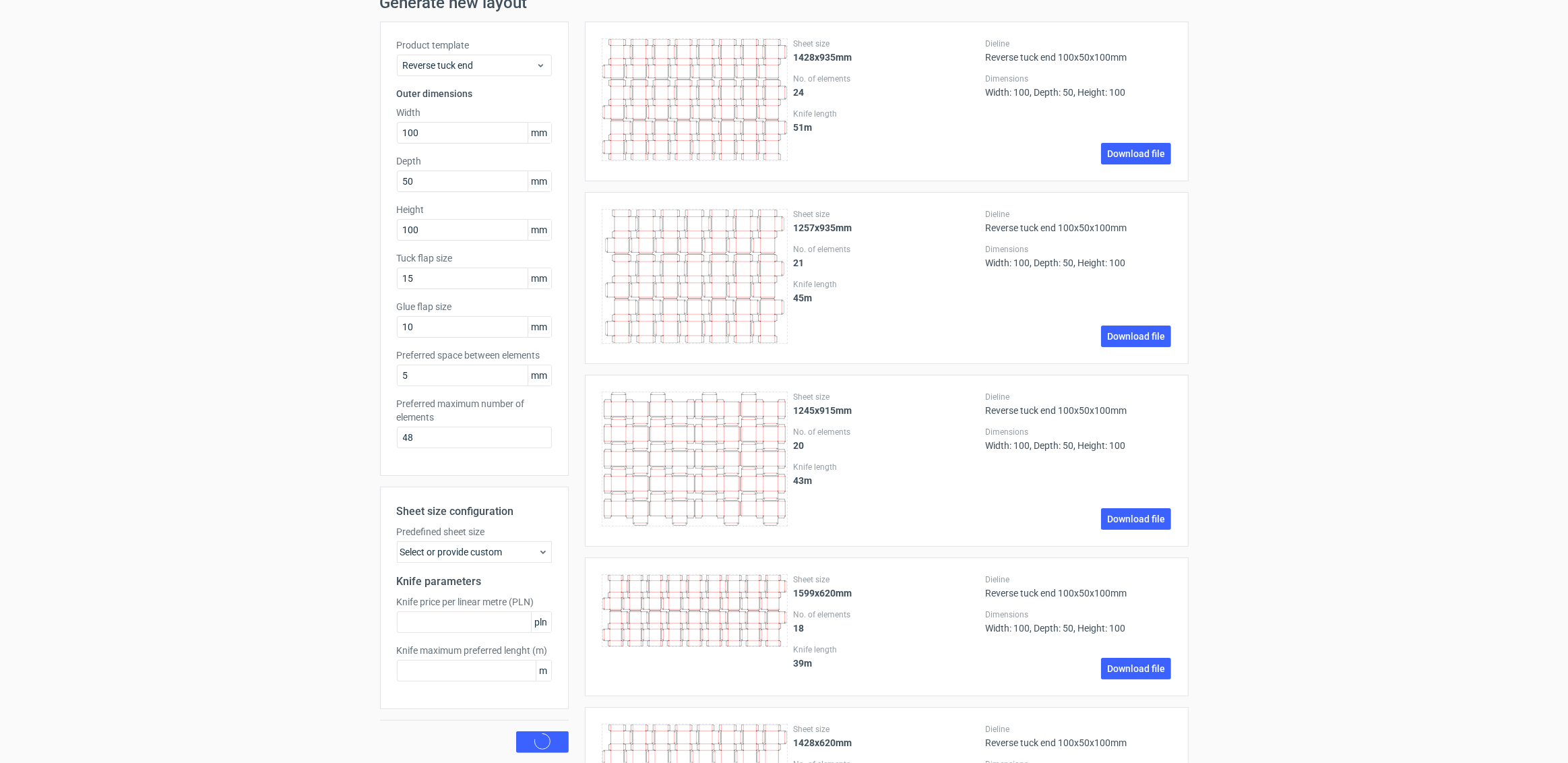
scroll to position [0, 0]
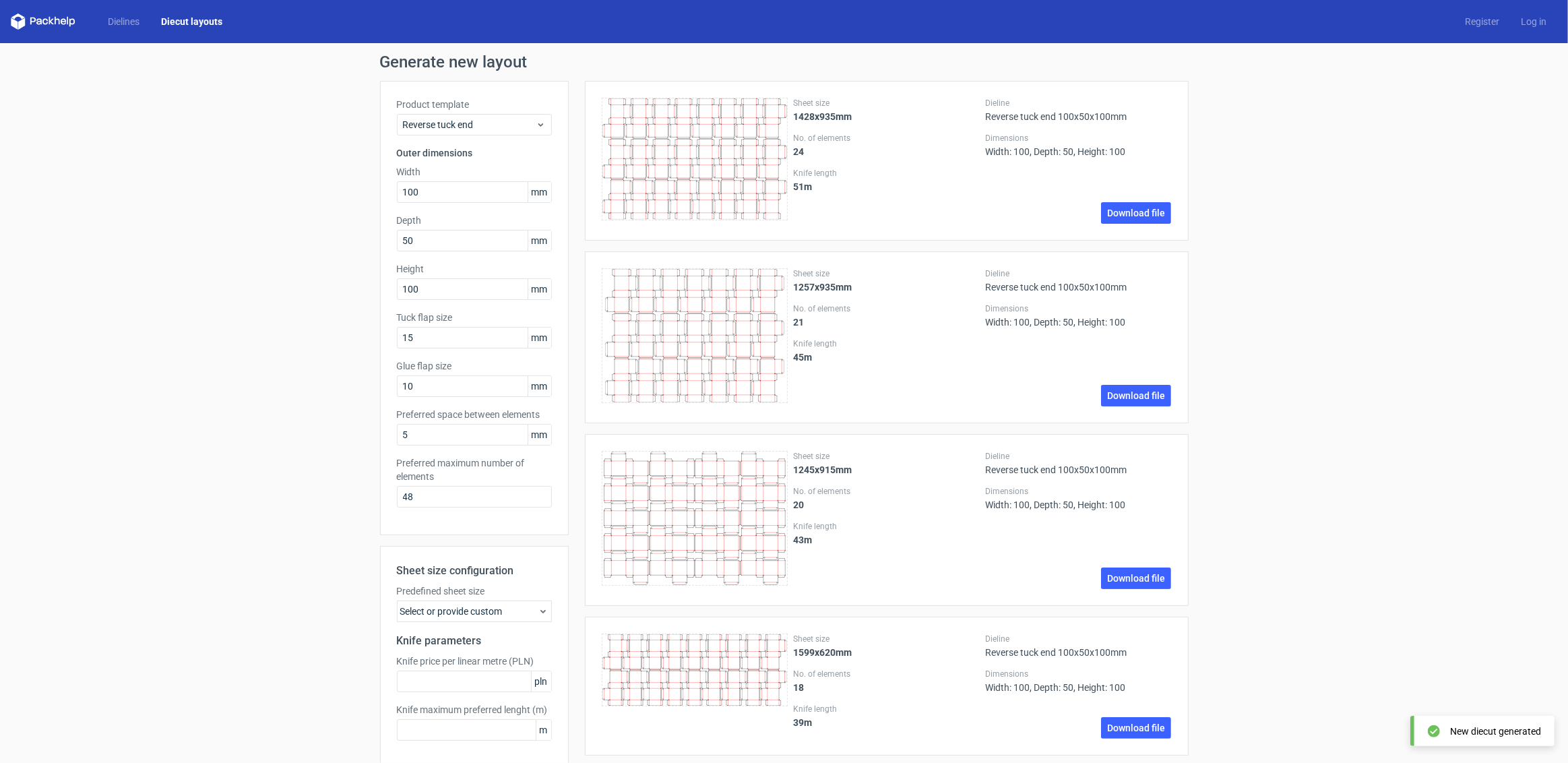
click at [620, 159] on icon at bounding box center [695, 159] width 187 height 122
click at [457, 121] on span "Reverse tuck end" at bounding box center [469, 125] width 133 height 13
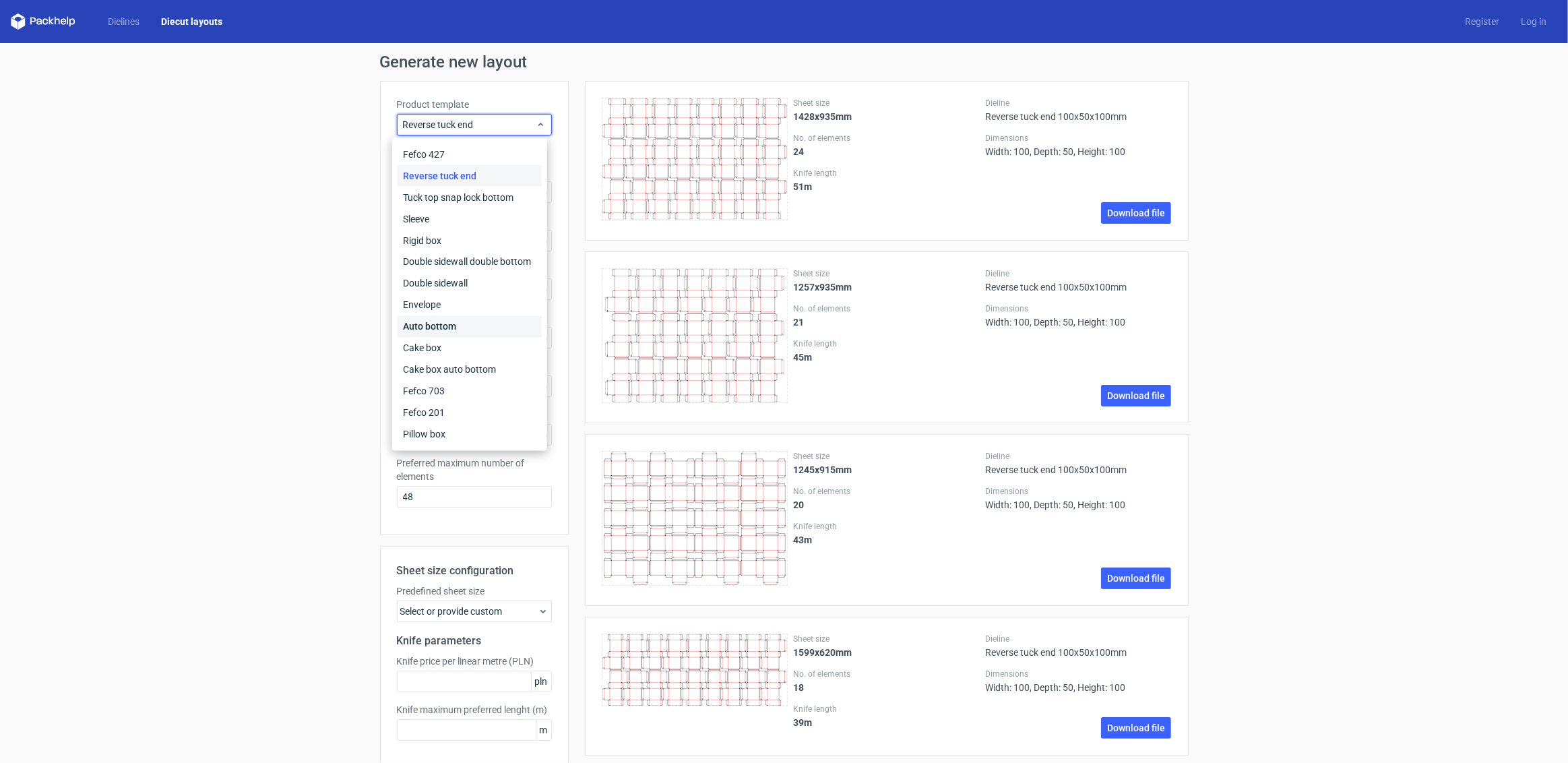
click at [443, 328] on div "Auto bottom" at bounding box center [469, 327] width 144 height 21
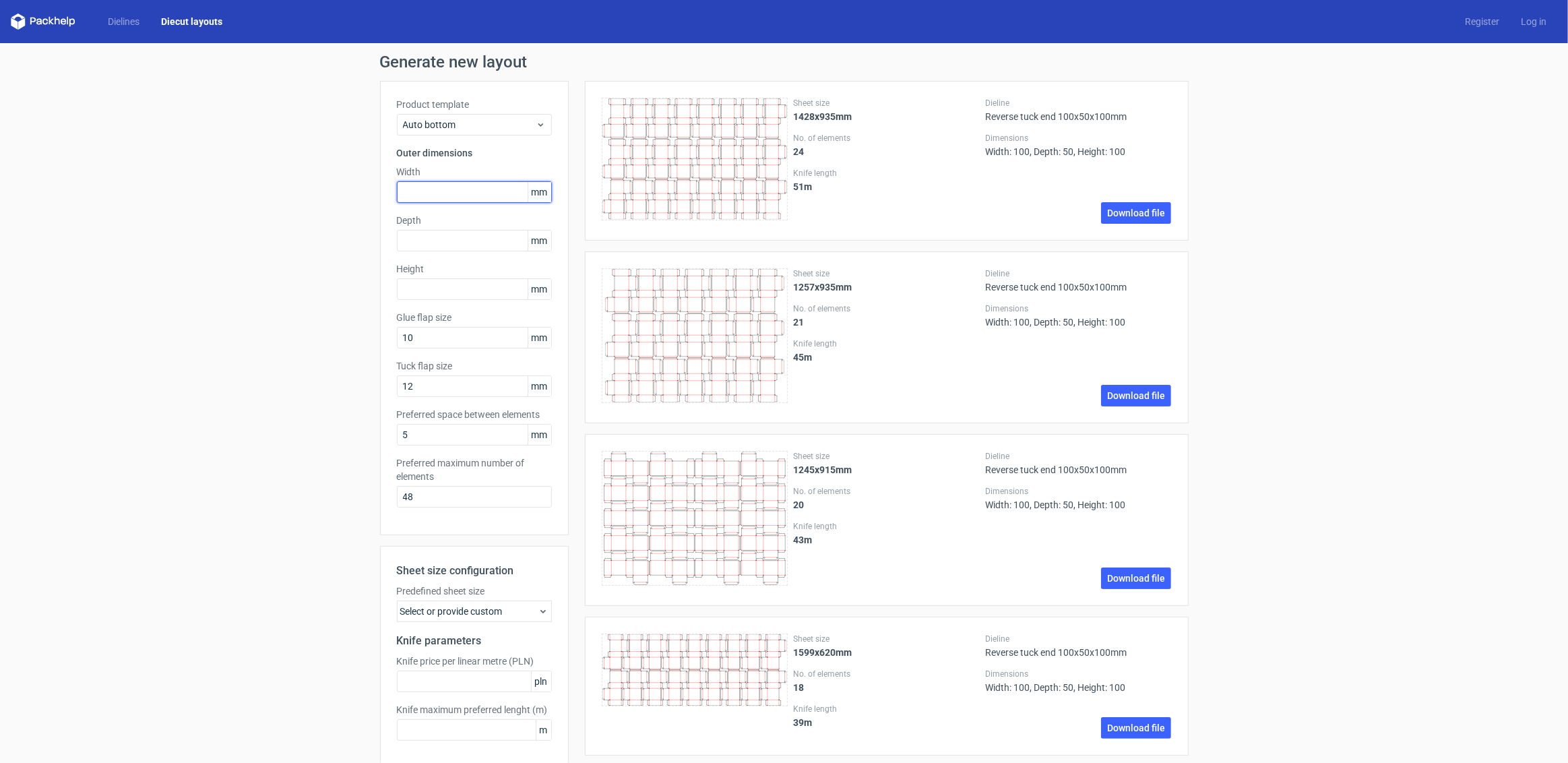
click at [432, 199] on input "text" at bounding box center [475, 192] width 155 height 21
type input "100"
type input "50"
type input "100"
drag, startPoint x: 428, startPoint y: 503, endPoint x: 335, endPoint y: 482, distance: 95.3
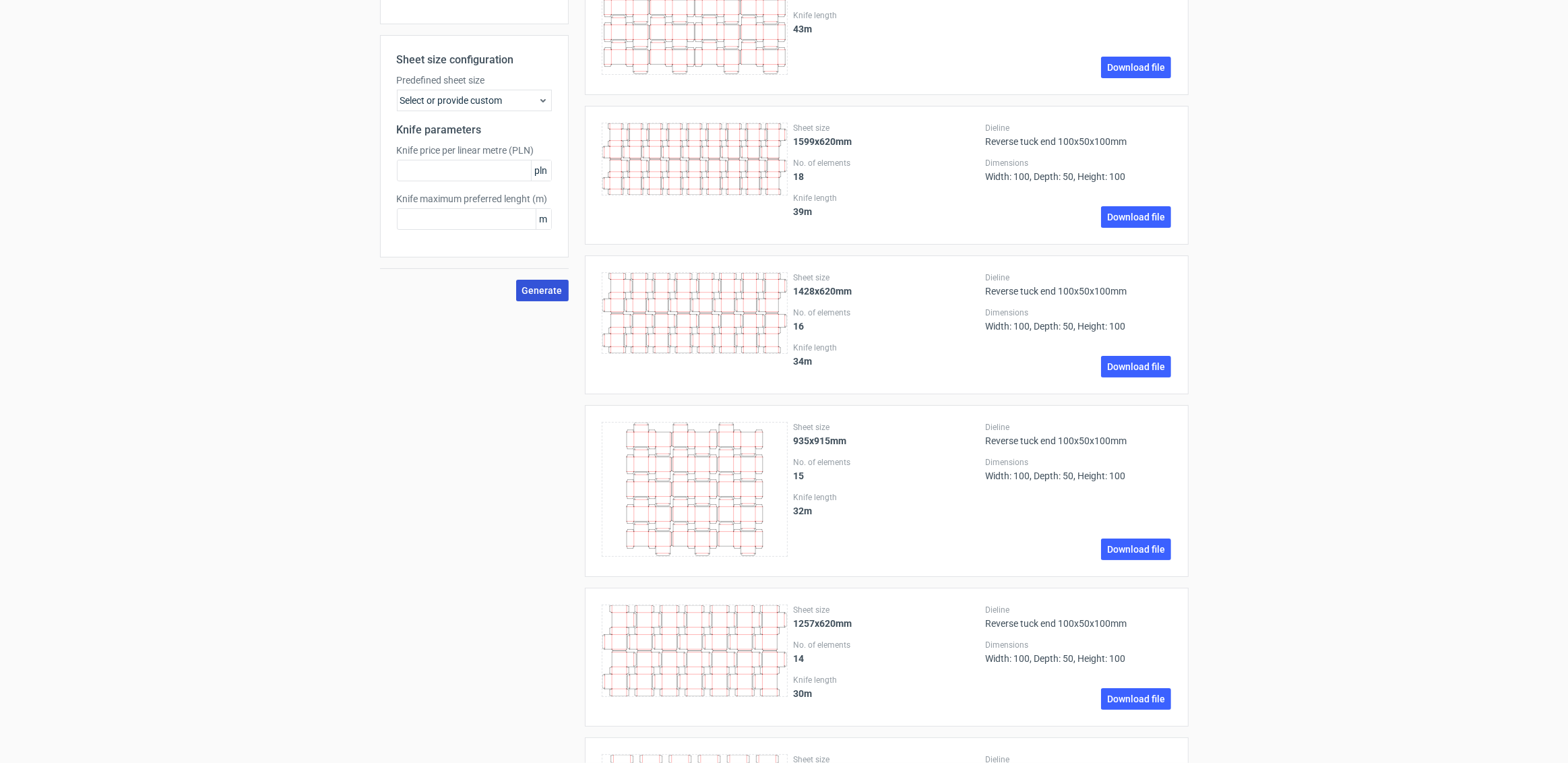
type input "10"
click at [539, 296] on button "Generate" at bounding box center [542, 291] width 53 height 21
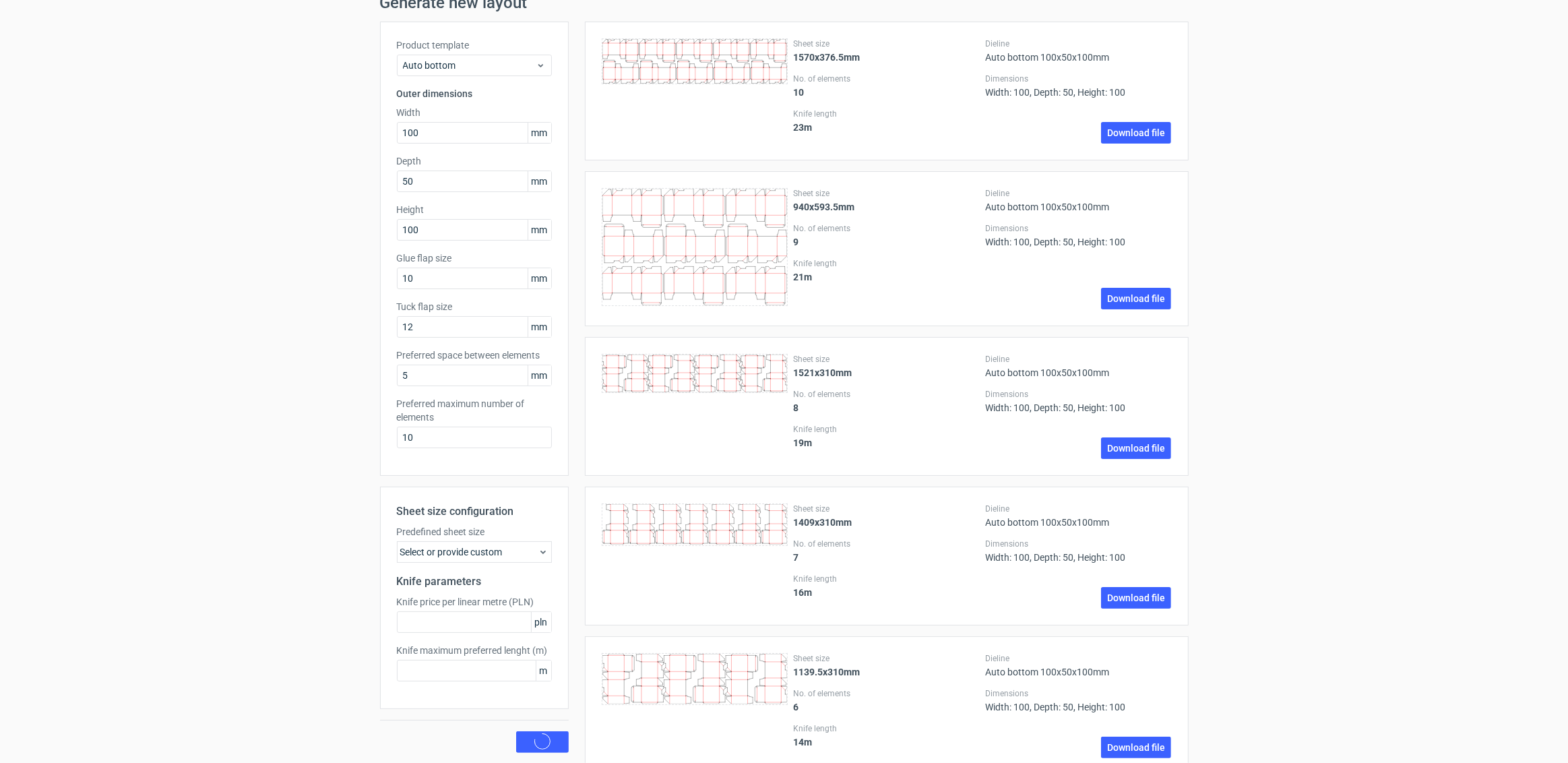
scroll to position [0, 0]
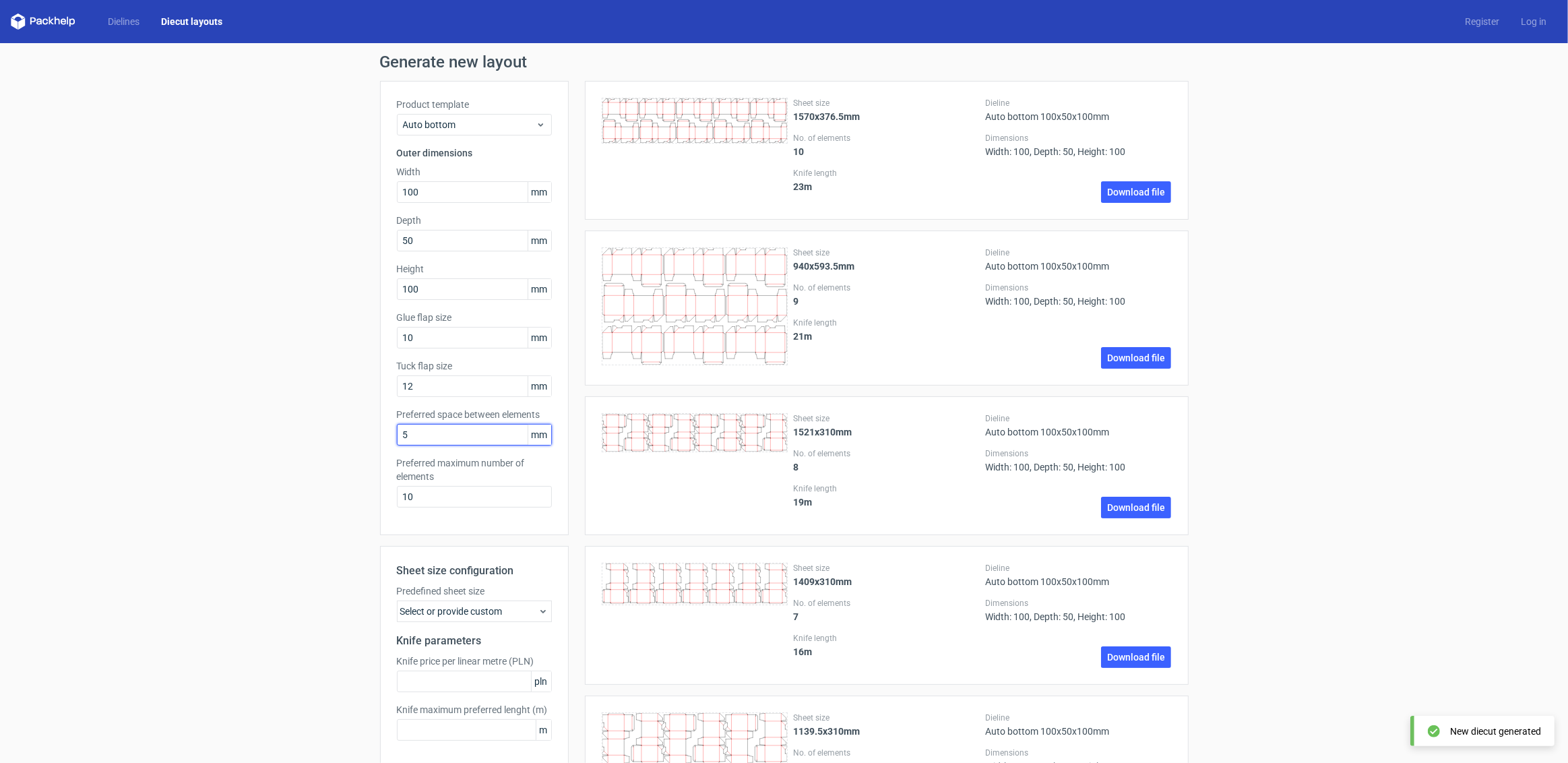
drag, startPoint x: 424, startPoint y: 429, endPoint x: 344, endPoint y: 419, distance: 80.6
type input "2"
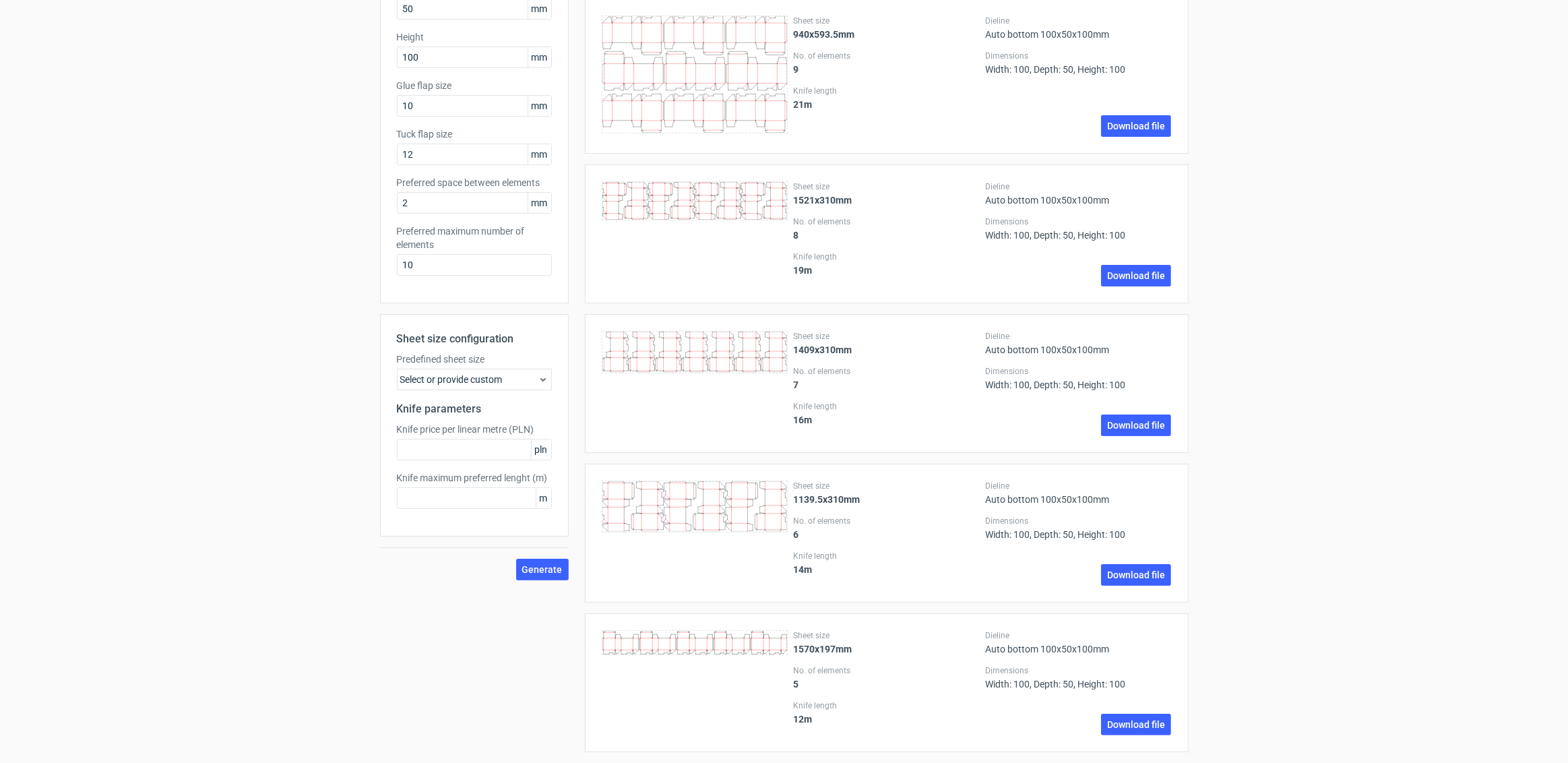
click at [467, 380] on div "Select or provide custom" at bounding box center [475, 379] width 155 height 21
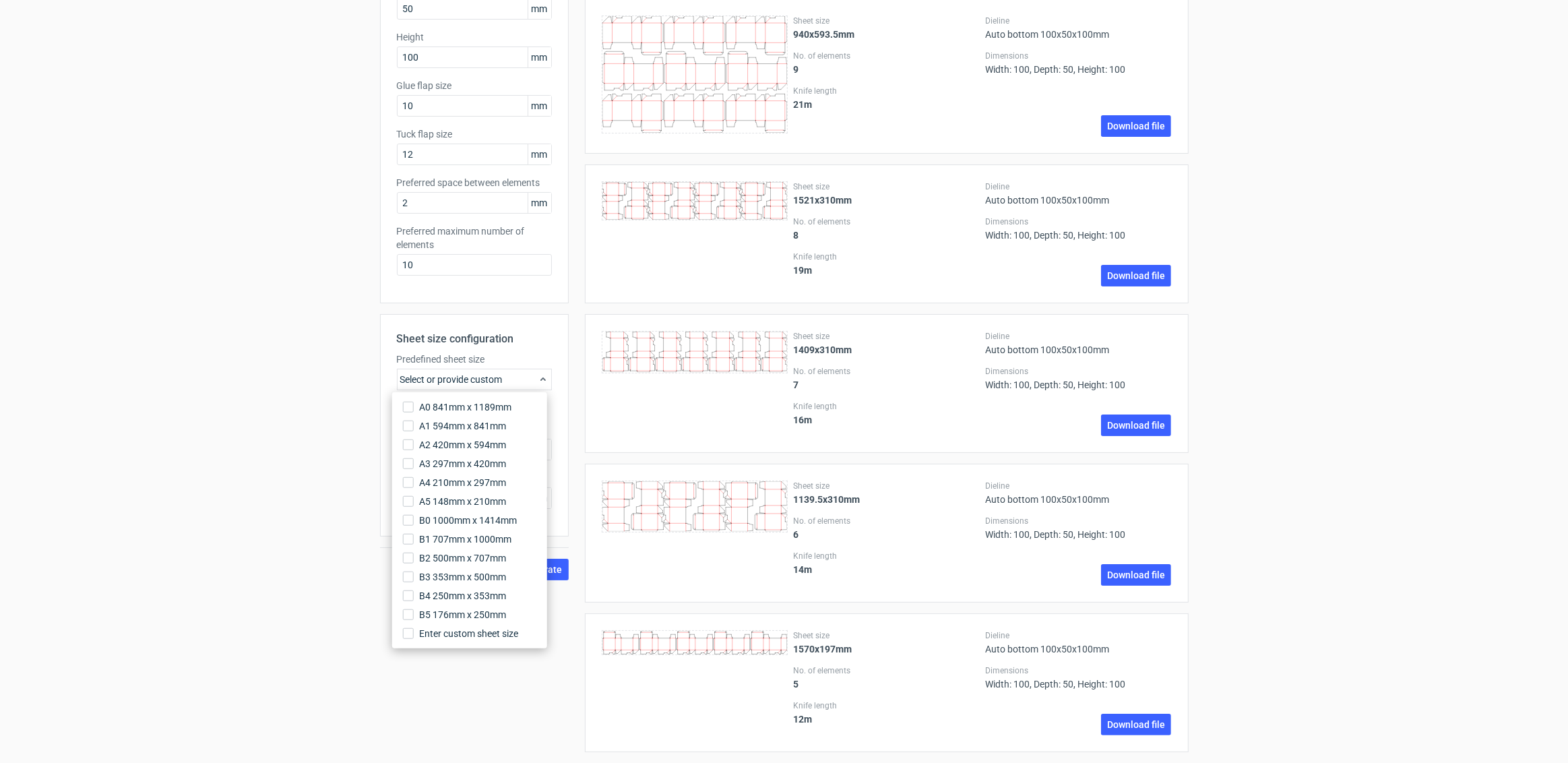
click at [357, 357] on div "Generate new layout Product template Auto bottom Outer dimensions Width 100 mm …" at bounding box center [784, 617] width 1568 height 1611
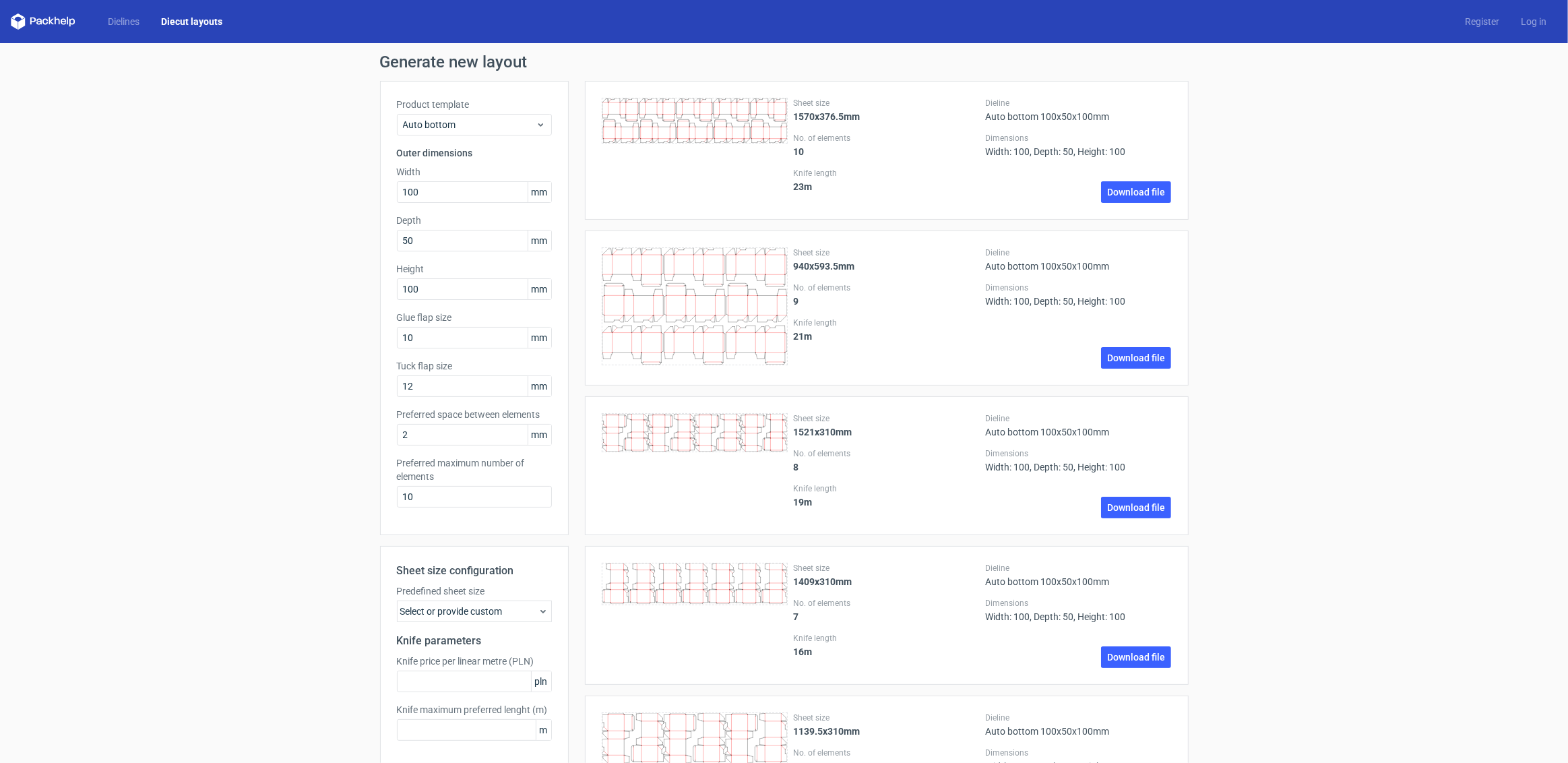
scroll to position [0, 0]
drag, startPoint x: 438, startPoint y: 197, endPoint x: 374, endPoint y: 199, distance: 64.0
drag, startPoint x: 385, startPoint y: 192, endPoint x: 334, endPoint y: 186, distance: 51.4
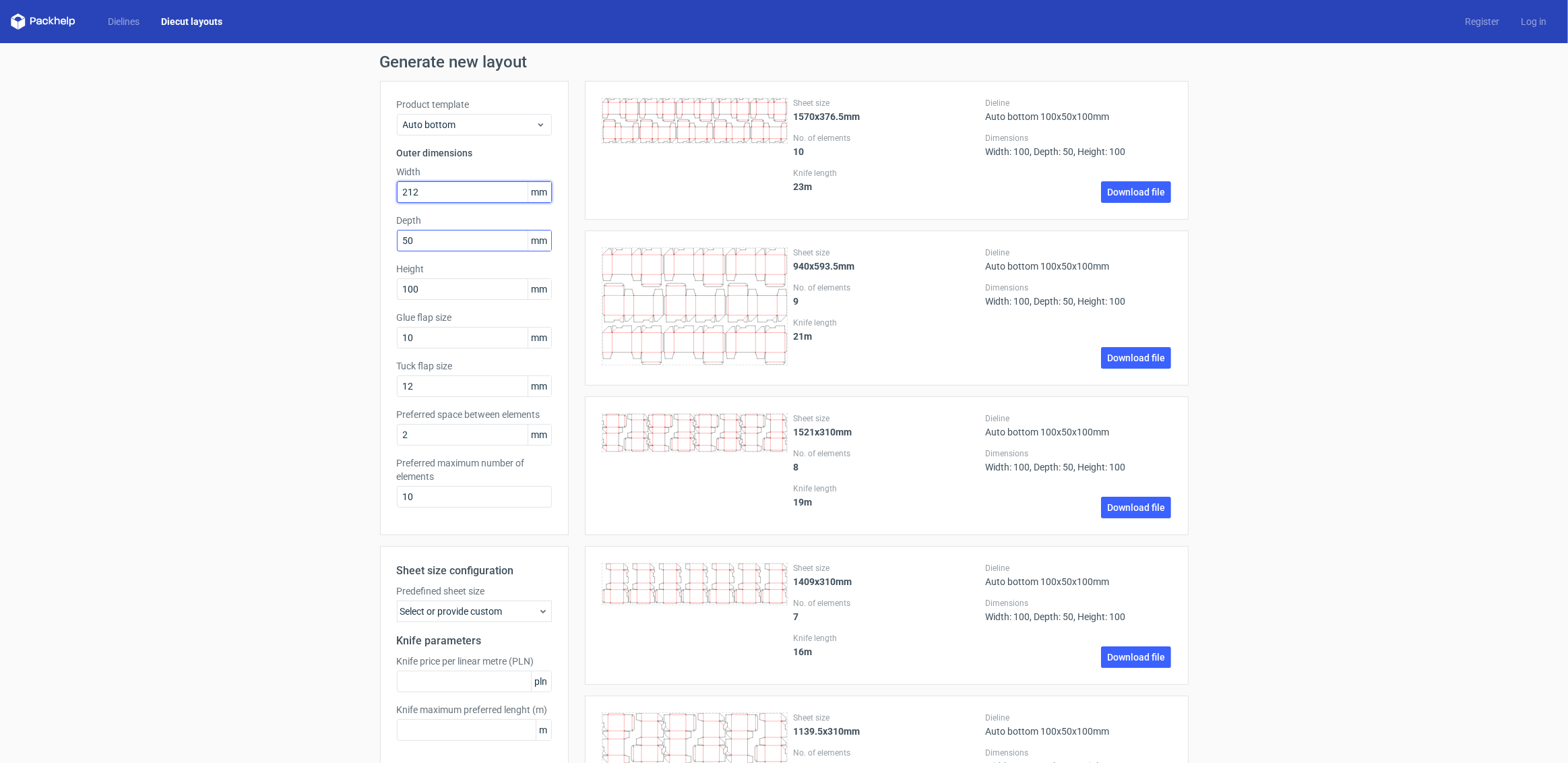
type input "212"
drag, startPoint x: 425, startPoint y: 239, endPoint x: 348, endPoint y: 235, distance: 77.1
type input "110"
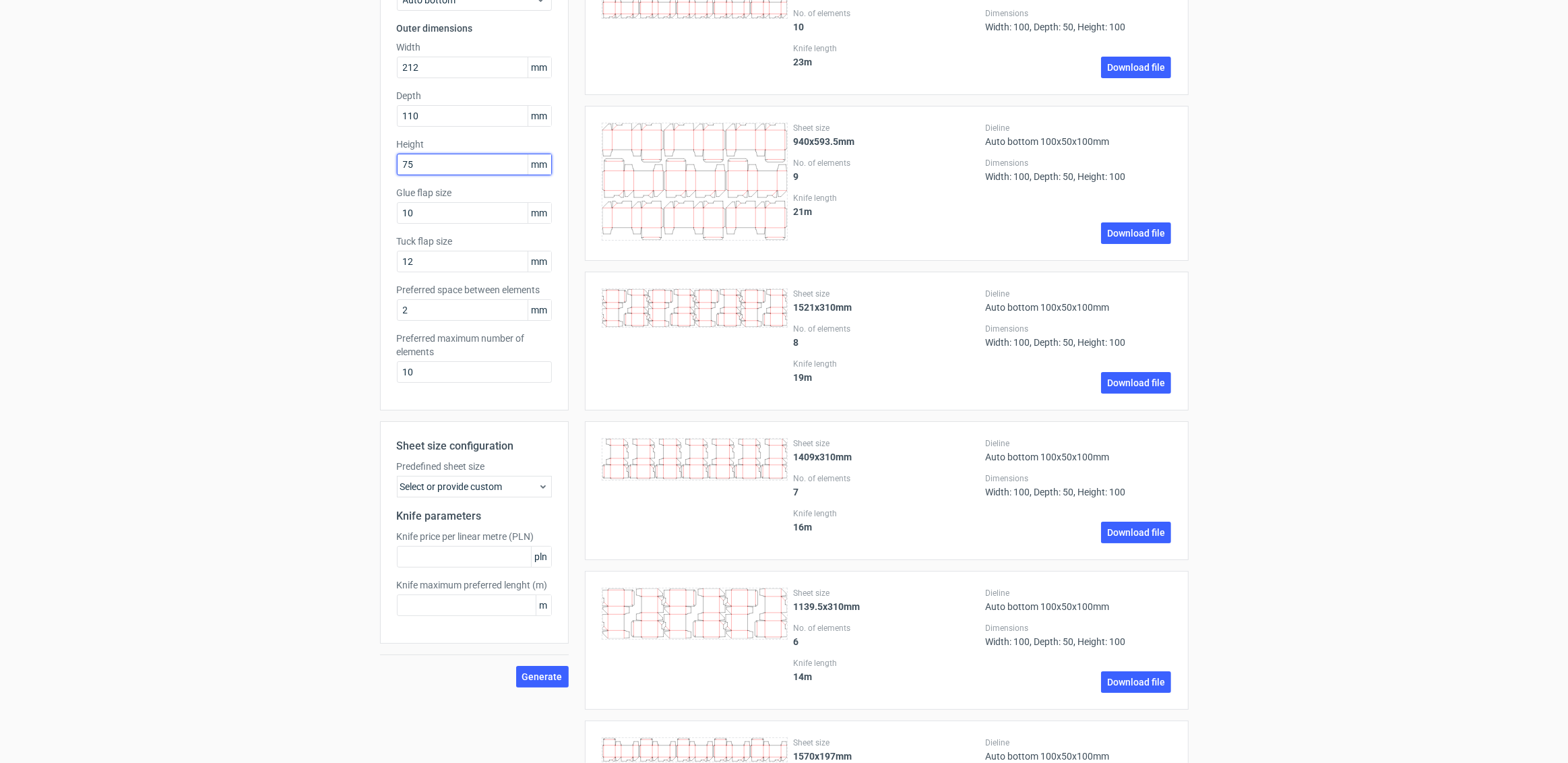
scroll to position [126, 0]
type input "75"
click at [533, 674] on span "Generate" at bounding box center [542, 675] width 40 height 9
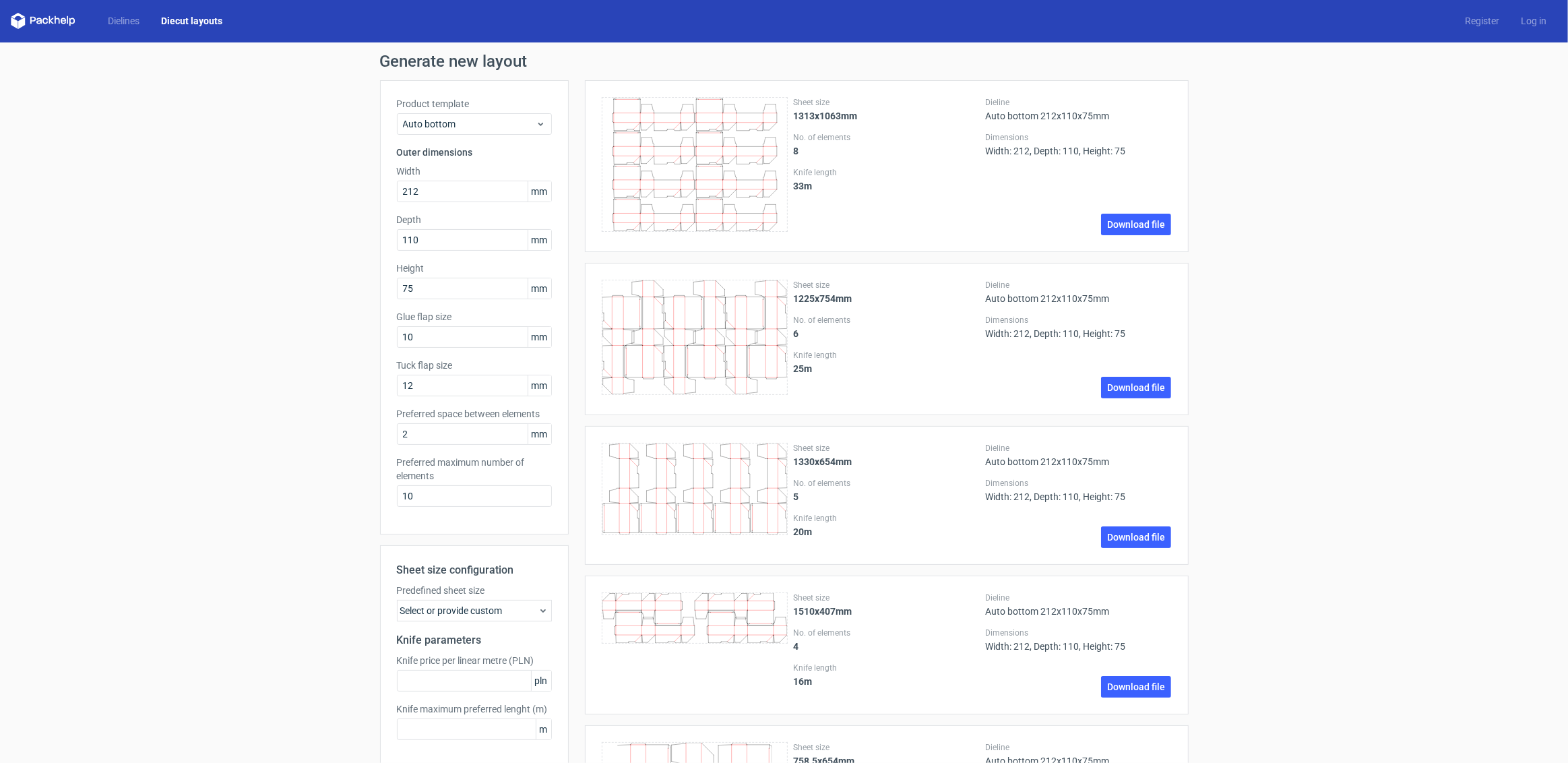
scroll to position [0, 0]
